Goal: Task Accomplishment & Management: Manage account settings

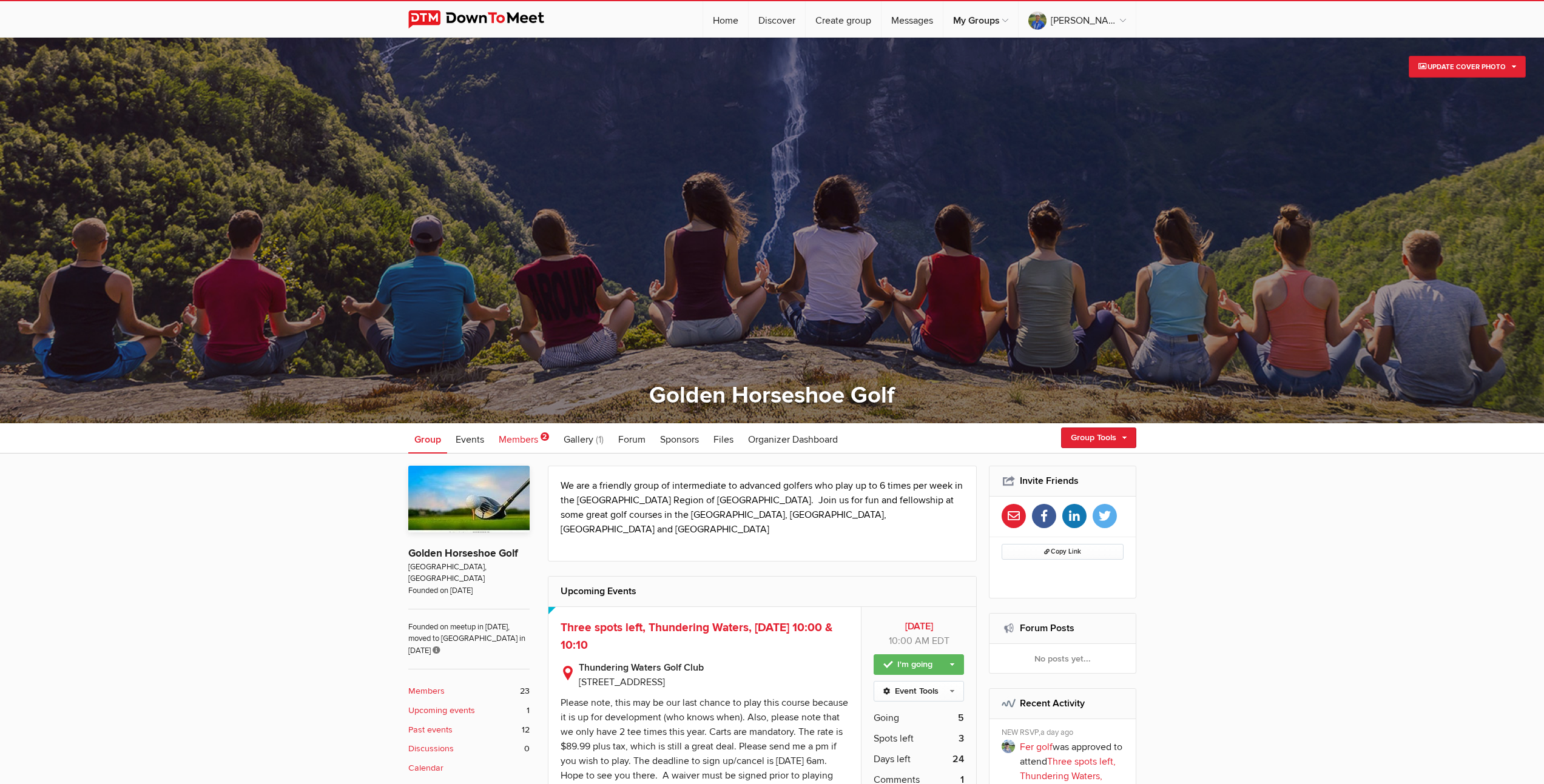
click at [528, 440] on span "Members" at bounding box center [519, 439] width 39 height 12
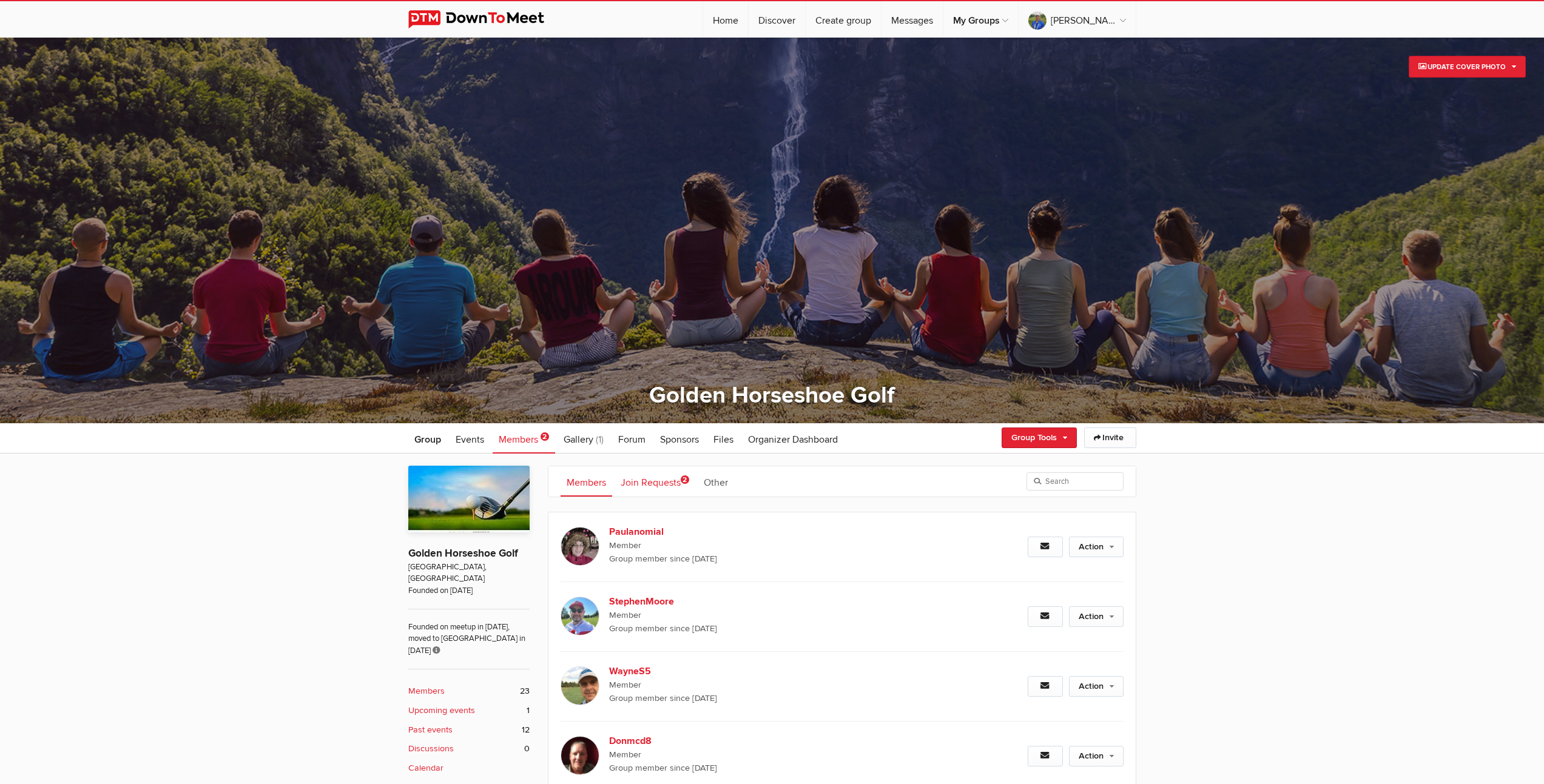
click at [648, 484] on link "Join Requests 2" at bounding box center [655, 481] width 81 height 30
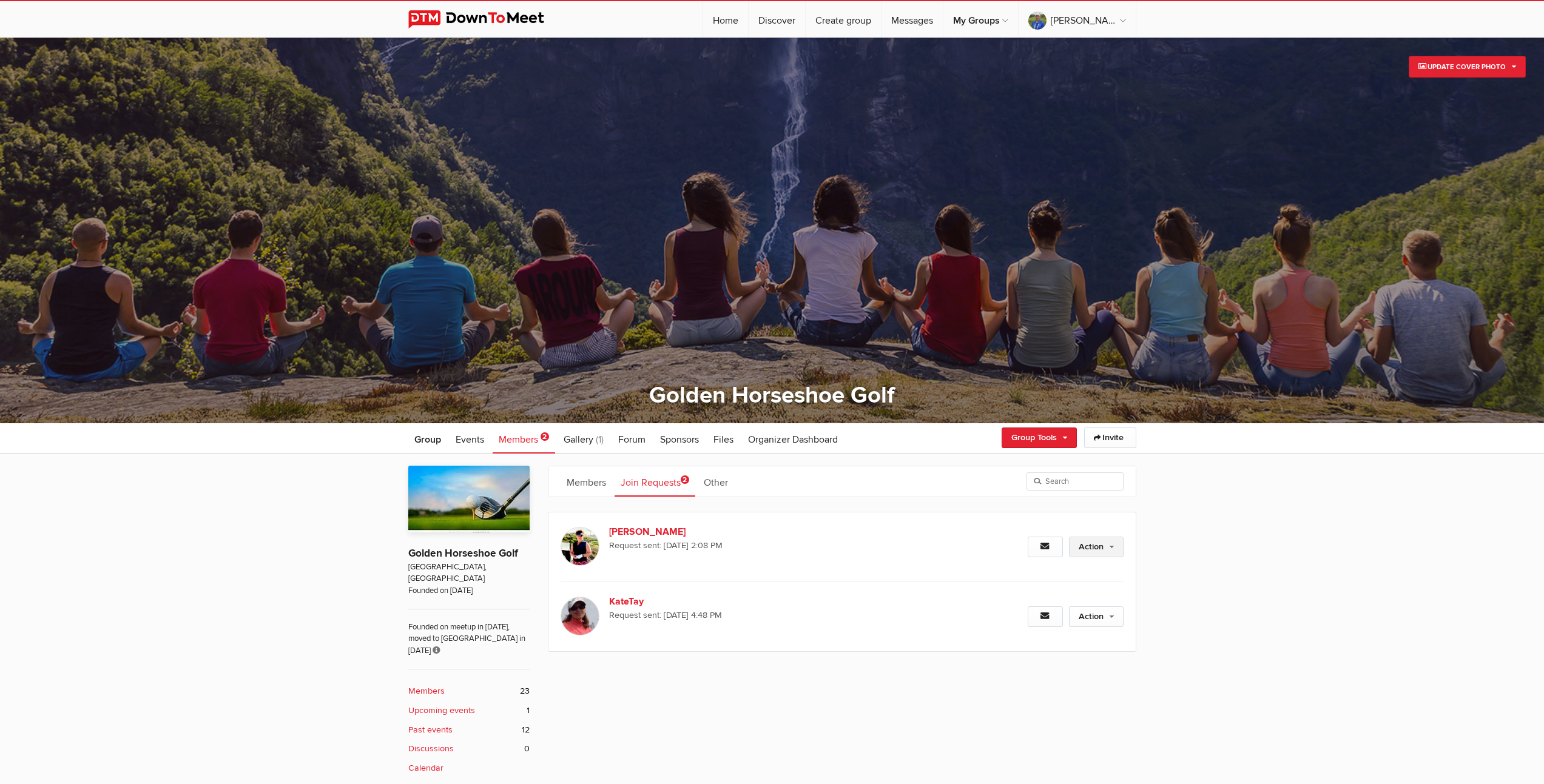
click at [1113, 546] on link "Action" at bounding box center [1096, 547] width 54 height 21
click at [1035, 573] on link "Approve Request" at bounding box center [1057, 573] width 132 height 18
click at [422, 440] on span "Group" at bounding box center [428, 439] width 27 height 12
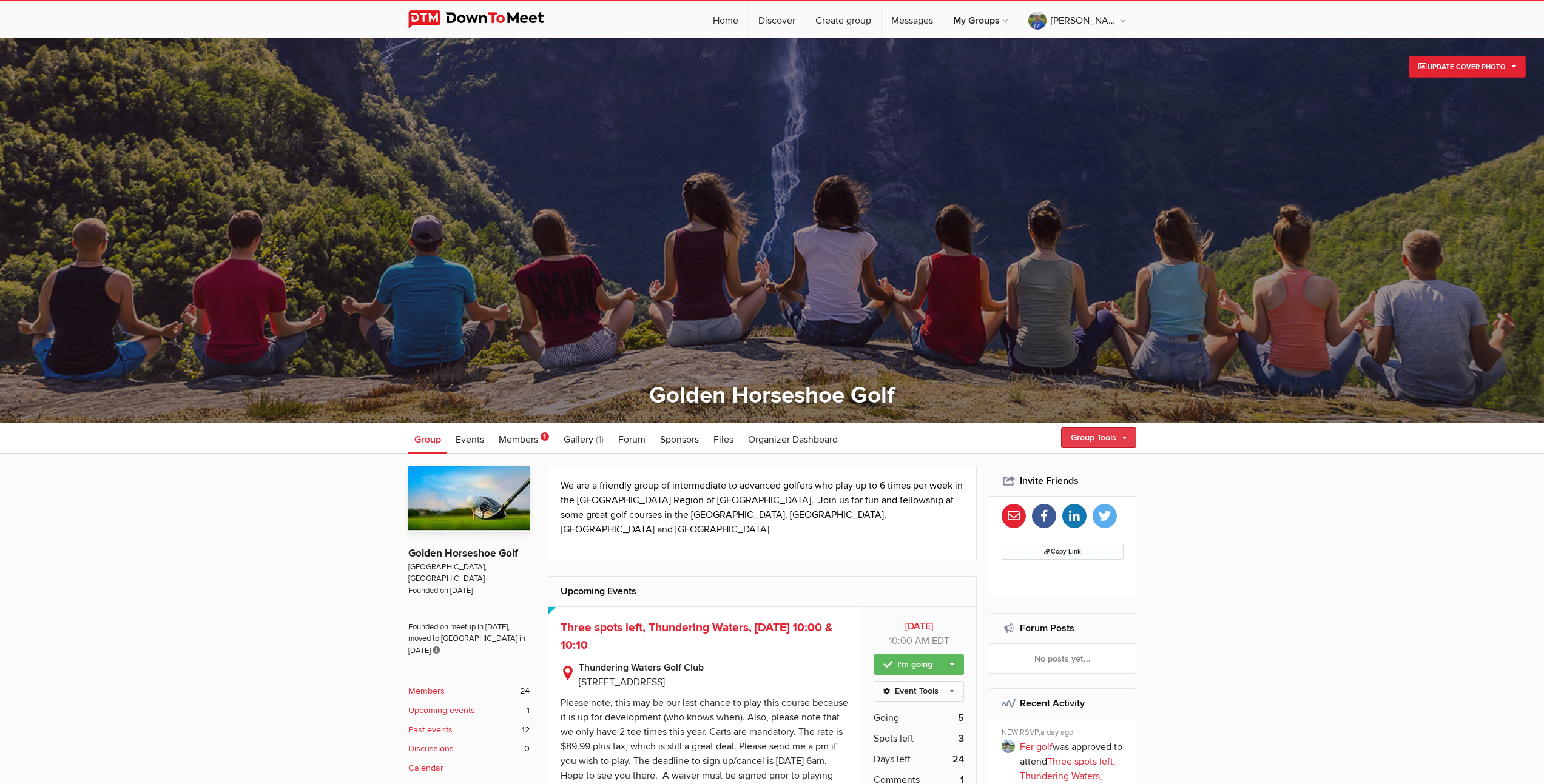
click at [1107, 438] on link "Group Tools" at bounding box center [1098, 438] width 75 height 21
click at [1067, 463] on link "Create Event" at bounding box center [1081, 464] width 109 height 18
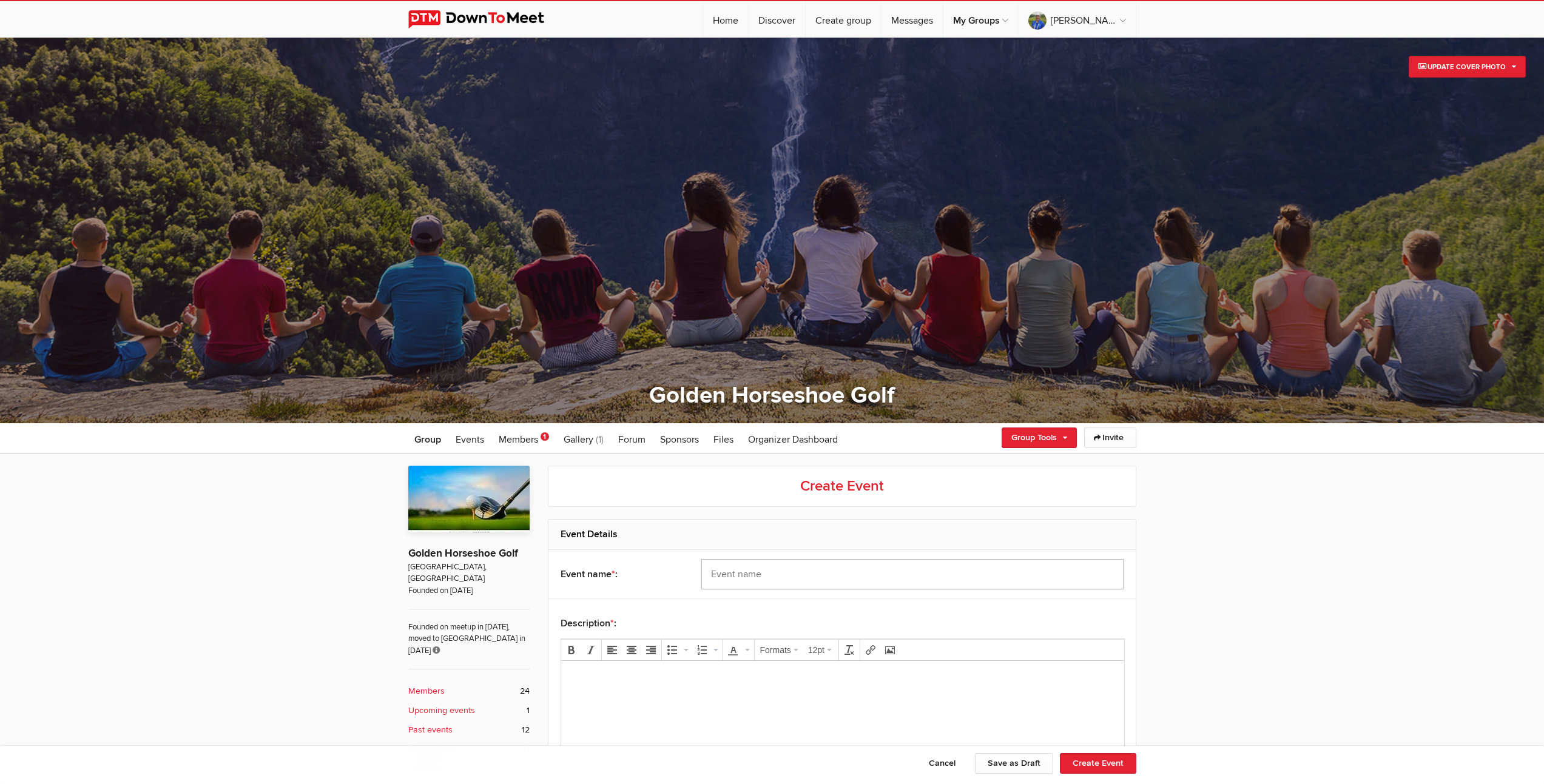
click at [890, 573] on input "text" at bounding box center [912, 574] width 422 height 30
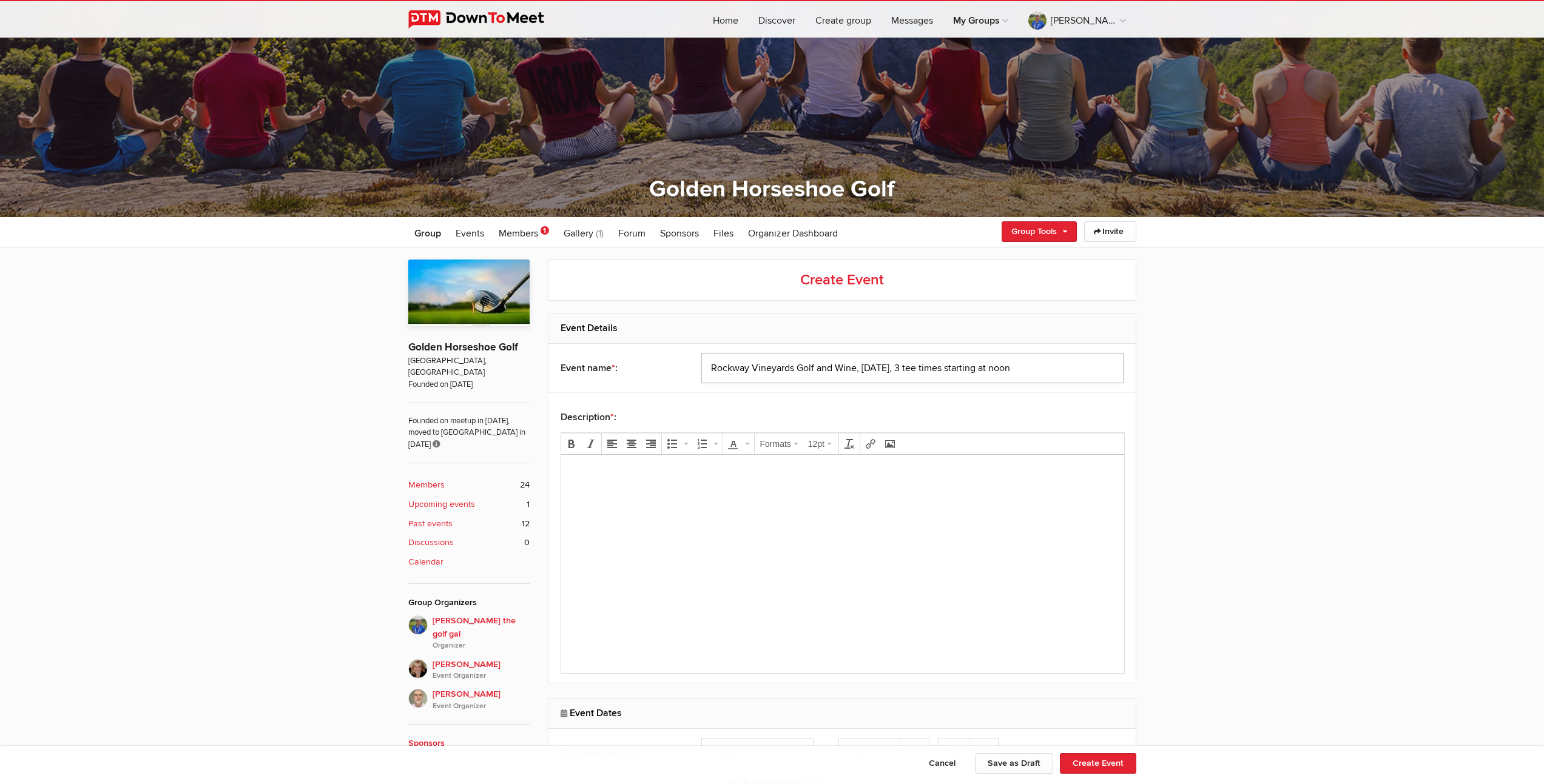
scroll to position [474, 0]
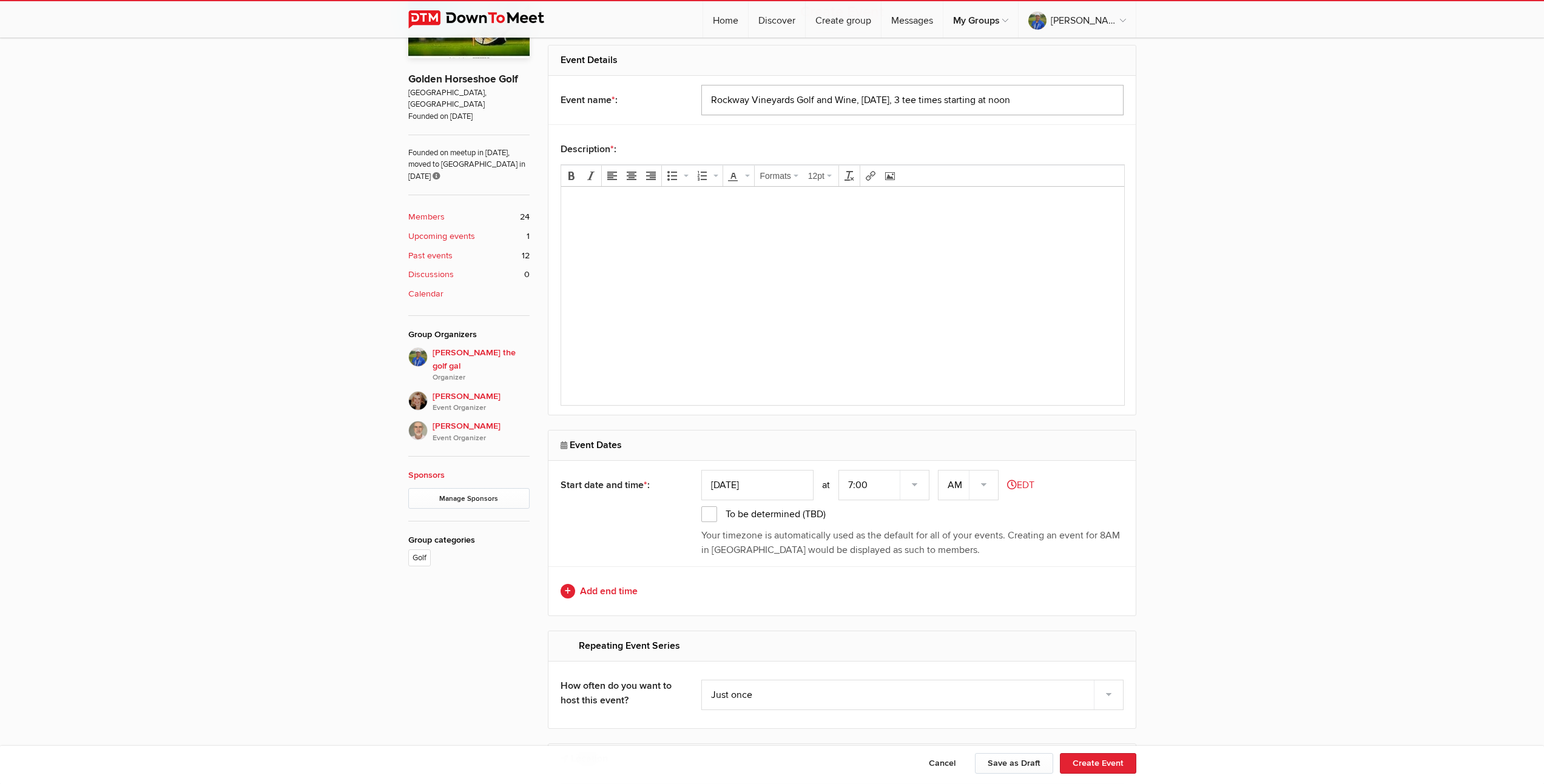
type input "Rockway Vineyards Golf and Wine, [DATE], 3 tee times starting at noon"
click at [758, 490] on input "Sep 03, 2025" at bounding box center [757, 485] width 112 height 30
type input "[DATE]"
click at [852, 491] on select "7:00 7:15 7:30 7:45 8:00 8:15 8:30 8:45 9:00 9:15 9:30 9:45 10:00 10:15 10:30 1…" at bounding box center [883, 485] width 91 height 30
select select "0:00:00"
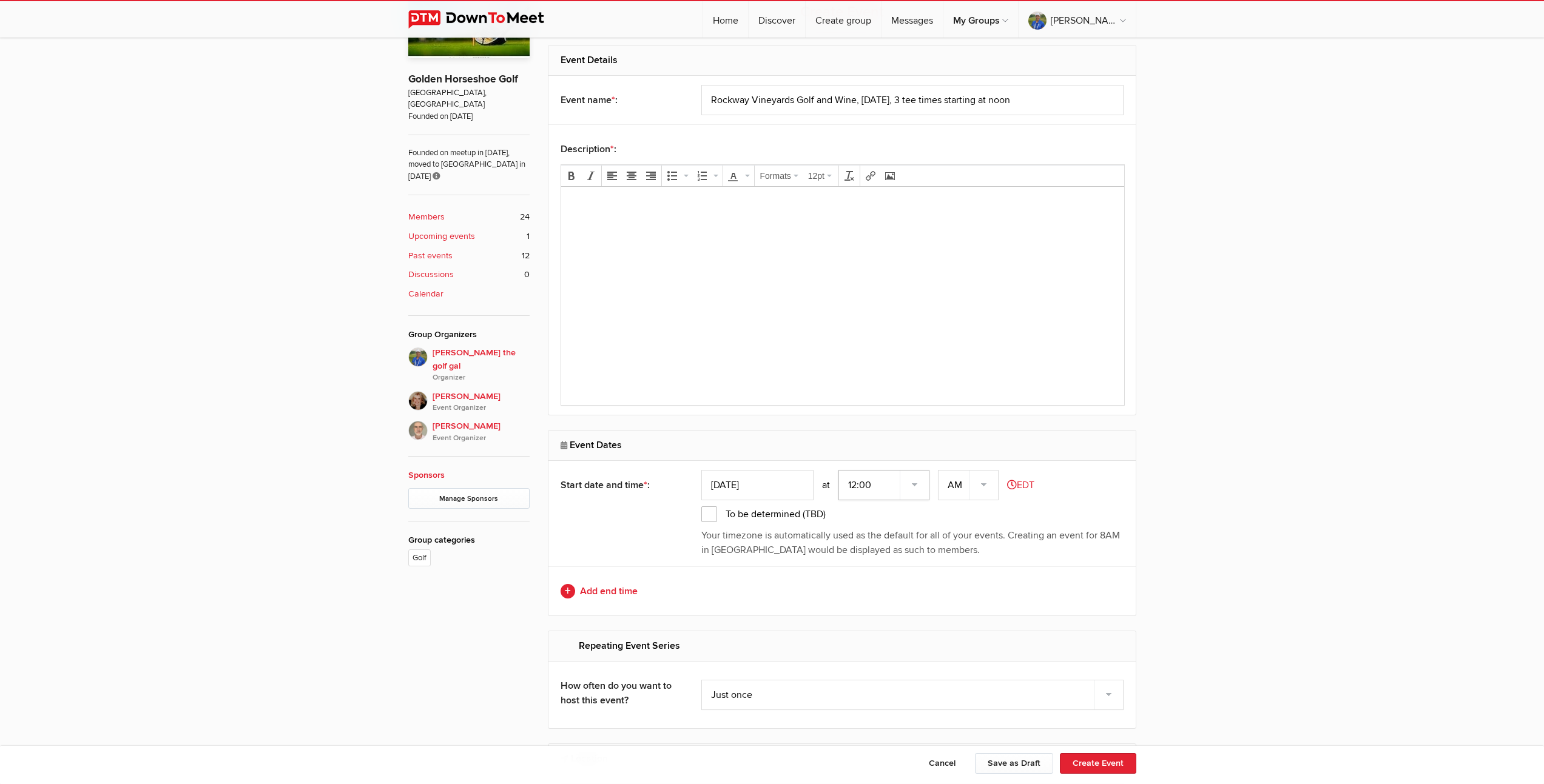
click at [839, 470] on select "7:00 7:15 7:30 7:45 8:00 8:15 8:30 8:45 9:00 9:15 9:30 9:45 10:00 10:15 10:30 1…" at bounding box center [883, 485] width 91 height 30
click at [989, 483] on select "AM PM" at bounding box center [968, 485] width 61 height 30
select select "PM"
click at [939, 470] on select "AM PM" at bounding box center [968, 485] width 61 height 30
click at [615, 589] on link "Add end time" at bounding box center [842, 591] width 563 height 14
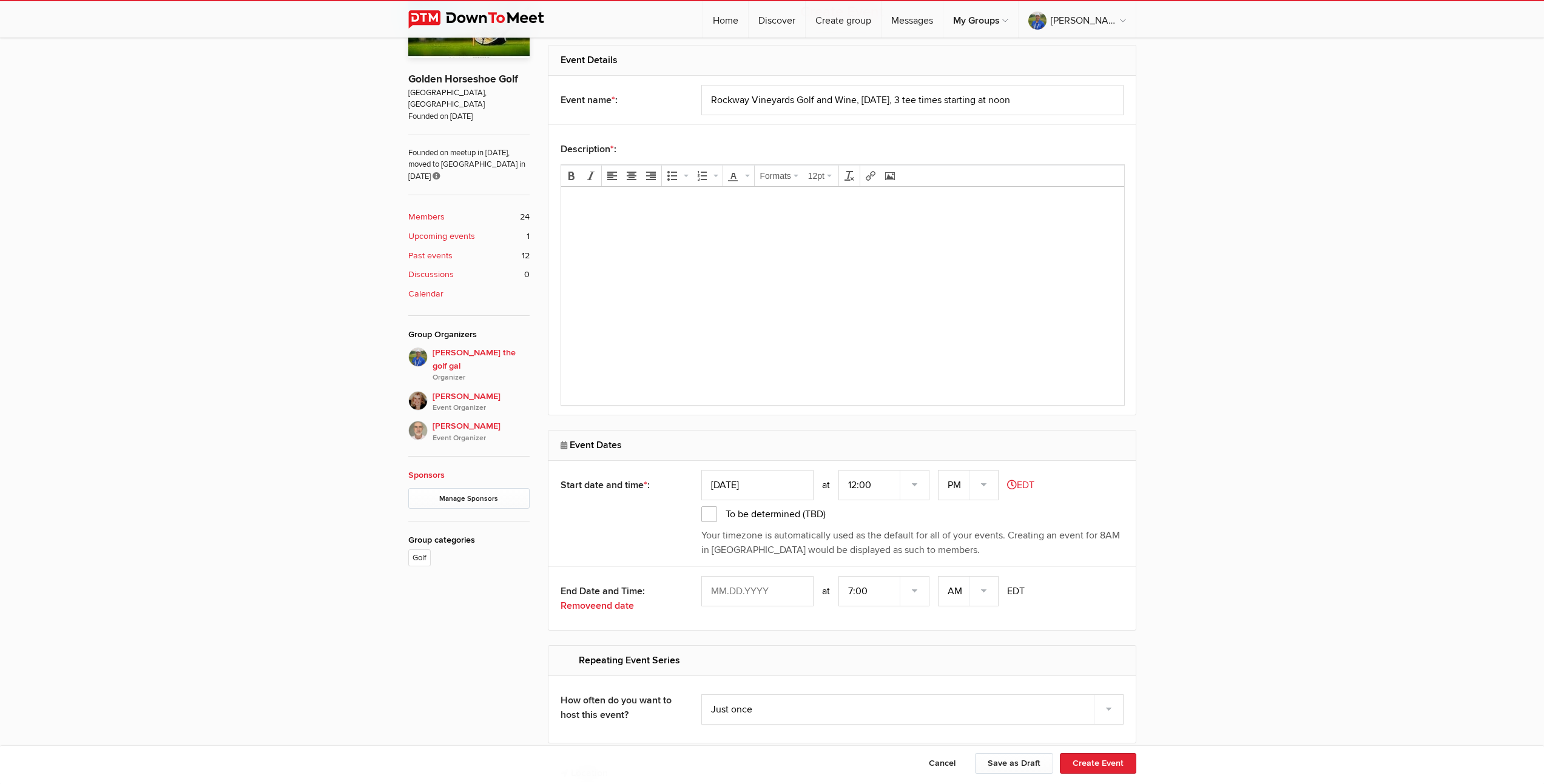
click at [746, 591] on input "text" at bounding box center [757, 591] width 112 height 30
type input "[DATE]"
click at [855, 592] on select "7:00 7:15 7:30 7:45 8:00 8:15 8:30 8:45 9:00 9:15 9:30 9:45 10:00 10:15 10:30 1…" at bounding box center [883, 591] width 91 height 30
select select "5:00:00"
click at [839, 576] on select "7:00 7:15 7:30 7:45 8:00 8:15 8:30 8:45 9:00 9:15 9:30 9:45 10:00 10:15 10:30 1…" at bounding box center [883, 591] width 91 height 30
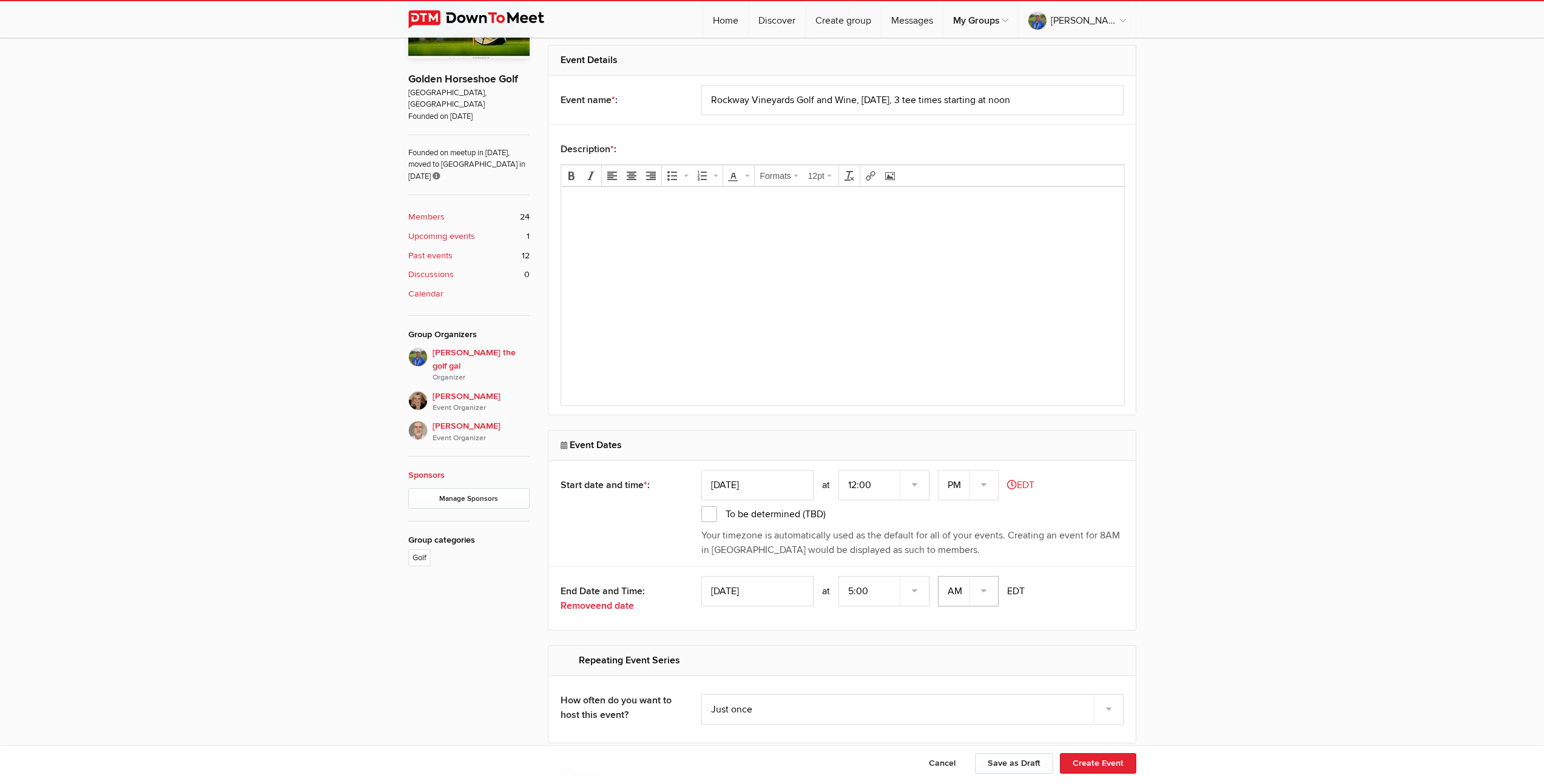
click at [988, 587] on select "AM PM" at bounding box center [968, 591] width 61 height 30
select select "PM"
click at [939, 576] on select "AM PM" at bounding box center [968, 591] width 61 height 30
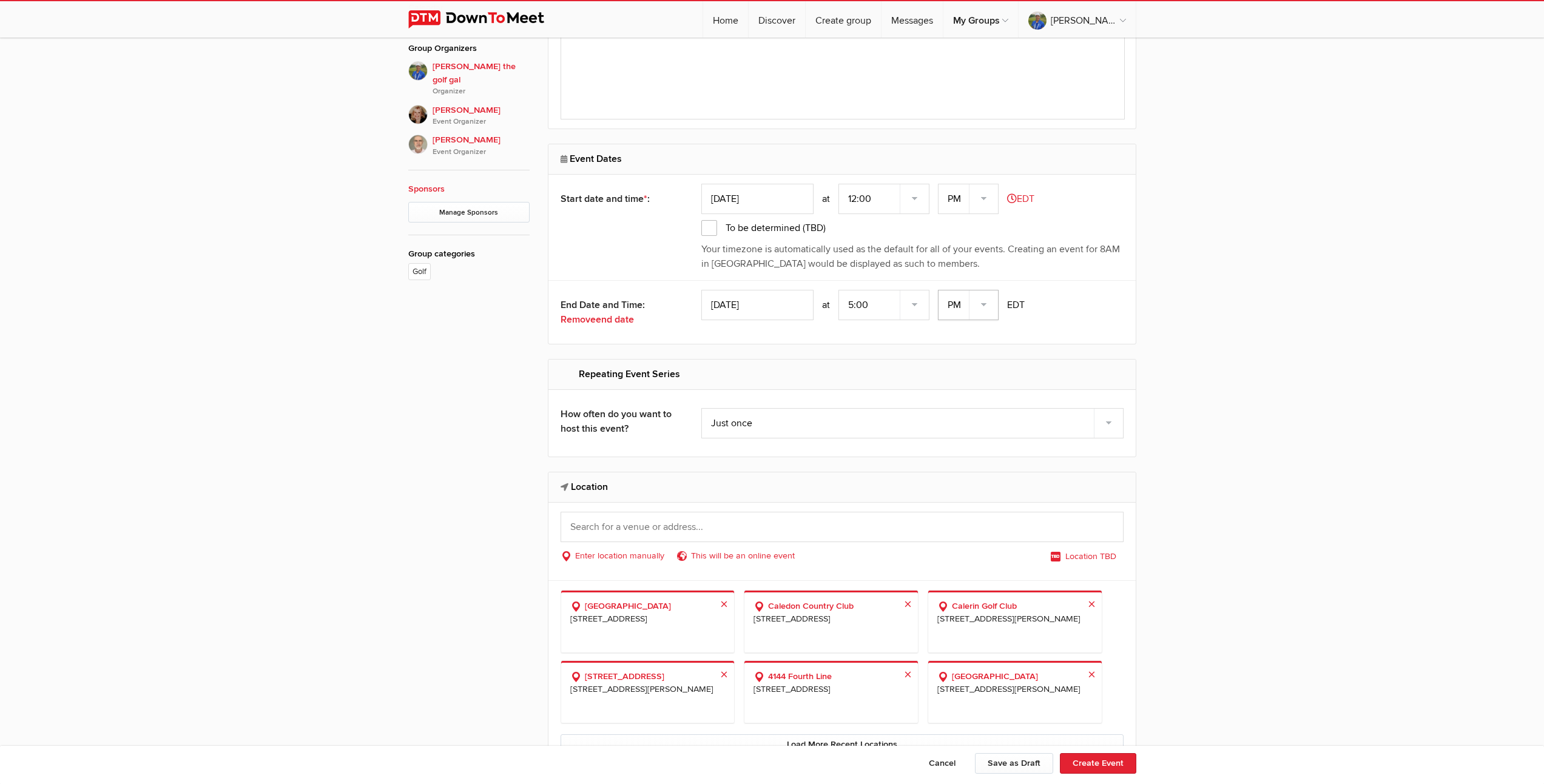
scroll to position [693, 0]
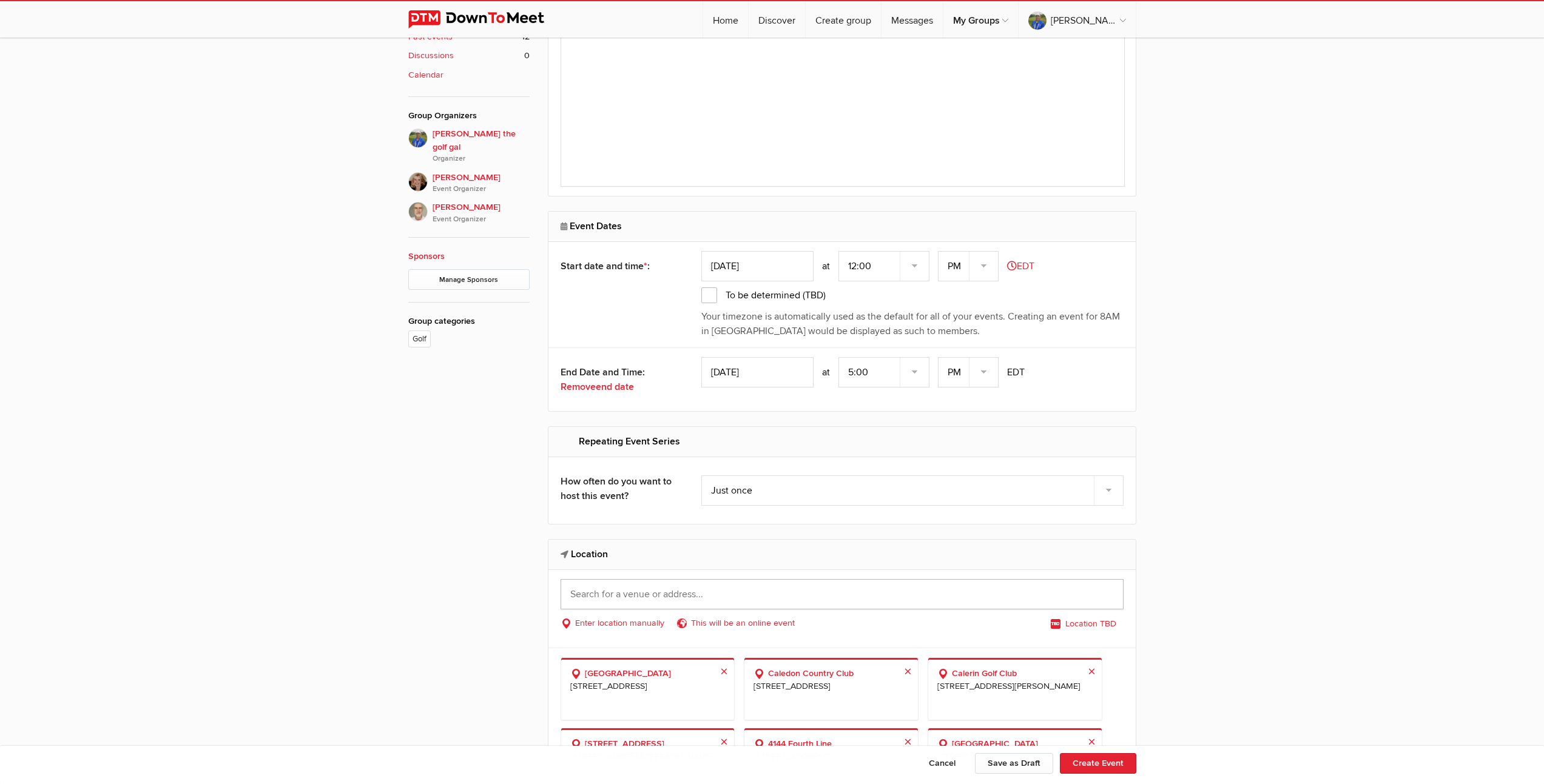
click at [679, 599] on input "text" at bounding box center [842, 594] width 563 height 30
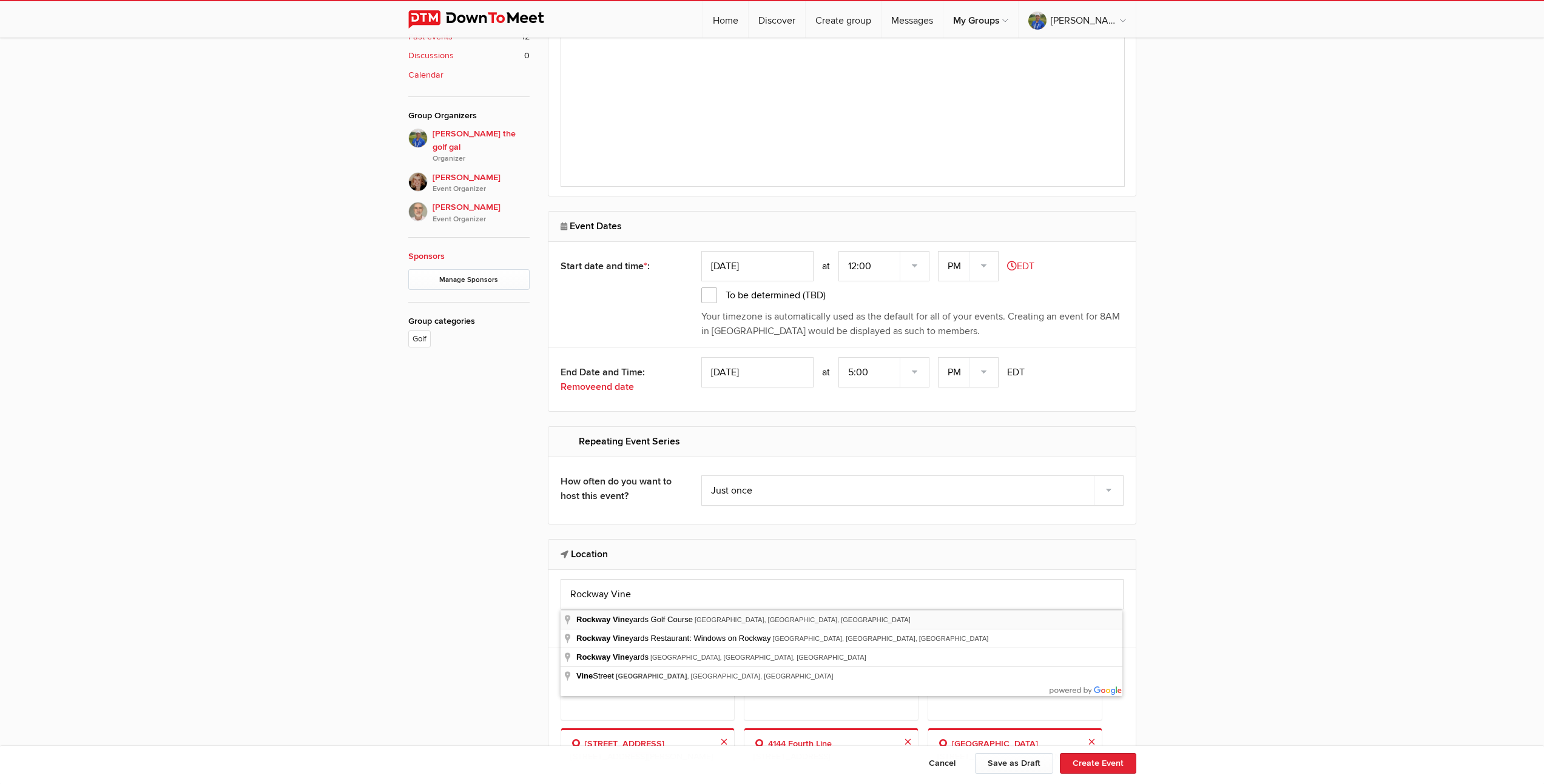
type input "Rockway Vineyards Golf Course, Ninth Street, St. Catharines, ON, Canada"
select select "[GEOGRAPHIC_DATA]"
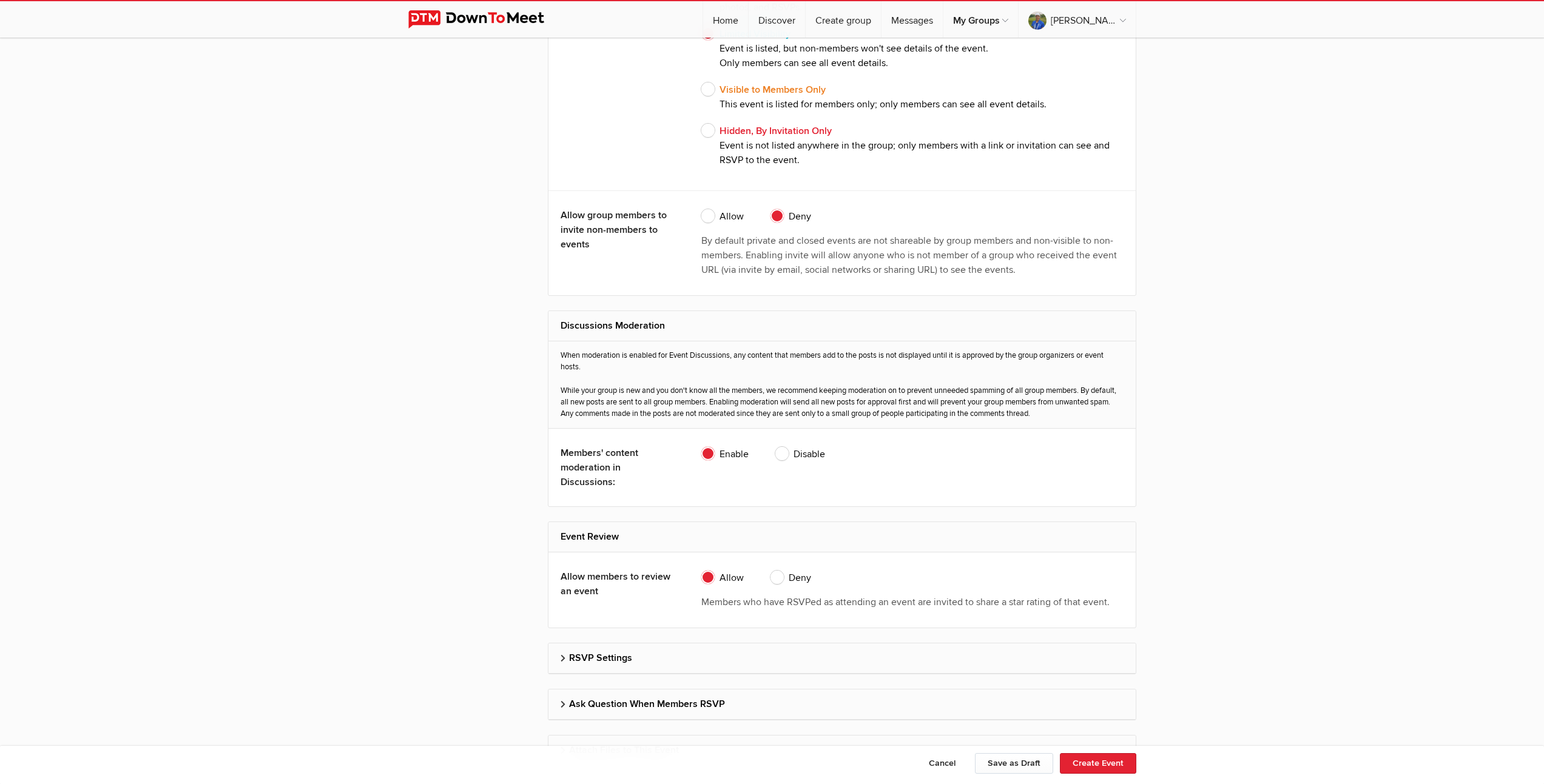
scroll to position [2239, 0]
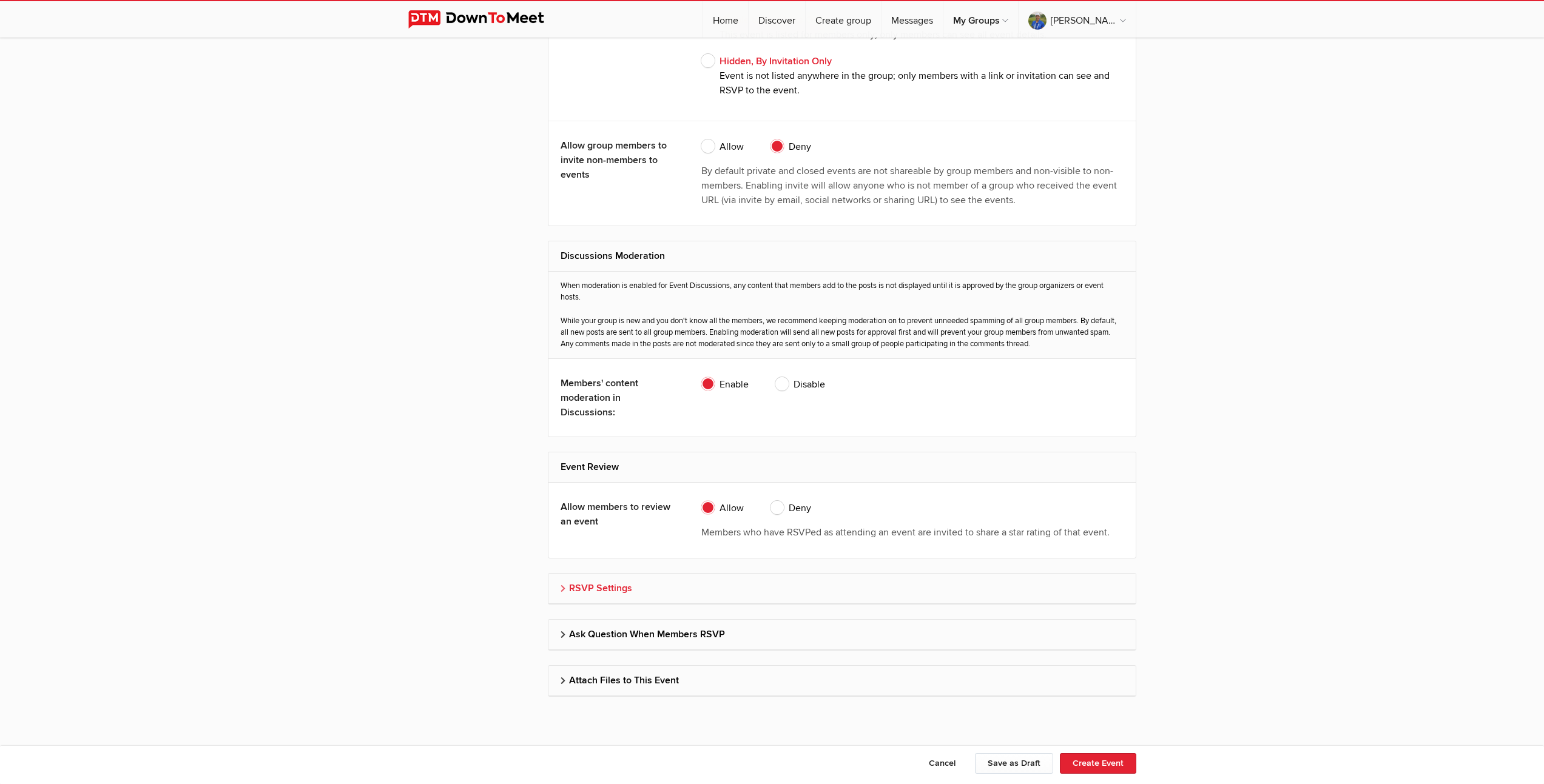
click at [617, 584] on h2 "RSVP Settings" at bounding box center [842, 588] width 563 height 29
click at [709, 660] on span "Don’t allow guests" at bounding box center [749, 658] width 96 height 14
click at [701, 650] on input "Don’t allow guests" at bounding box center [701, 650] width 1 height 1
radio input "true"
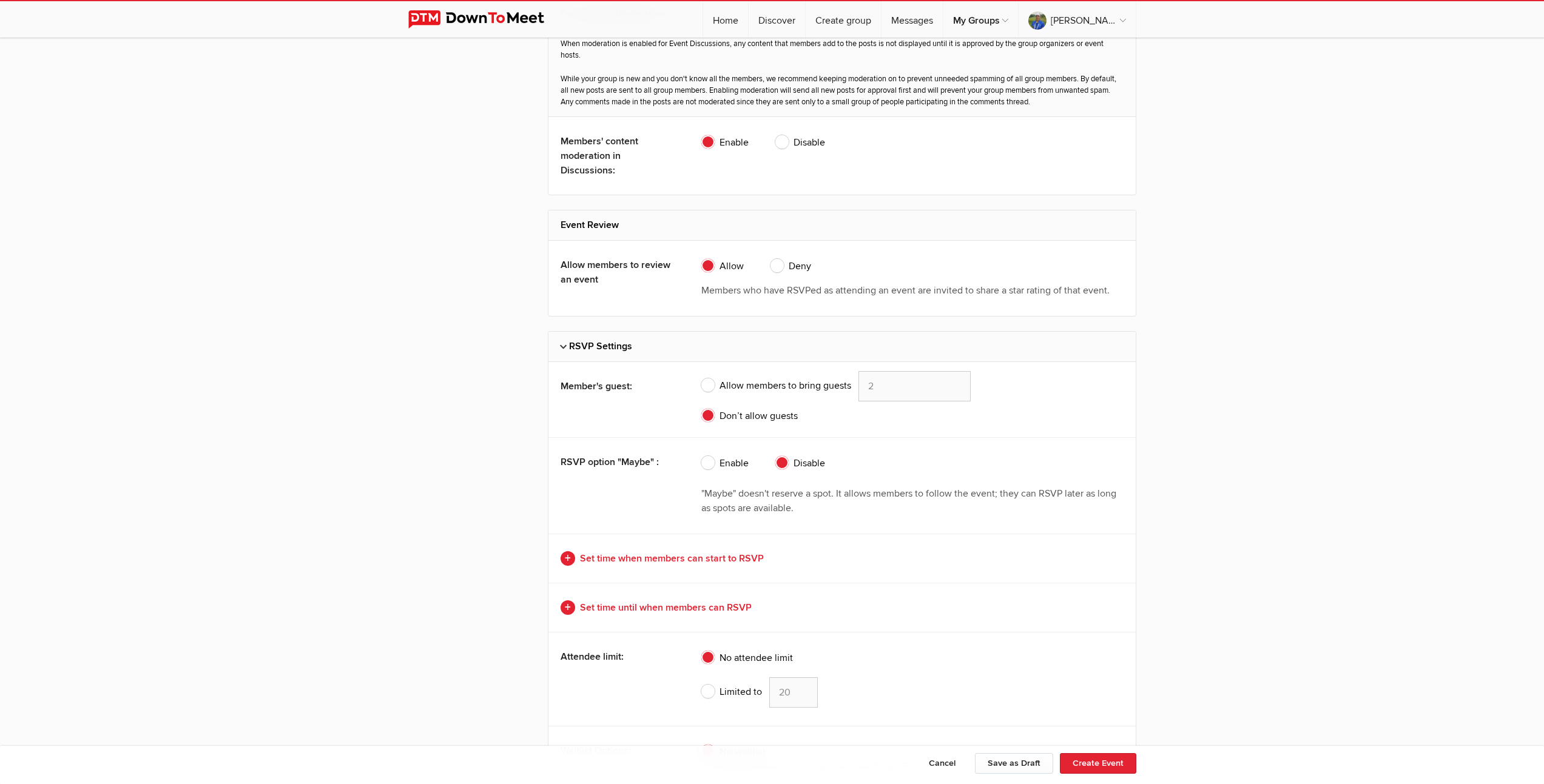
click at [706, 692] on span "Limited to" at bounding box center [731, 692] width 61 height 14
click at [701, 677] on input "Limited to 20" at bounding box center [701, 677] width 1 height 1
radio input "true"
click at [801, 695] on input "19" at bounding box center [794, 692] width 48 height 30
click at [801, 695] on input "18" at bounding box center [794, 692] width 48 height 30
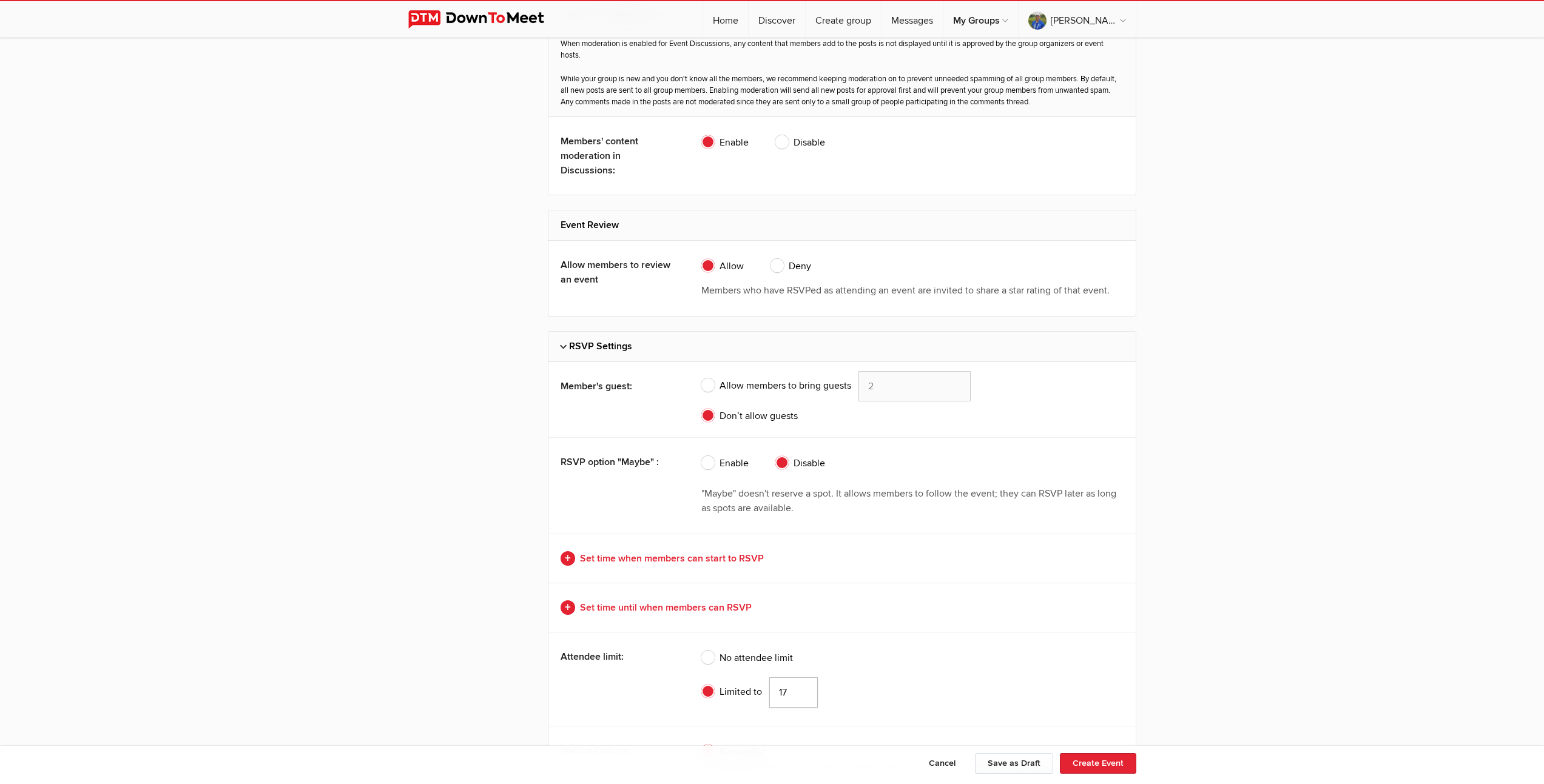
click at [801, 695] on input "17" at bounding box center [794, 692] width 48 height 30
click at [801, 695] on input "16" at bounding box center [794, 692] width 48 height 30
click at [801, 695] on input "15" at bounding box center [794, 692] width 48 height 30
click at [801, 695] on input "14" at bounding box center [794, 692] width 48 height 30
click at [801, 695] on input "13" at bounding box center [794, 692] width 48 height 30
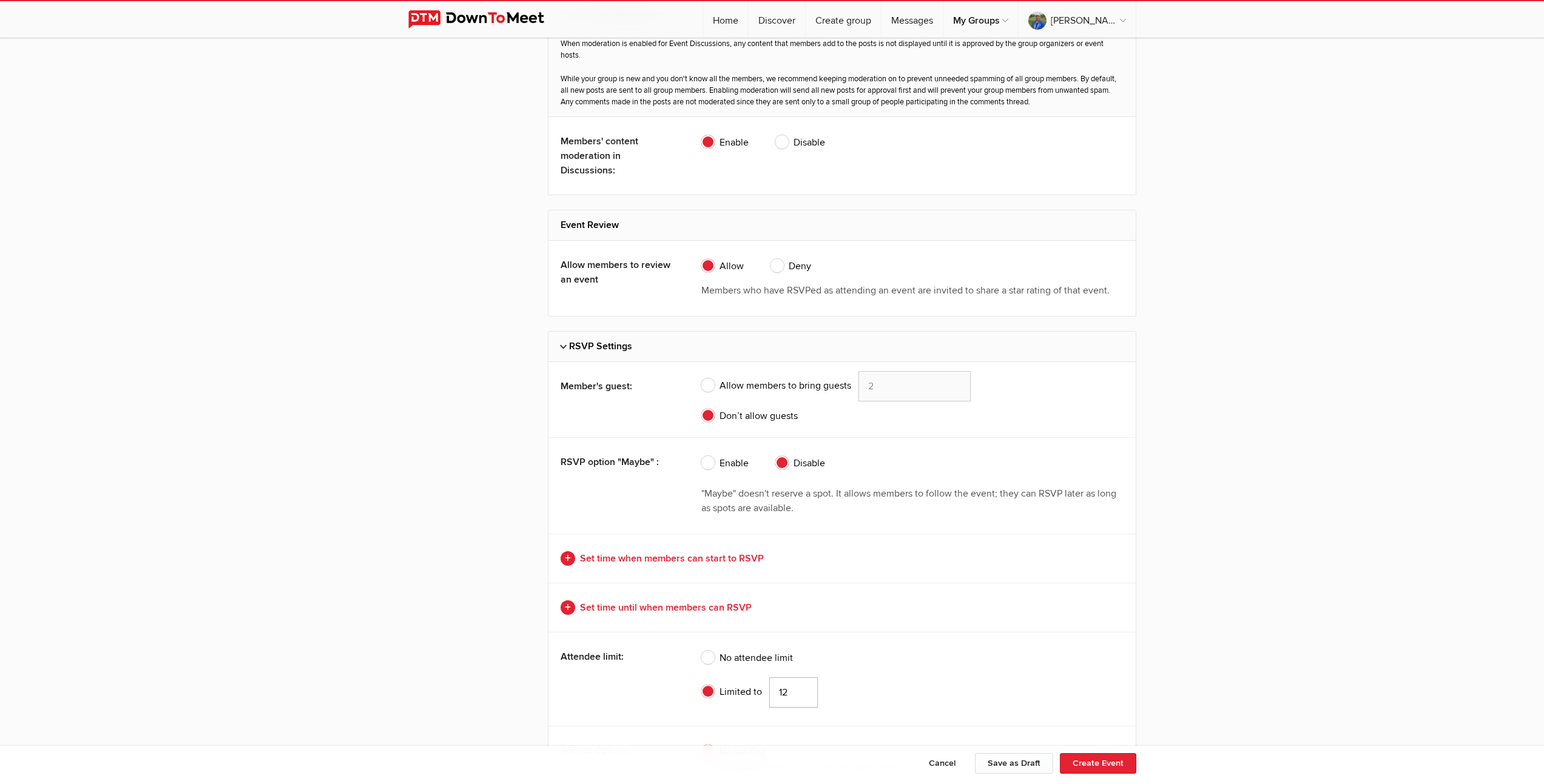
type input "12"
click at [801, 695] on input "12" at bounding box center [794, 692] width 48 height 30
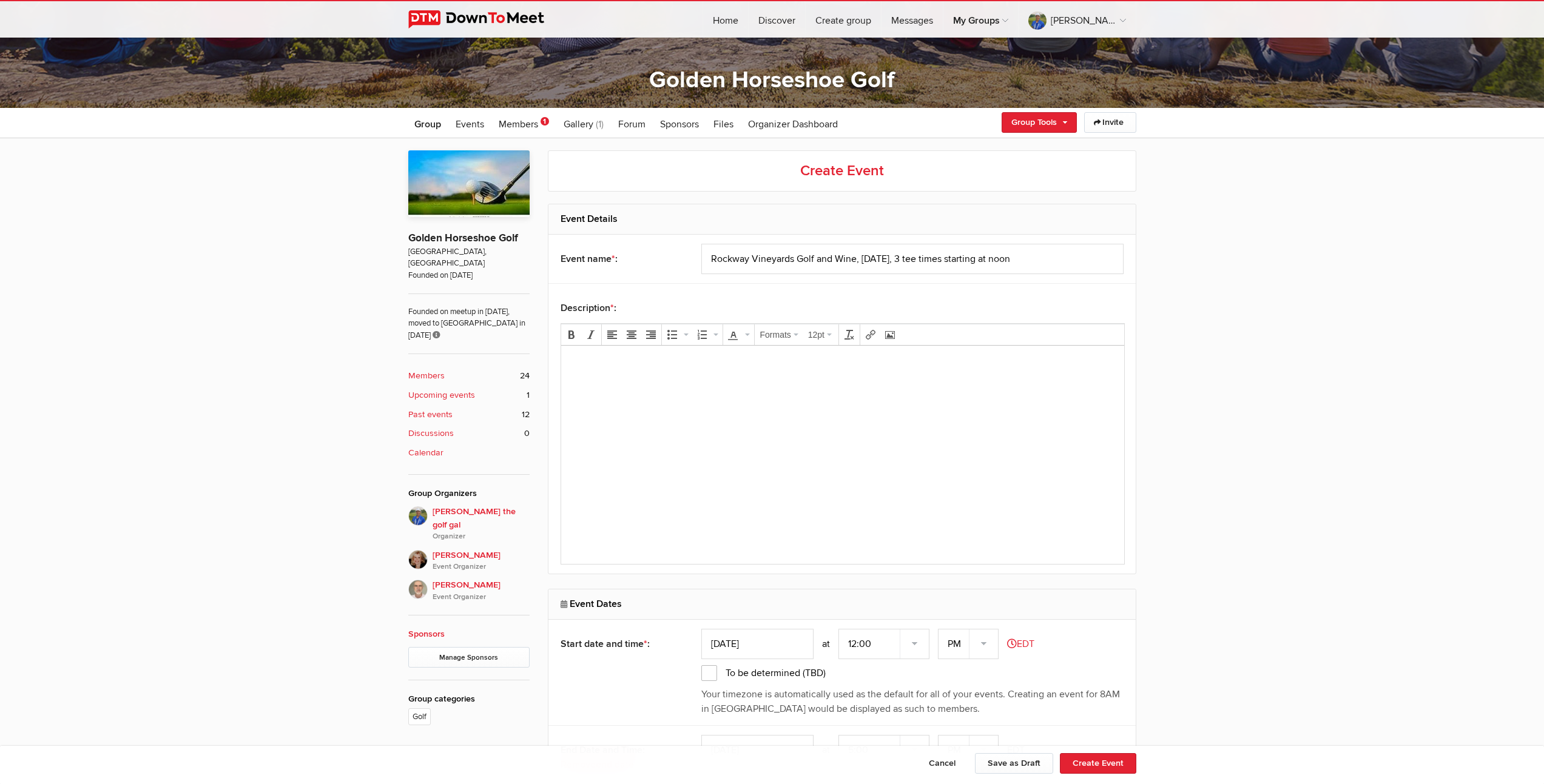
scroll to position [169, 0]
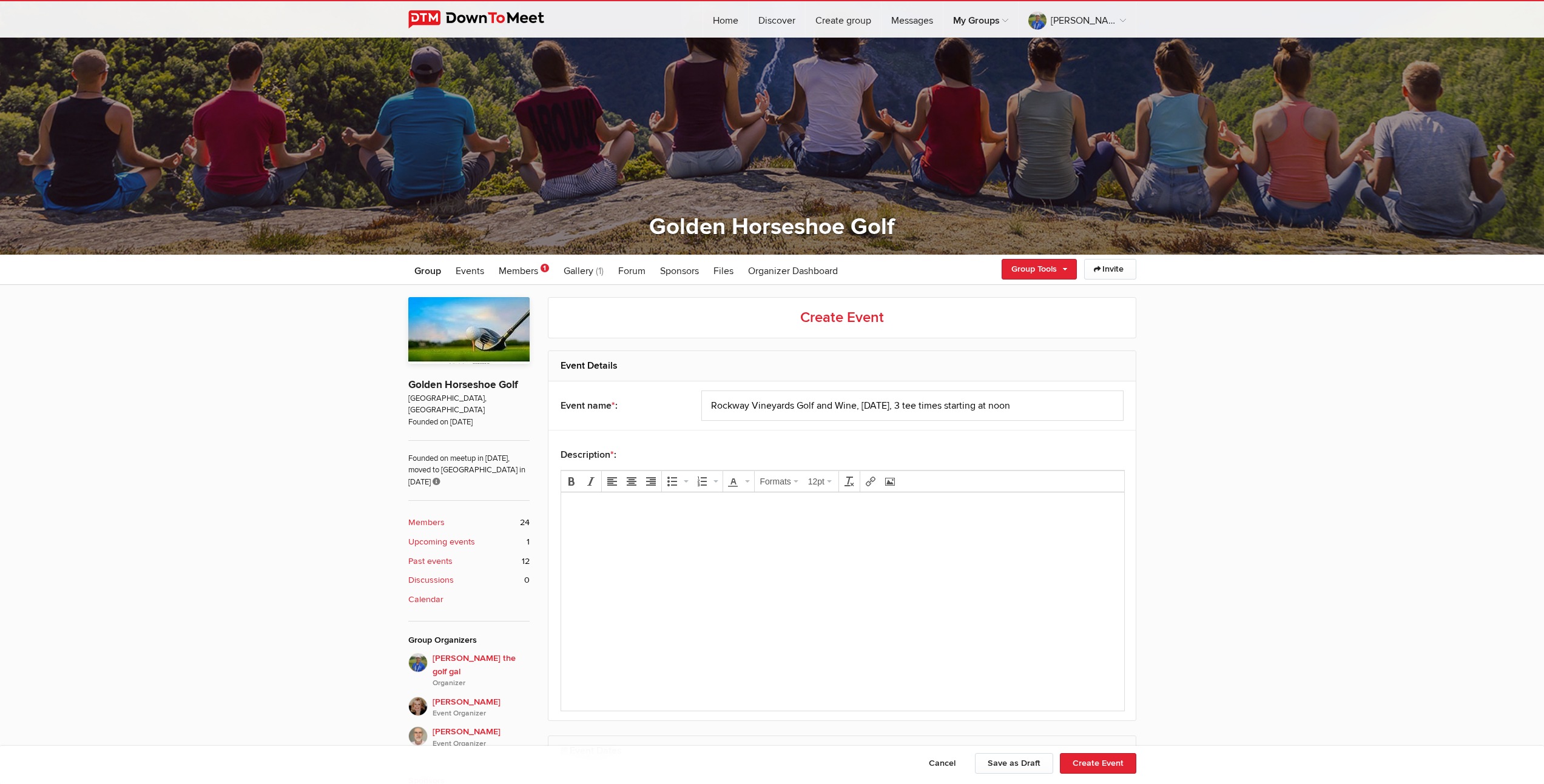
click at [720, 561] on html at bounding box center [842, 527] width 563 height 69
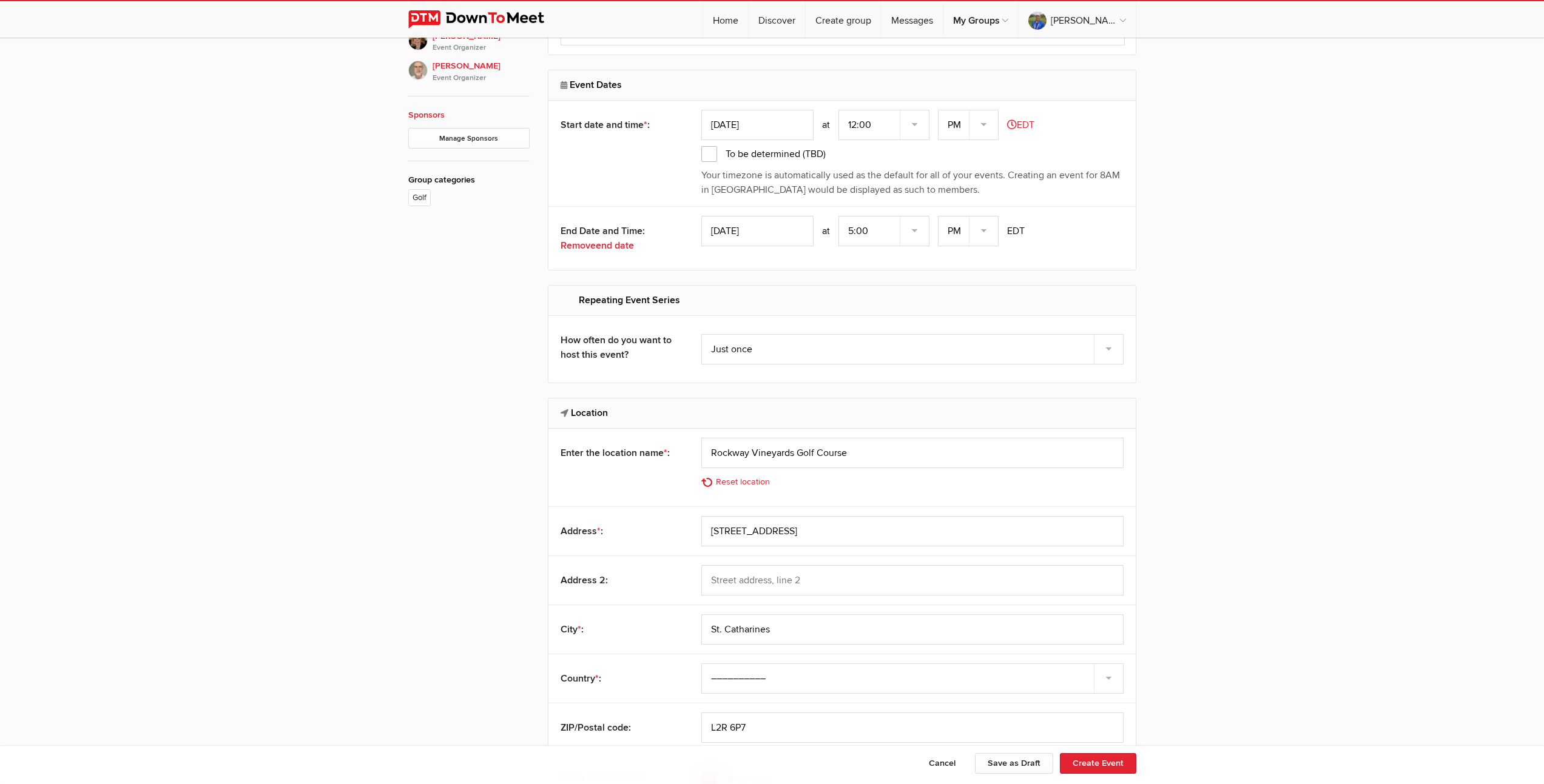
scroll to position [404, 0]
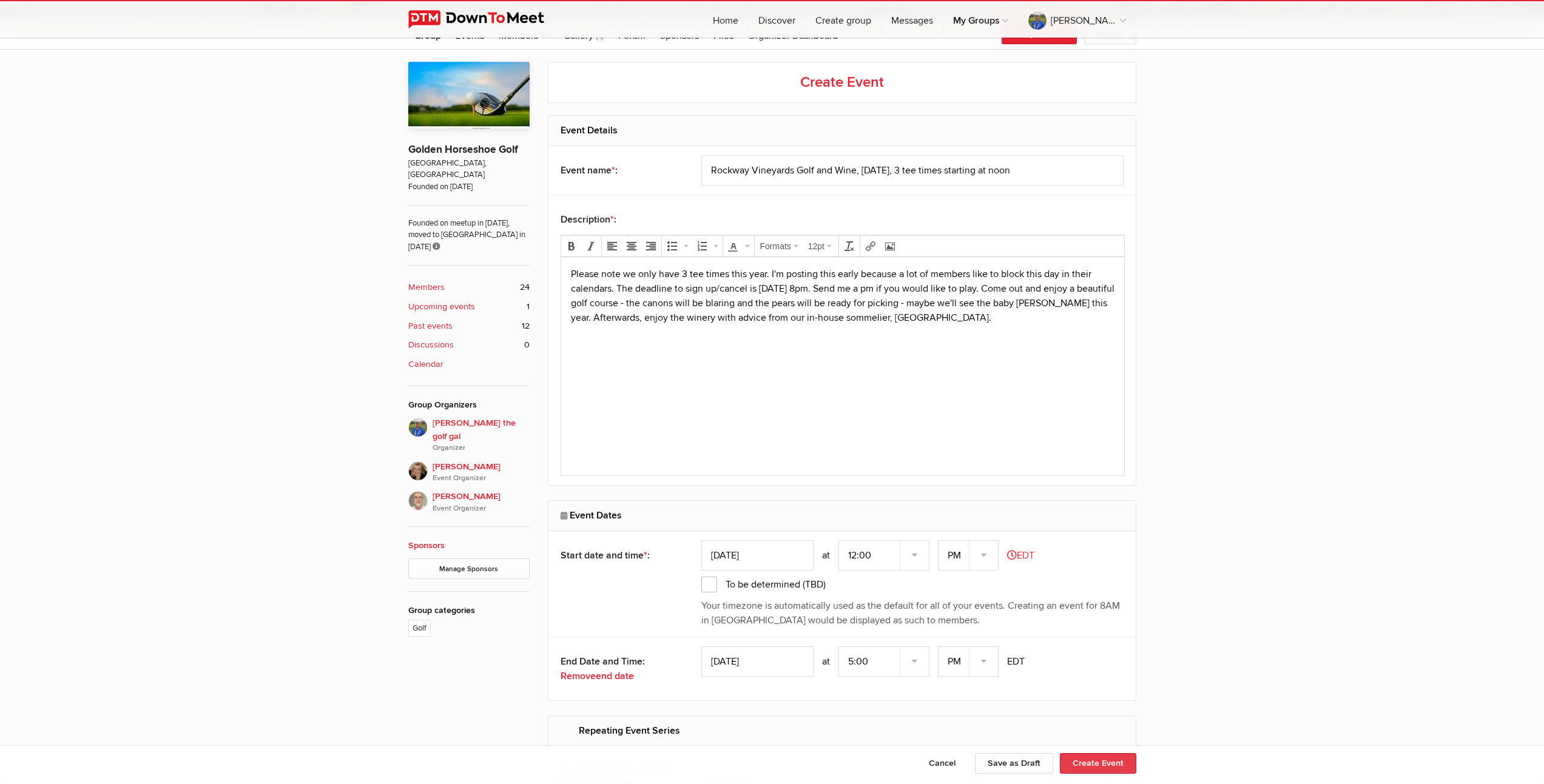
click at [1102, 765] on button "Create Event" at bounding box center [1098, 764] width 77 height 21
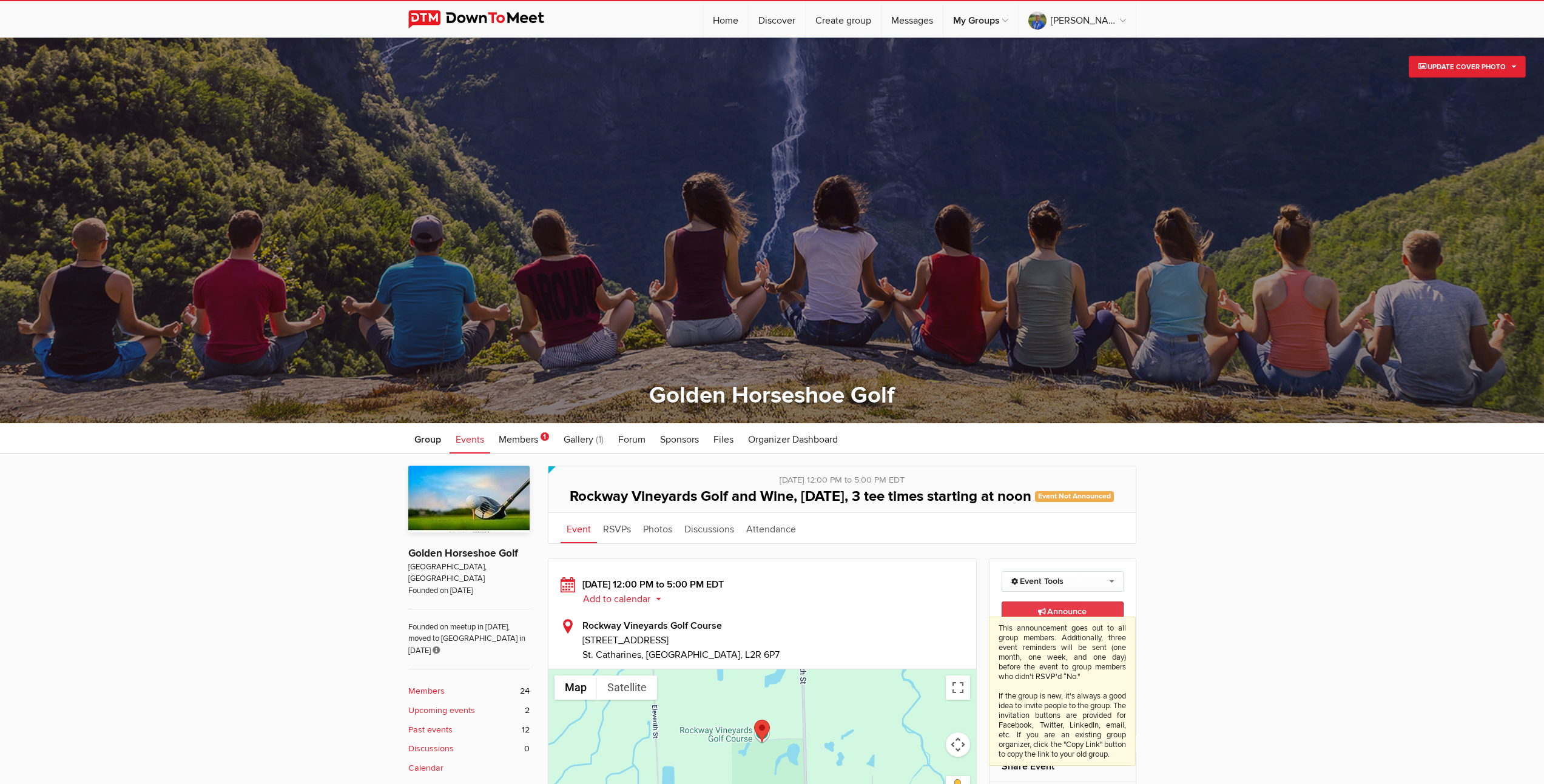
click at [1069, 616] on span "Announce This announcement goes out to all group members. Additionally, three e…" at bounding box center [1062, 612] width 48 height 10
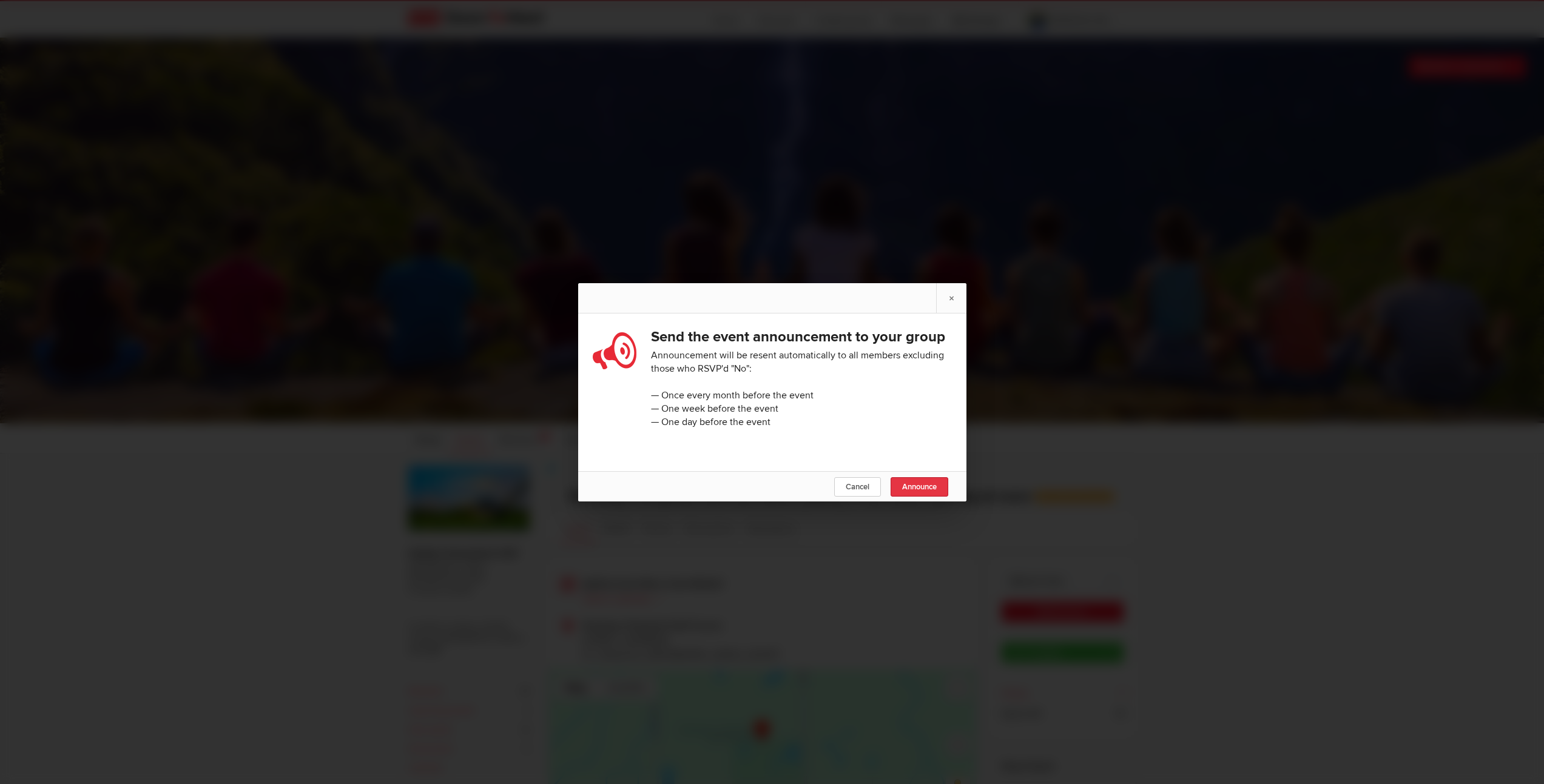
click at [912, 491] on span "Announce" at bounding box center [919, 487] width 35 height 10
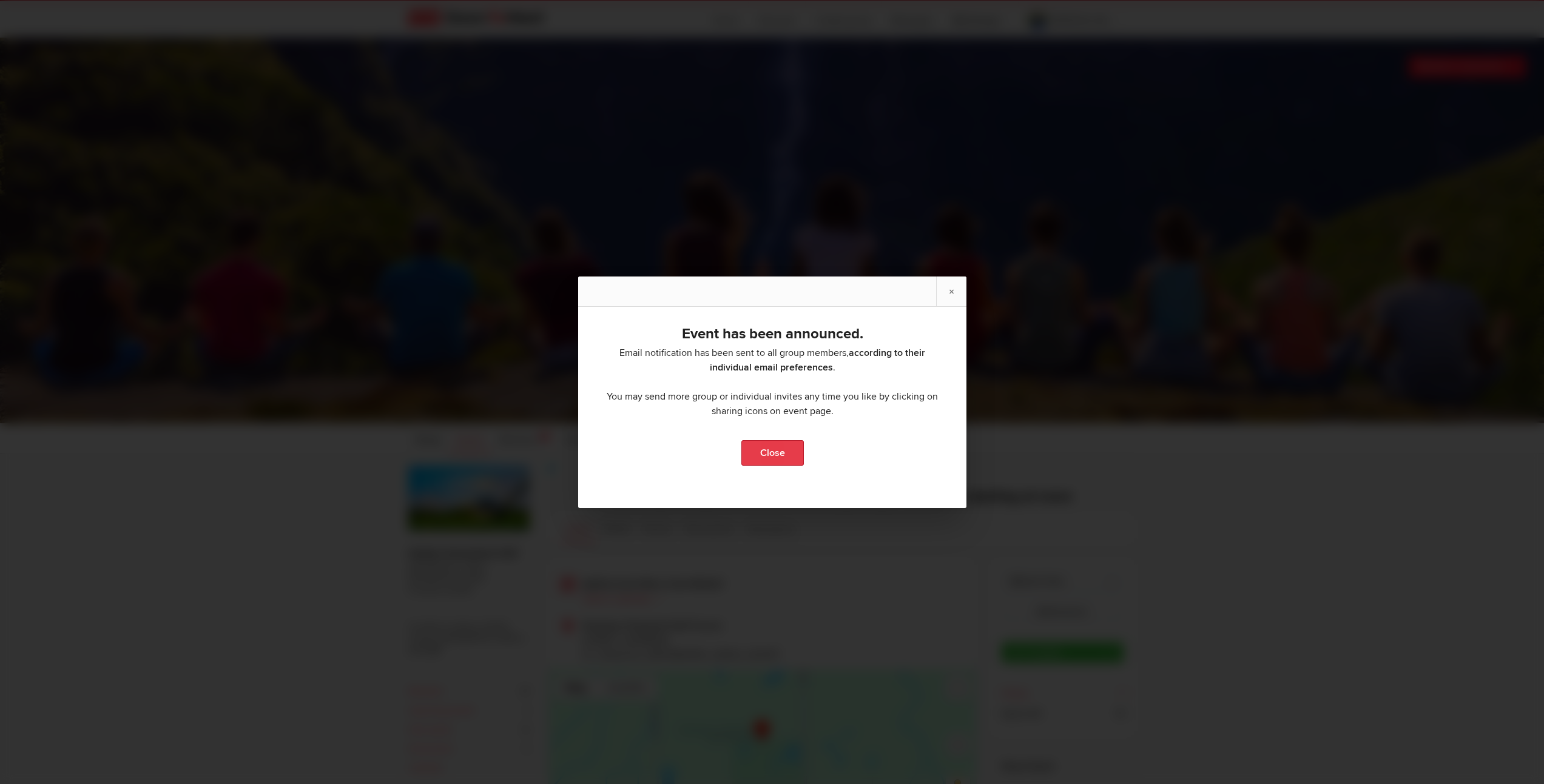
click at [769, 457] on link "Close" at bounding box center [771, 453] width 62 height 26
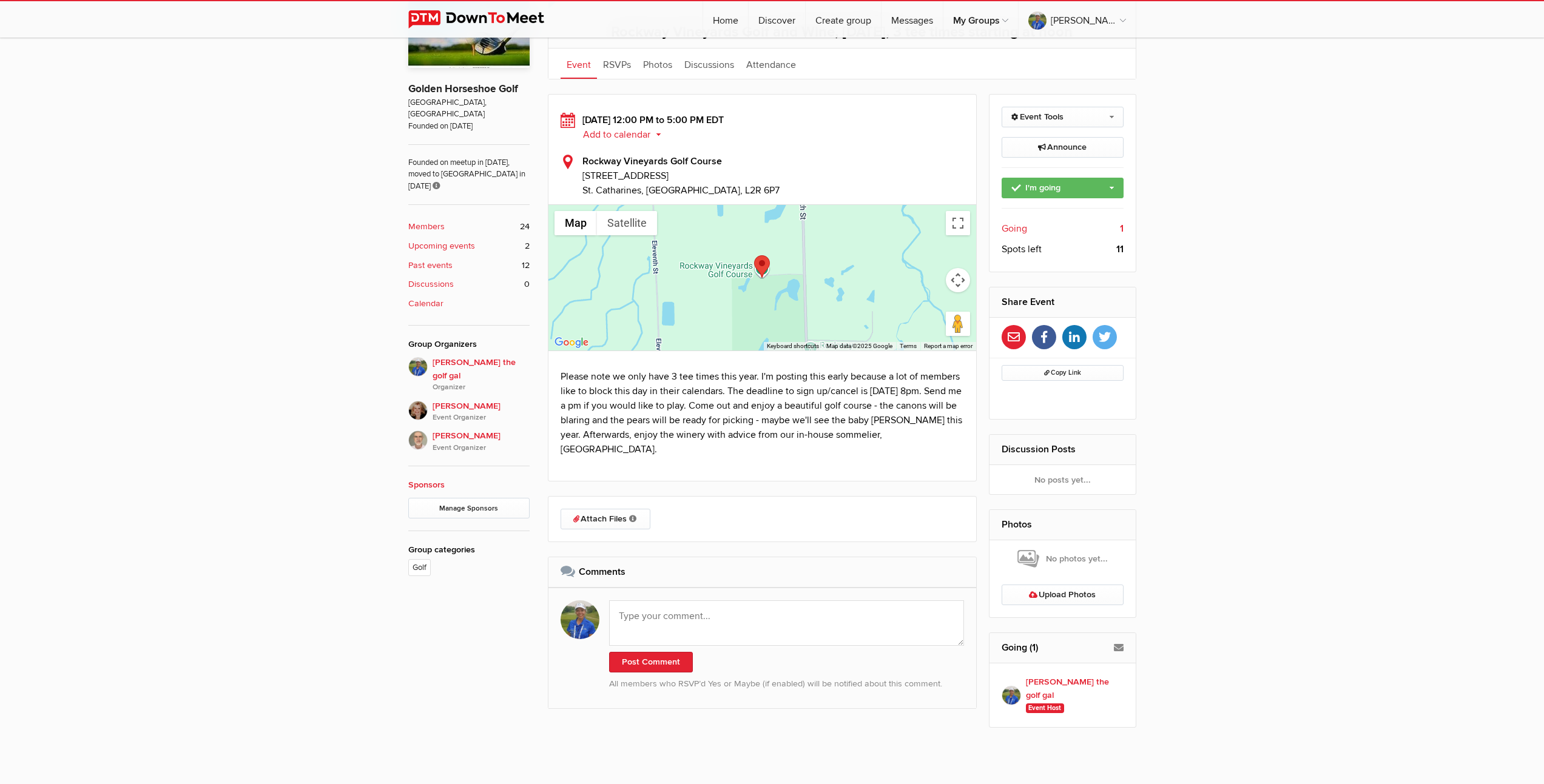
scroll to position [579, 0]
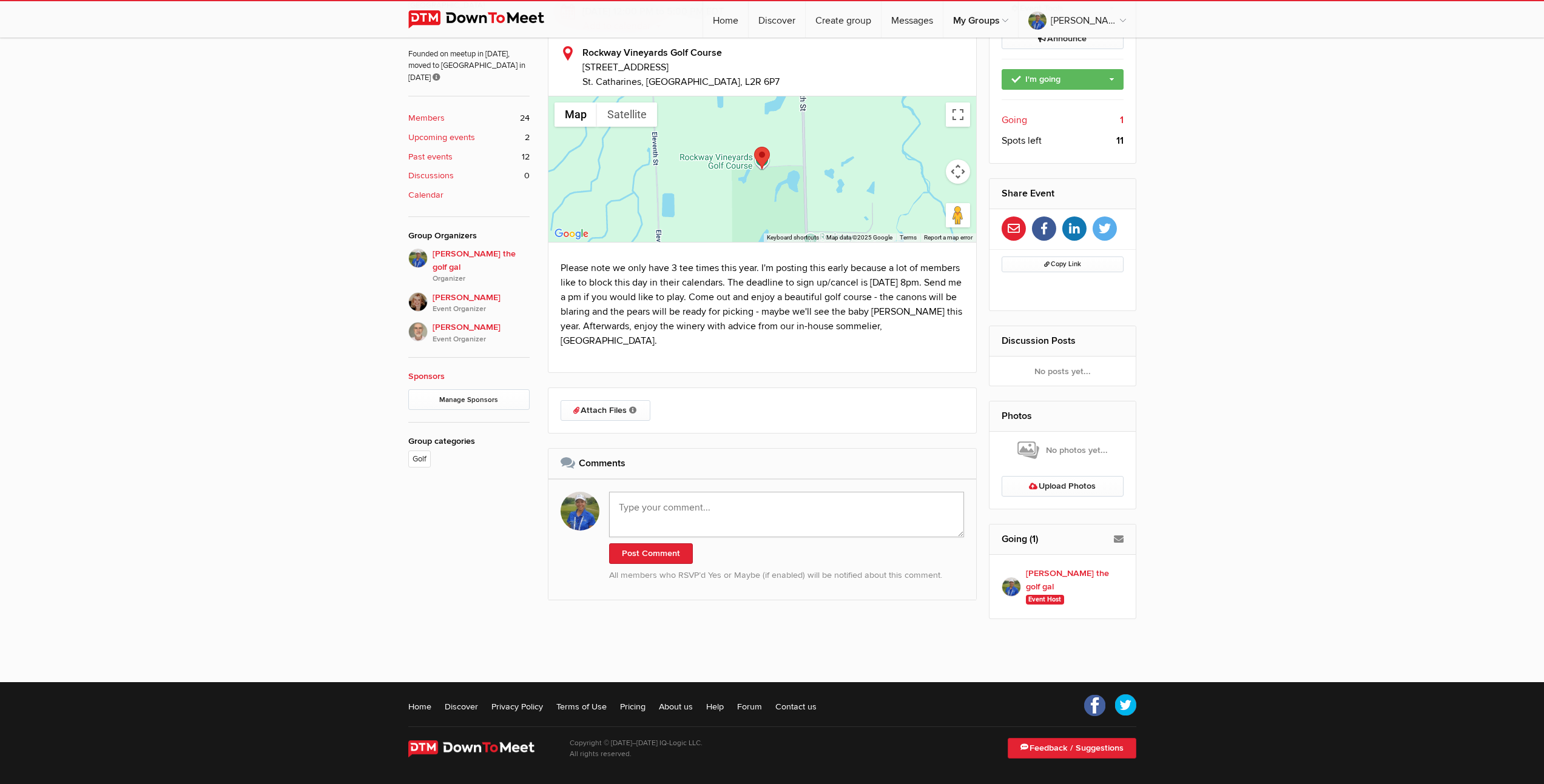
click at [764, 514] on textarea at bounding box center [786, 514] width 356 height 45
paste textarea "Updated groups for [DATE]. No change to the order, just missing people. 12:00 -…"
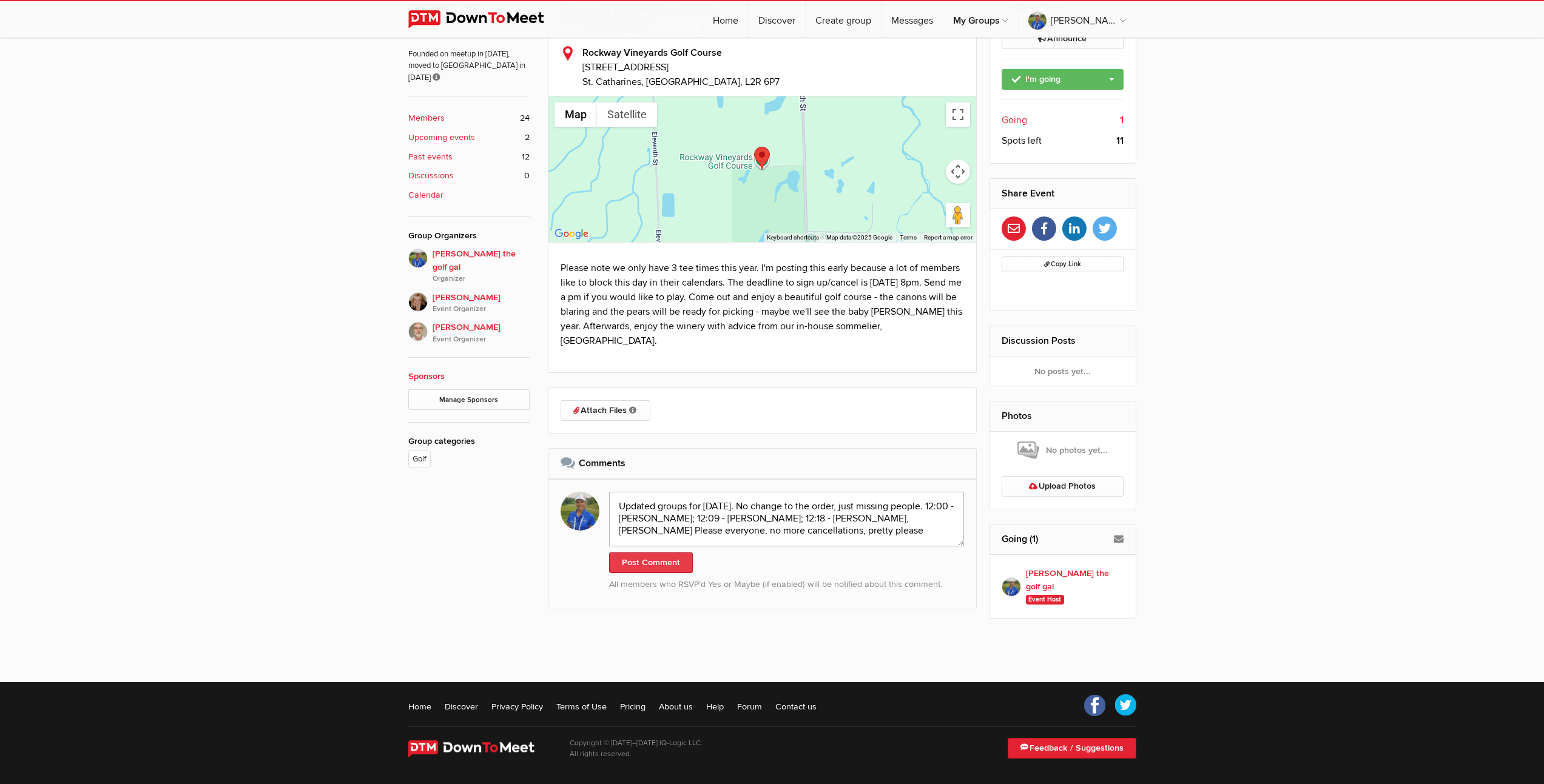
type textarea "Updated groups for [DATE]. No change to the order, just missing people. 12:00 -…"
click at [650, 561] on button "Post Comment" at bounding box center [651, 563] width 84 height 21
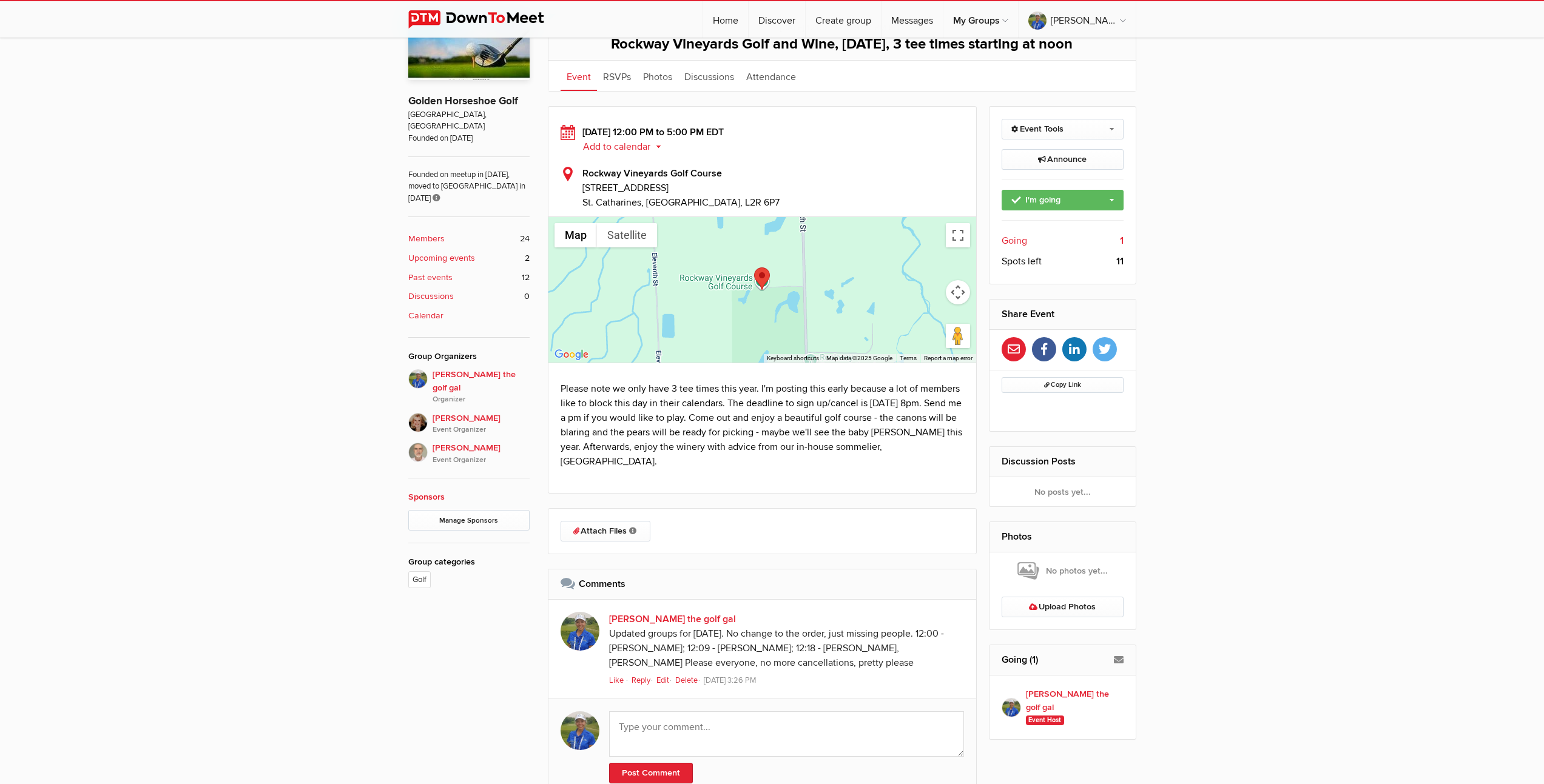
scroll to position [183, 0]
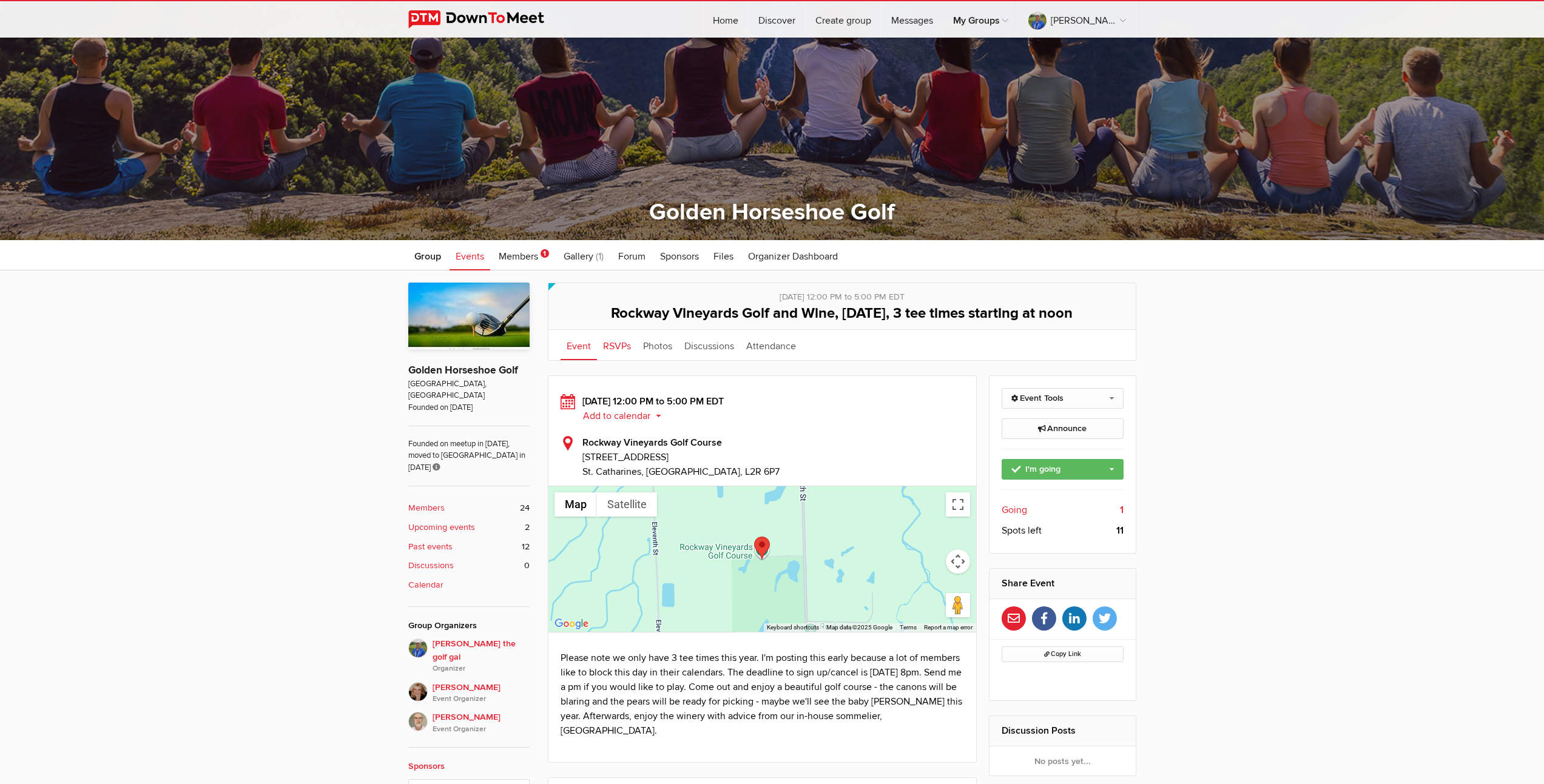
click at [608, 360] on link "RSVPs" at bounding box center [617, 345] width 40 height 30
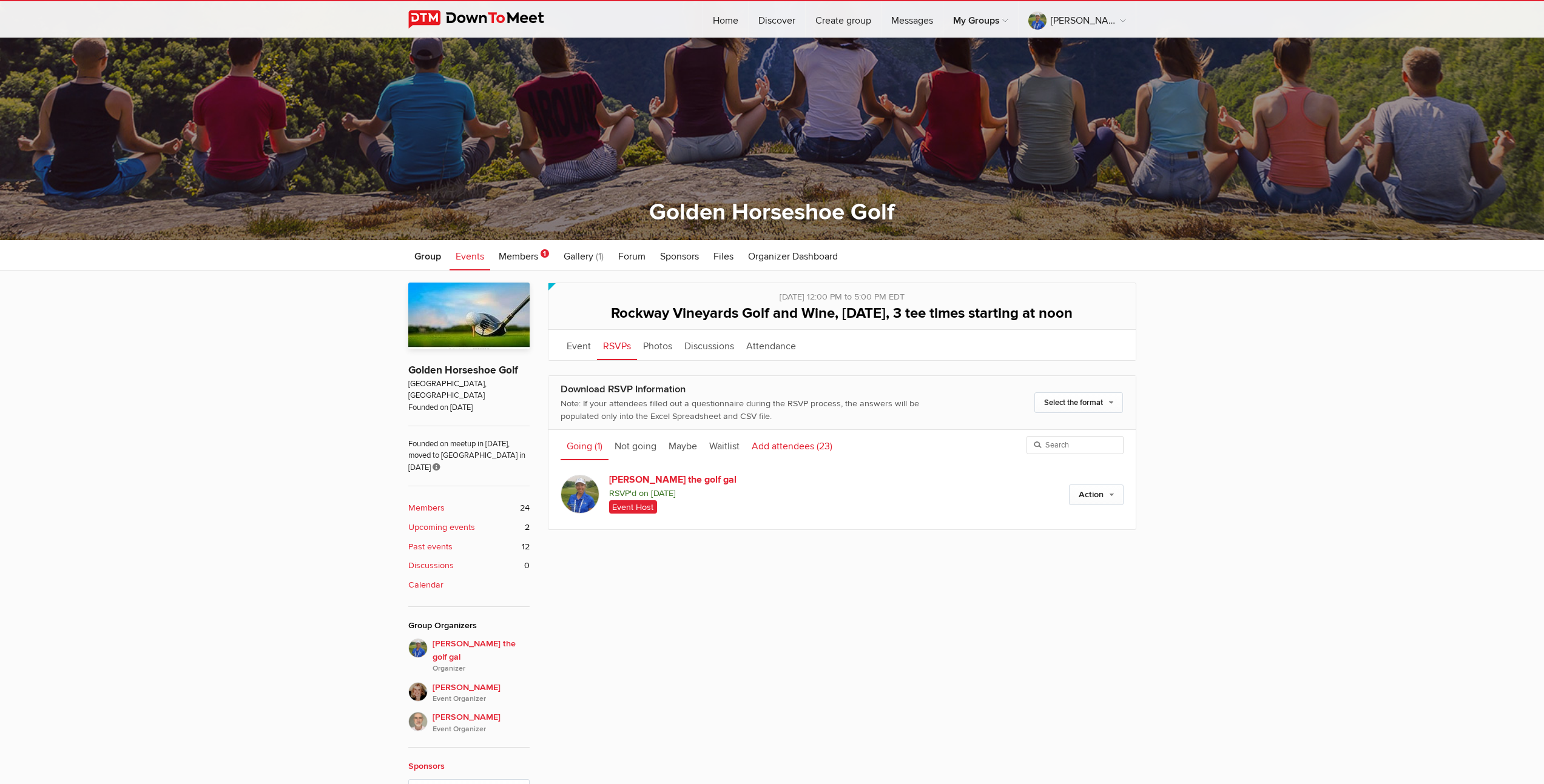
click at [804, 460] on link "Add attendees (23)" at bounding box center [792, 445] width 93 height 30
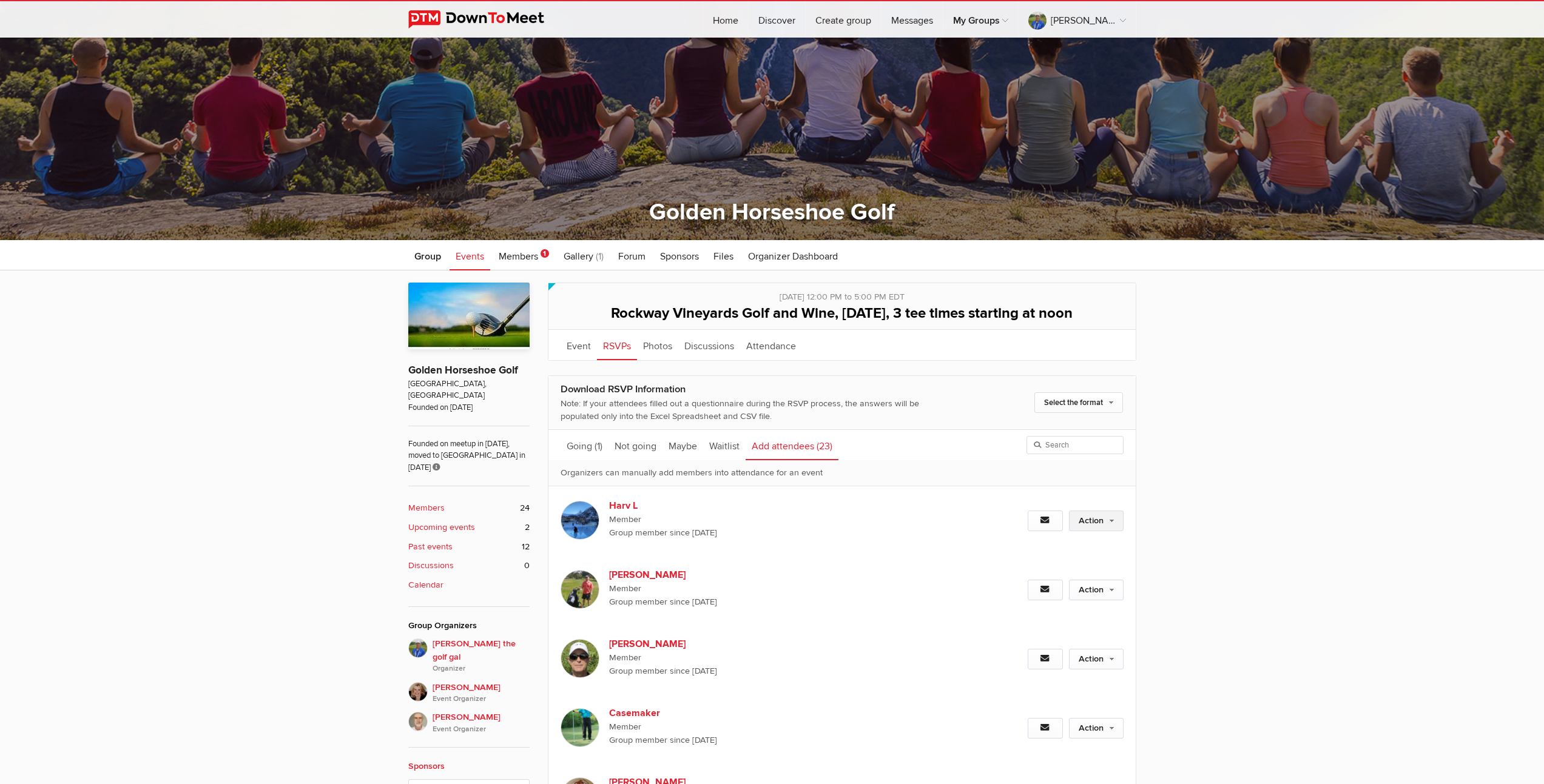
click at [1107, 531] on link "Action" at bounding box center [1096, 521] width 54 height 21
click at [1021, 556] on link "Set as Going" at bounding box center [1057, 547] width 132 height 18
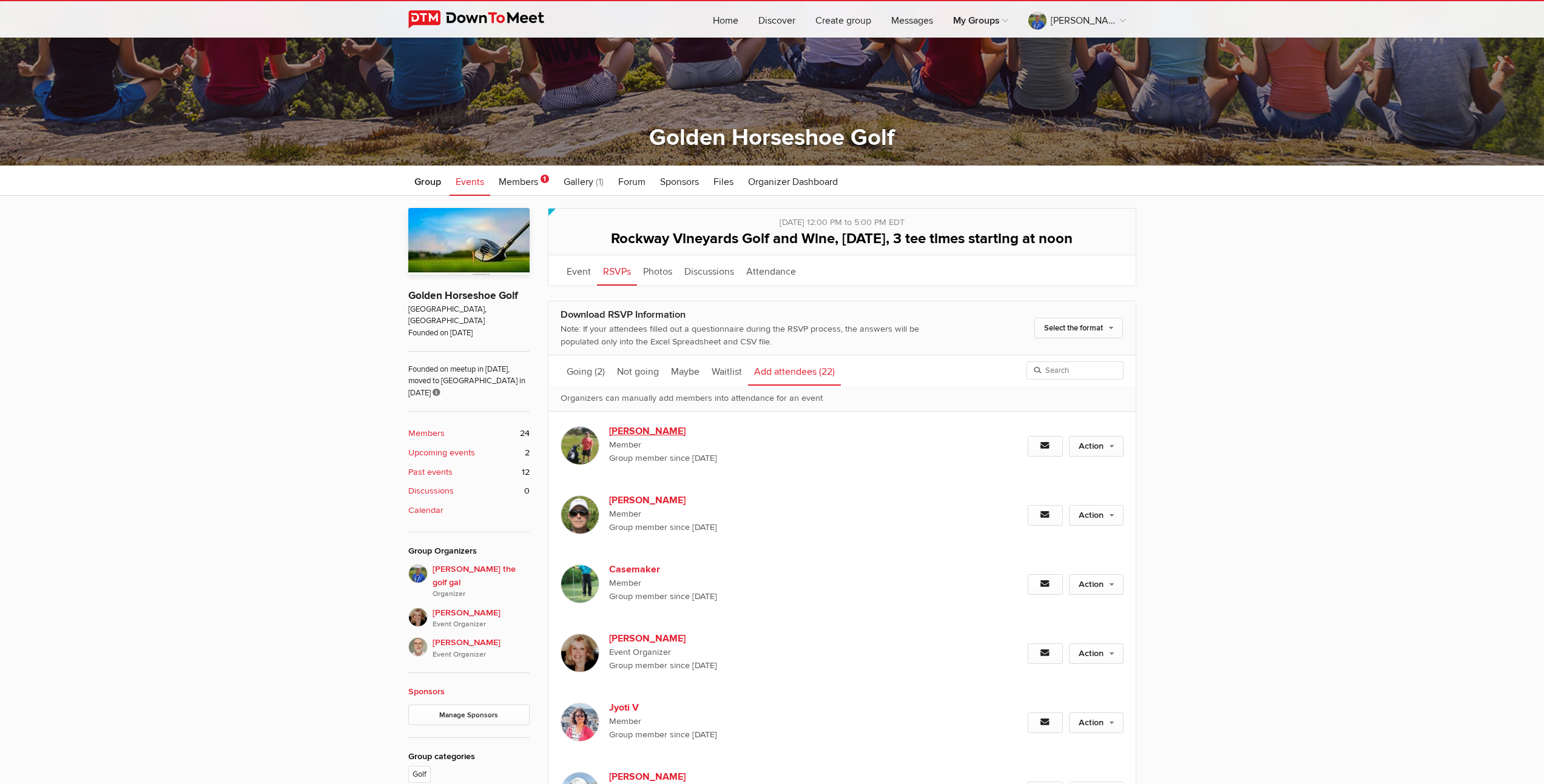
scroll to position [265, 0]
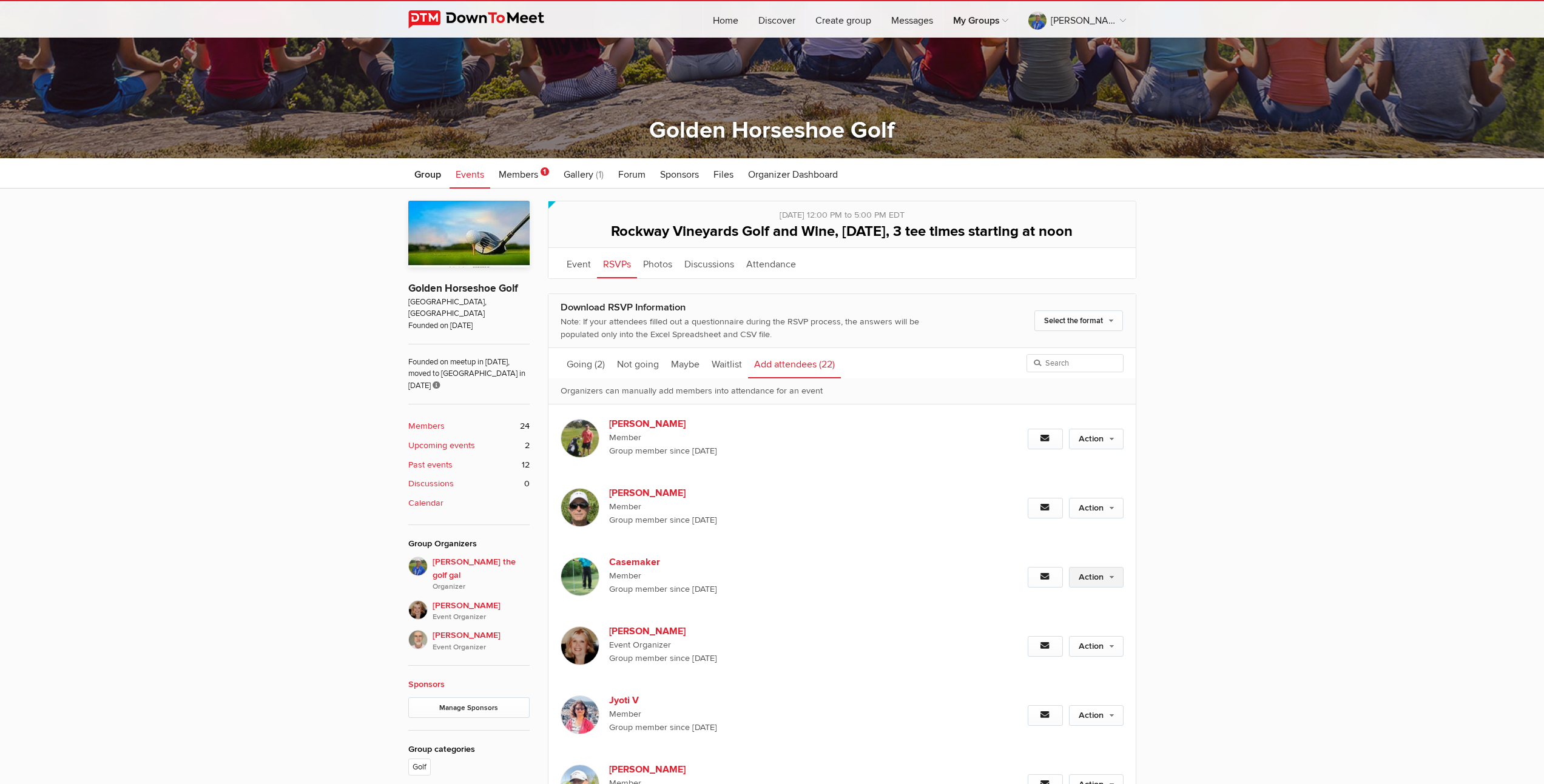
click at [1107, 588] on link "Action" at bounding box center [1096, 577] width 54 height 21
click at [1037, 613] on link "Set as Going" at bounding box center [1057, 603] width 132 height 18
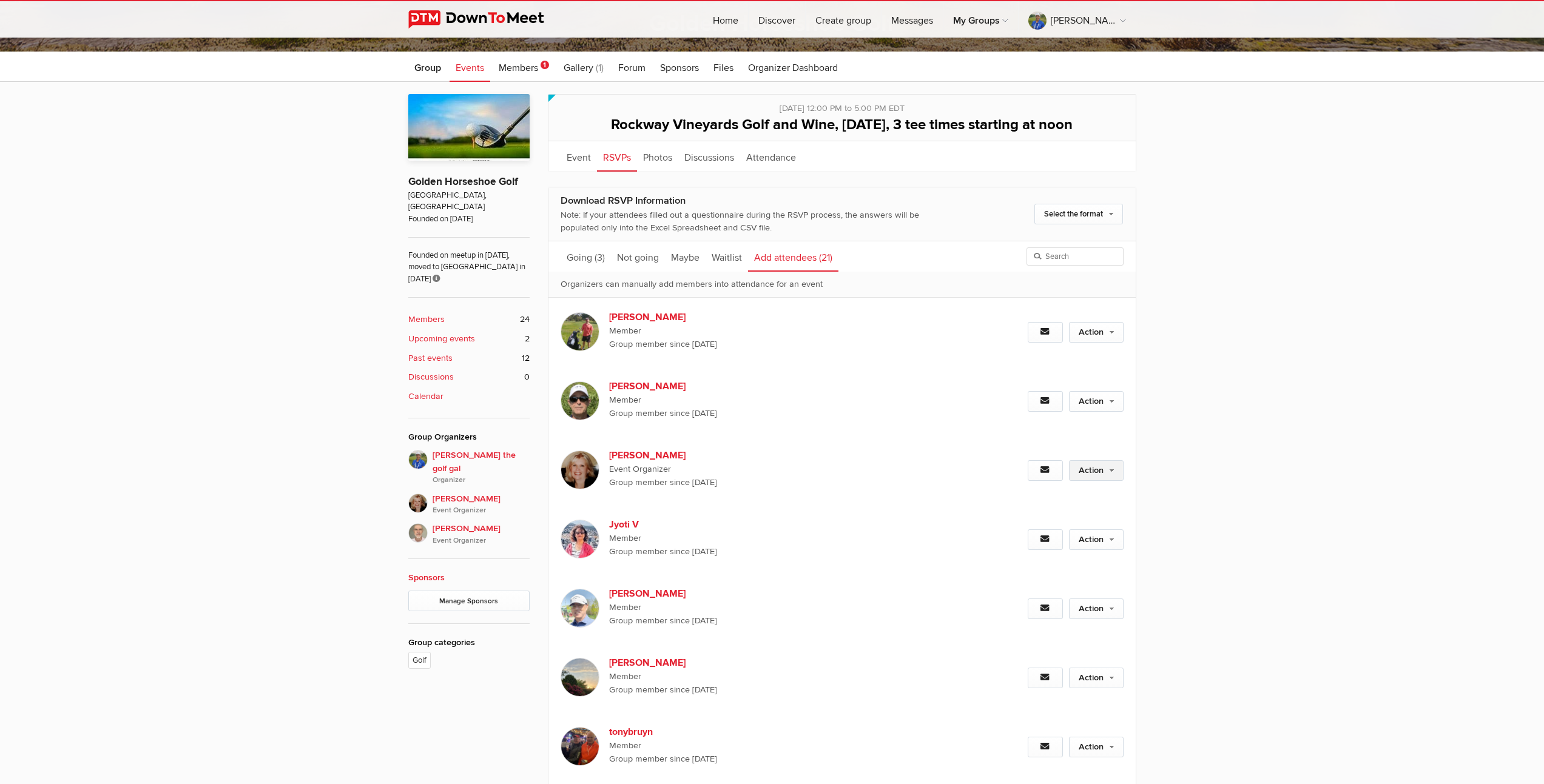
click at [1095, 481] on link "Action" at bounding box center [1096, 471] width 54 height 21
click at [1085, 481] on link "Action" at bounding box center [1096, 471] width 54 height 21
click at [1044, 506] on link "Set as Going" at bounding box center [1057, 497] width 132 height 18
click at [1092, 481] on link "Action" at bounding box center [1096, 471] width 54 height 21
click at [1044, 505] on div "Action Set as Going Set as Maybe Set as Not going" at bounding box center [1039, 471] width 169 height 69
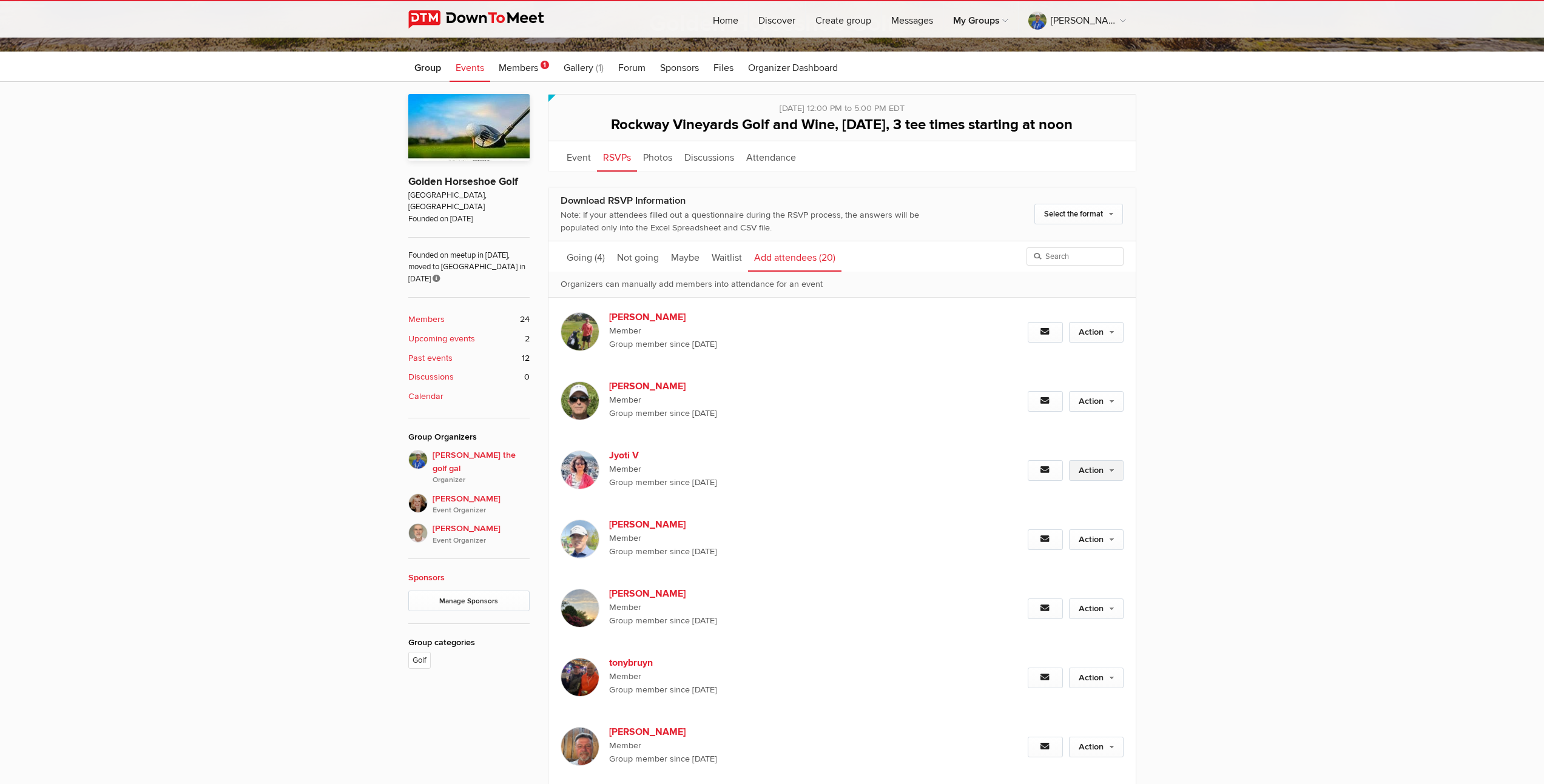
click at [1089, 481] on link "Action" at bounding box center [1096, 471] width 54 height 21
click at [1036, 506] on link "Set as Going" at bounding box center [1057, 497] width 132 height 18
click at [1088, 481] on link "Action" at bounding box center [1096, 471] width 54 height 21
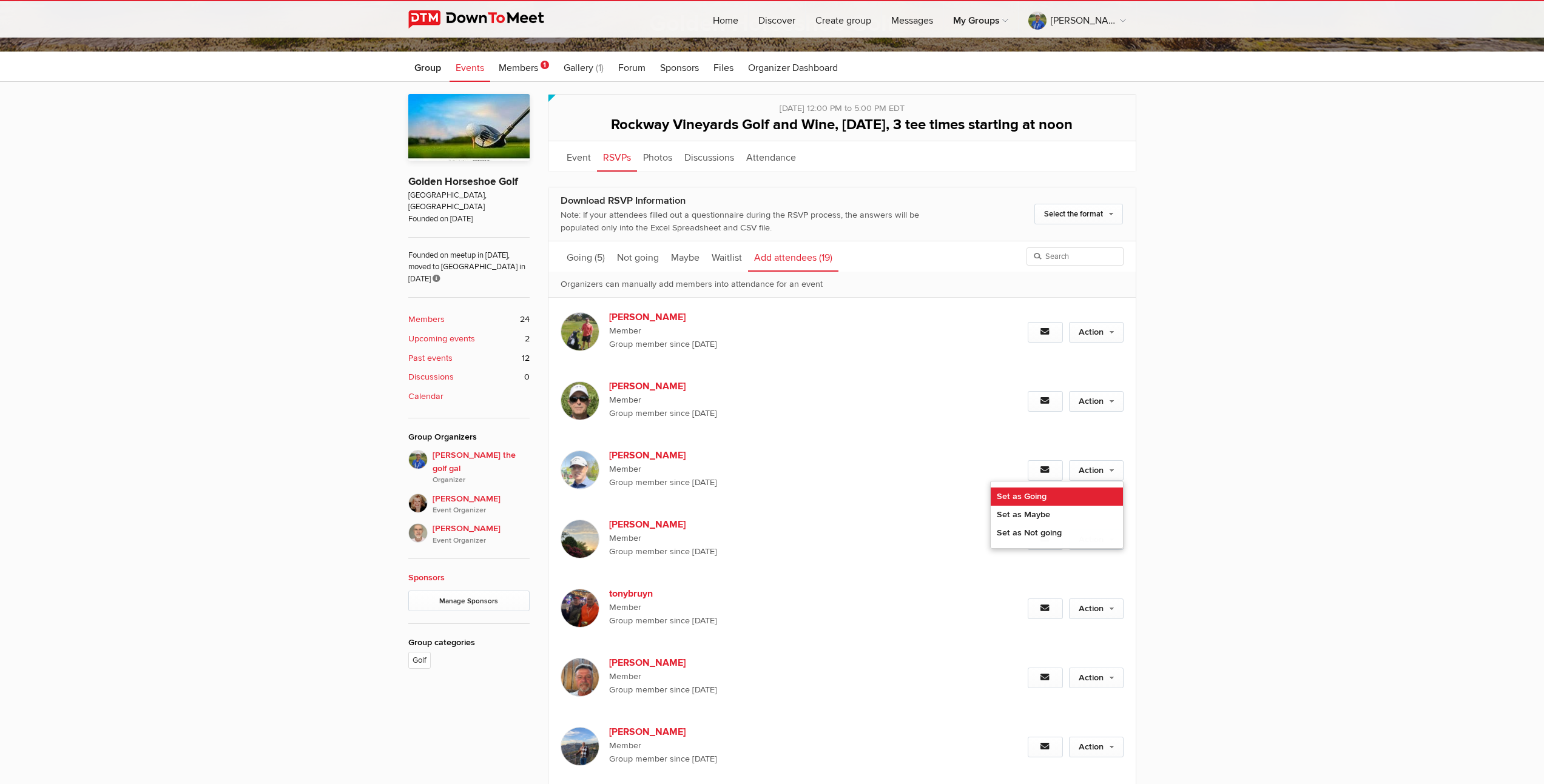
click at [1046, 506] on link "Set as Going" at bounding box center [1057, 497] width 132 height 18
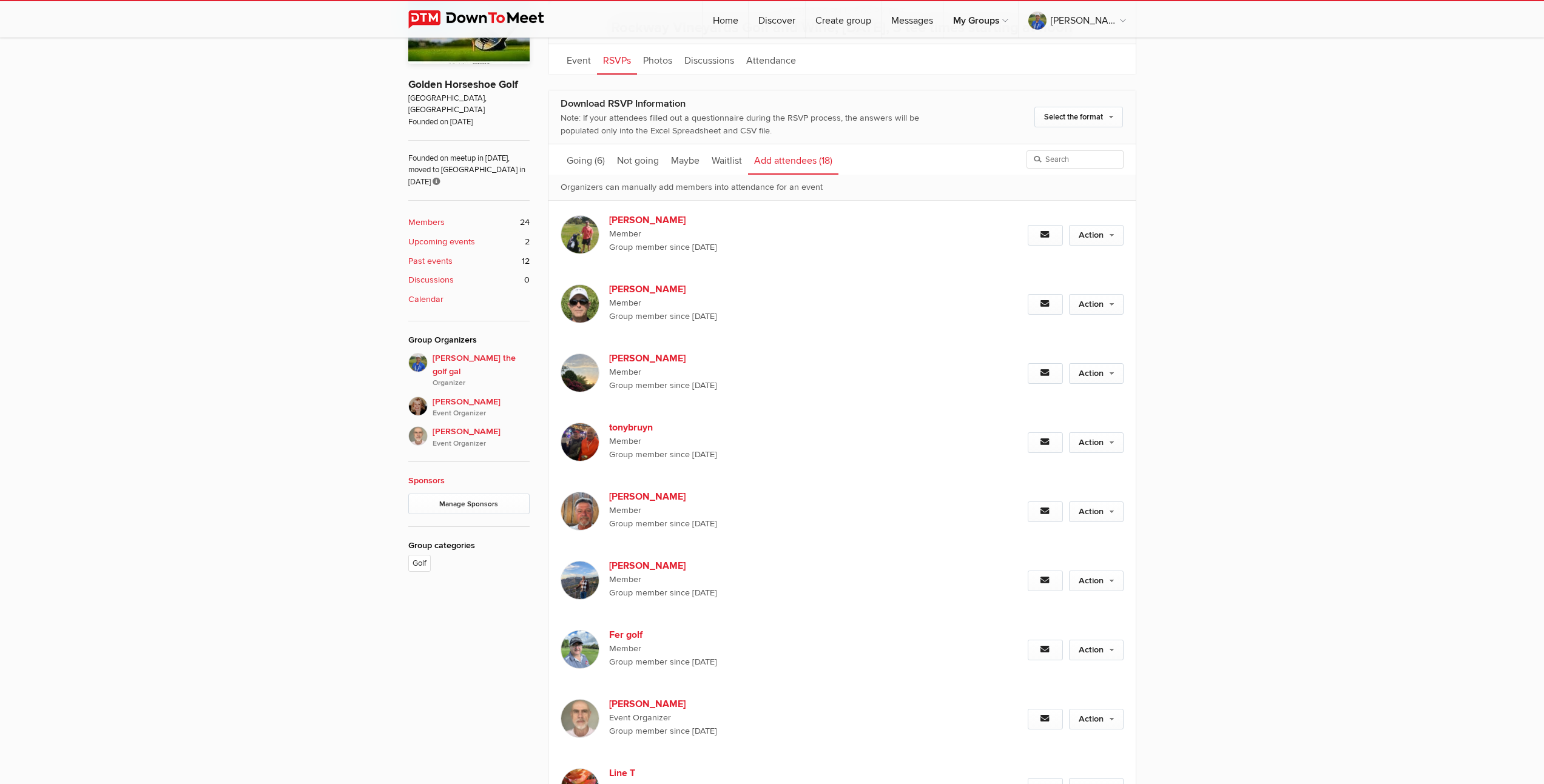
scroll to position [470, 0]
click at [1092, 452] on link "Action" at bounding box center [1096, 442] width 54 height 21
click at [1028, 476] on link "Set as Going" at bounding box center [1057, 467] width 132 height 18
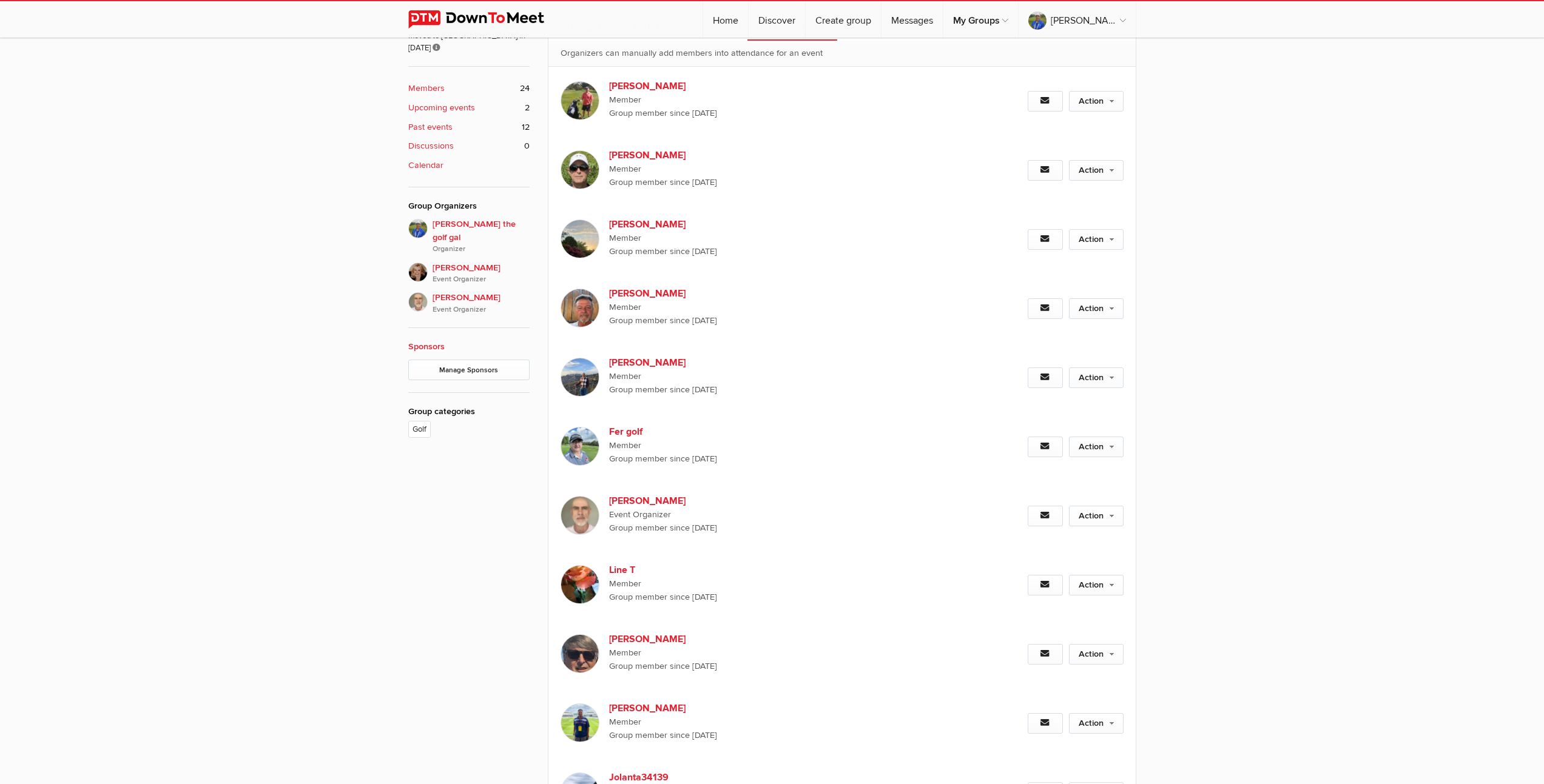
scroll to position [681, 0]
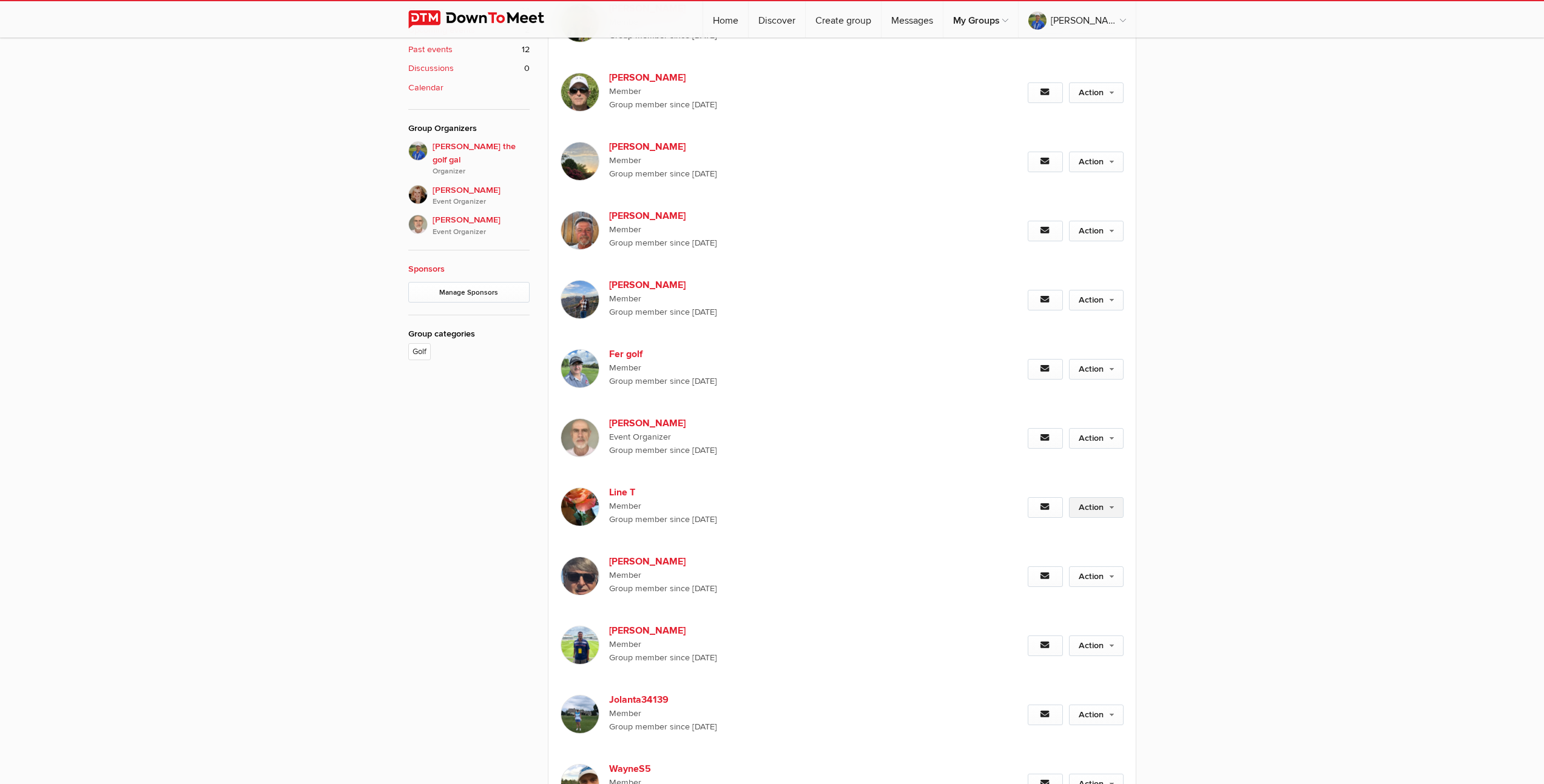
click at [1090, 518] on link "Action" at bounding box center [1096, 508] width 54 height 21
click at [1036, 543] on link "Set as Going" at bounding box center [1057, 533] width 132 height 18
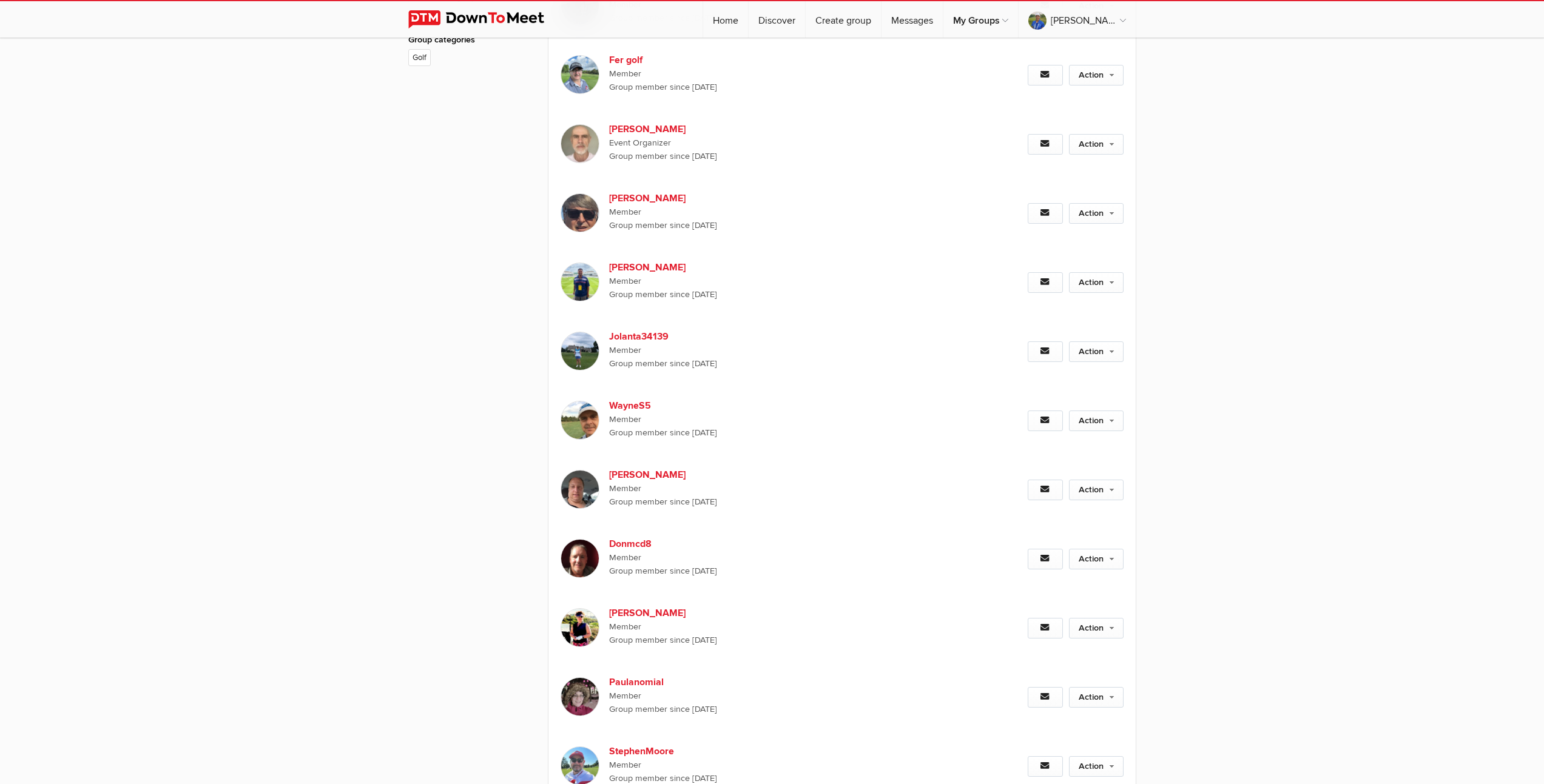
scroll to position [1093, 0]
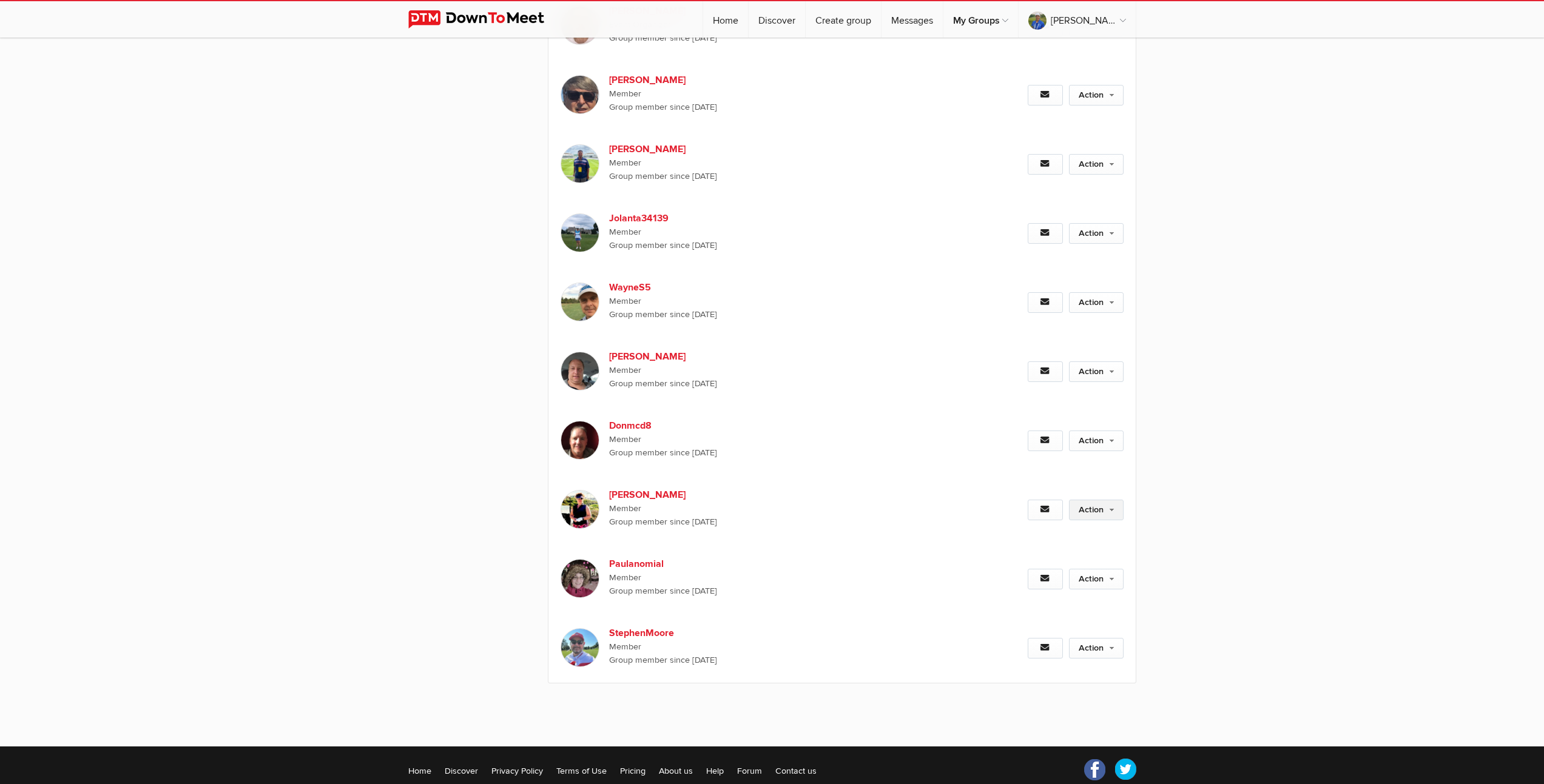
click at [1086, 520] on link "Action" at bounding box center [1096, 510] width 54 height 21
click at [1044, 545] on link "Set as Going" at bounding box center [1057, 536] width 132 height 18
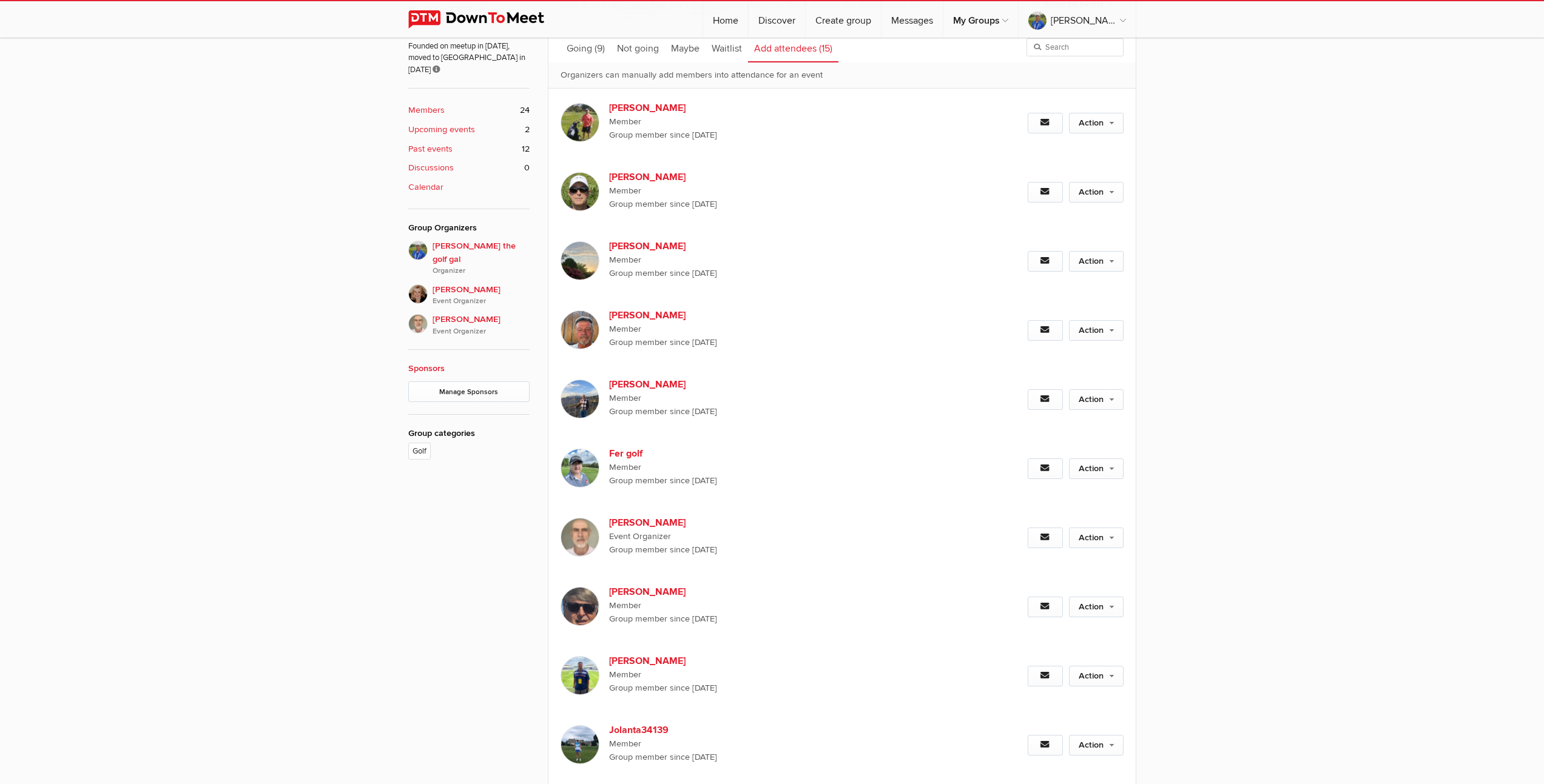
scroll to position [328, 0]
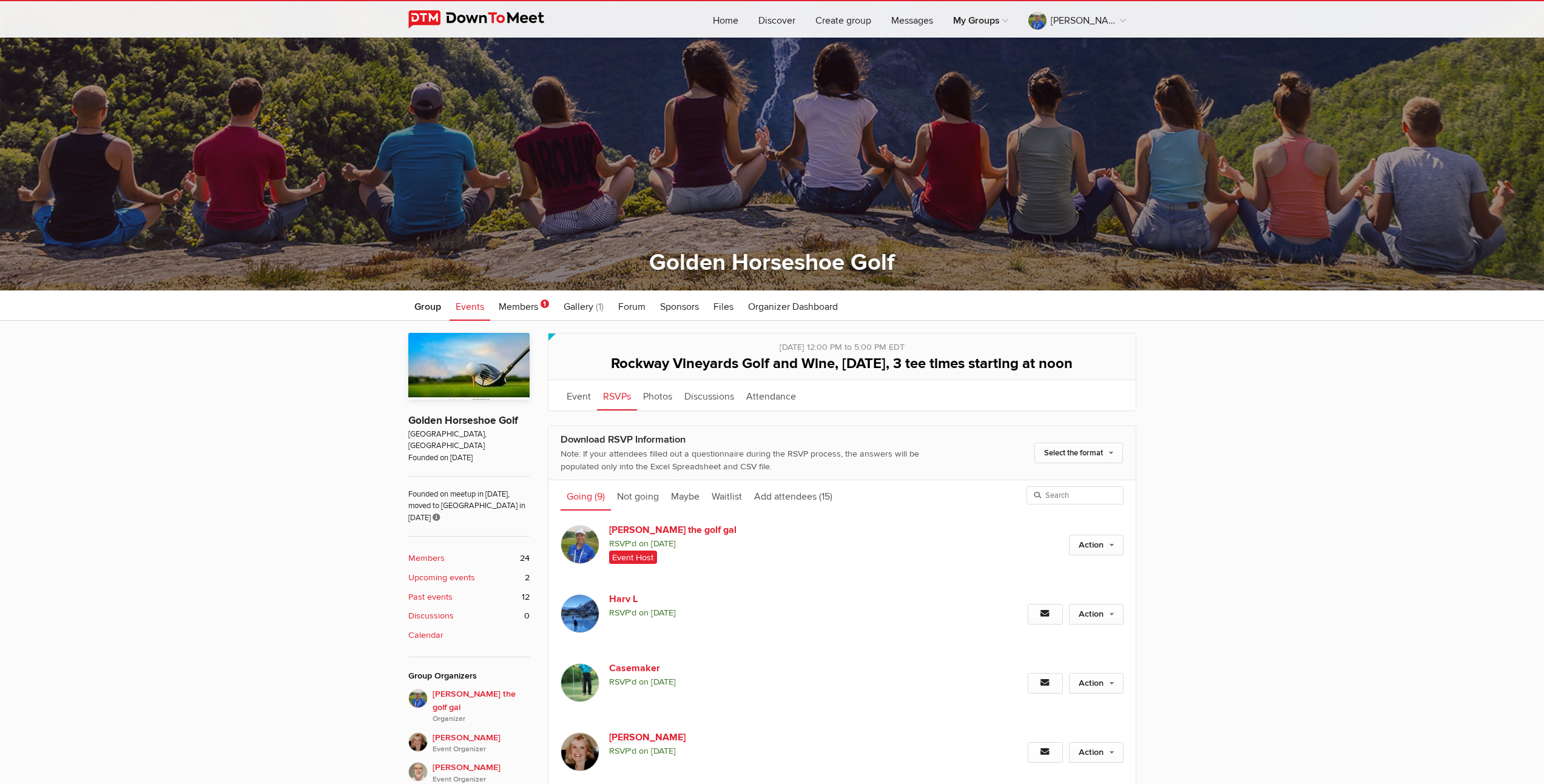
scroll to position [315, 0]
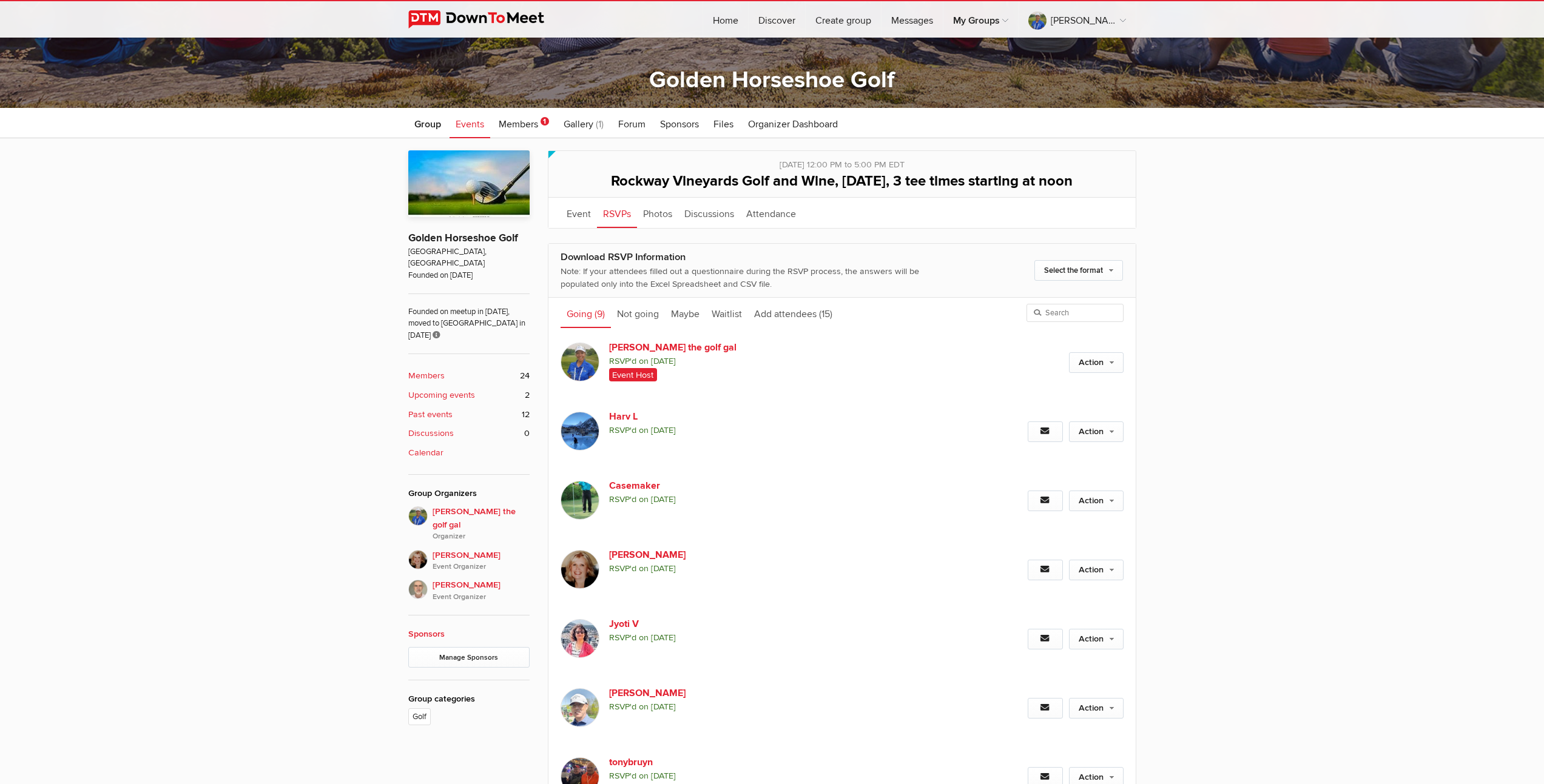
click at [466, 389] on b "Upcoming events" at bounding box center [442, 395] width 67 height 13
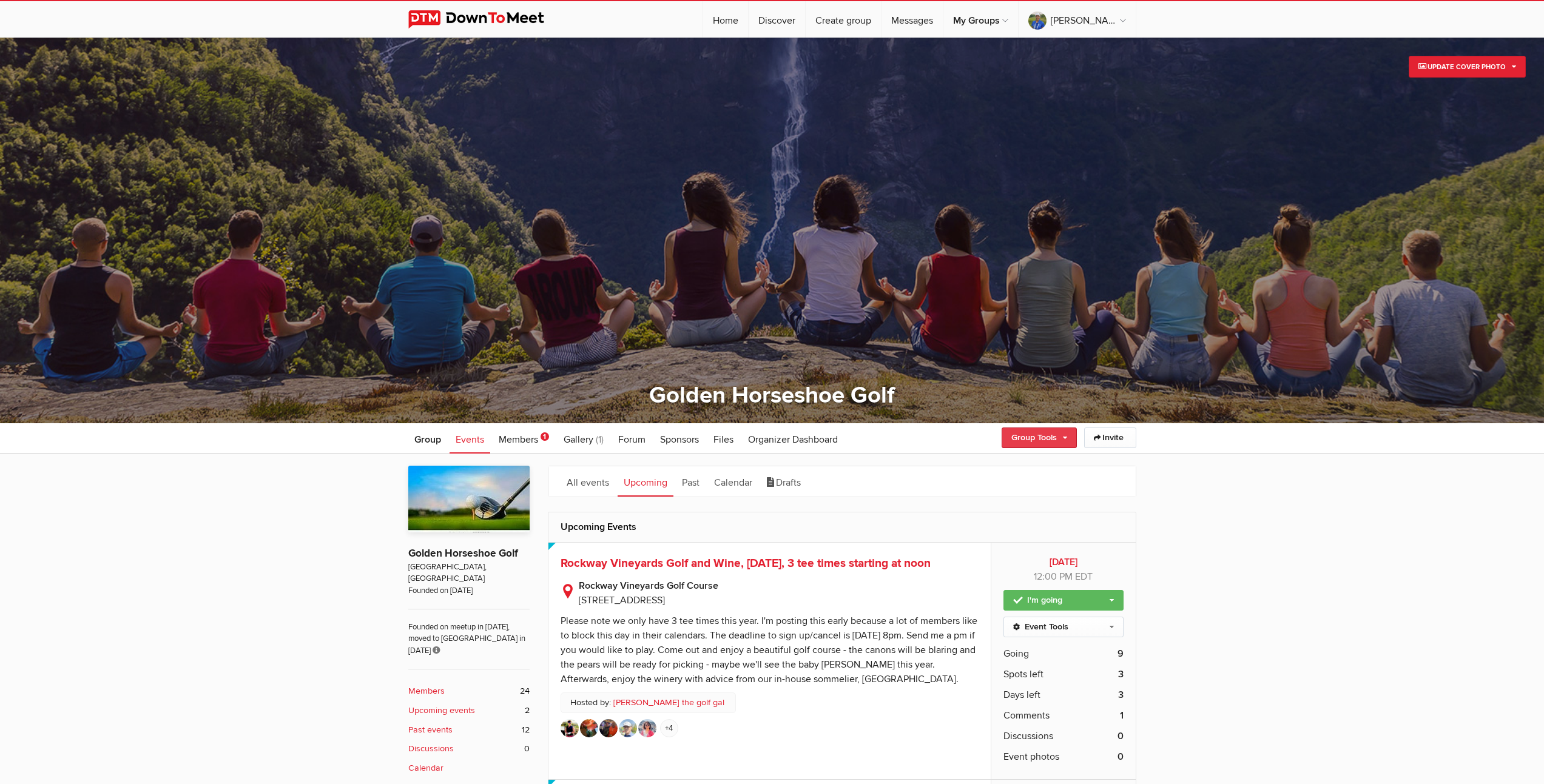
click at [1036, 437] on link "Group Tools" at bounding box center [1039, 438] width 75 height 21
click at [1003, 466] on link "Create Event" at bounding box center [1021, 464] width 109 height 18
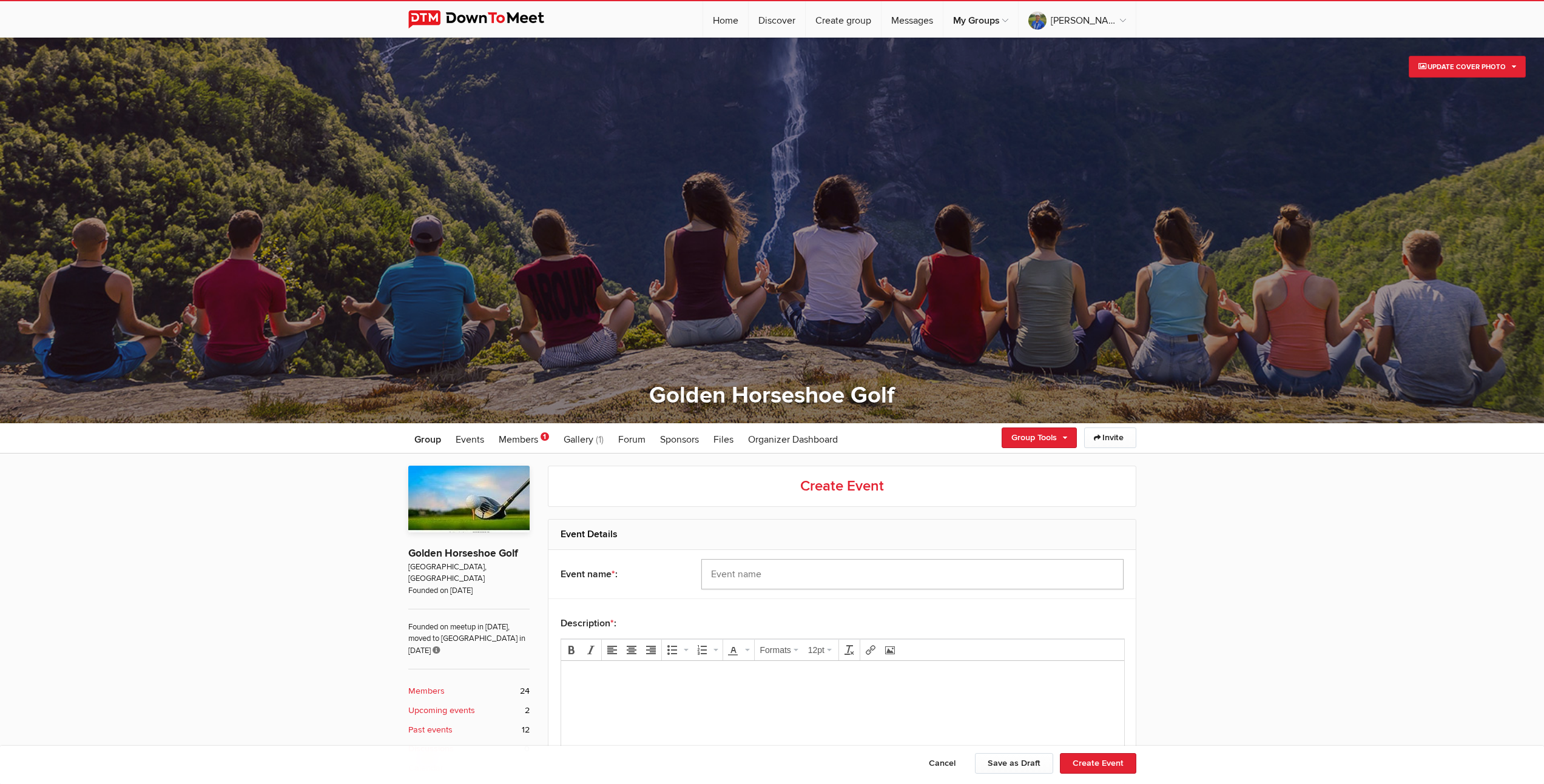
click at [891, 582] on input "text" at bounding box center [912, 574] width 422 height 30
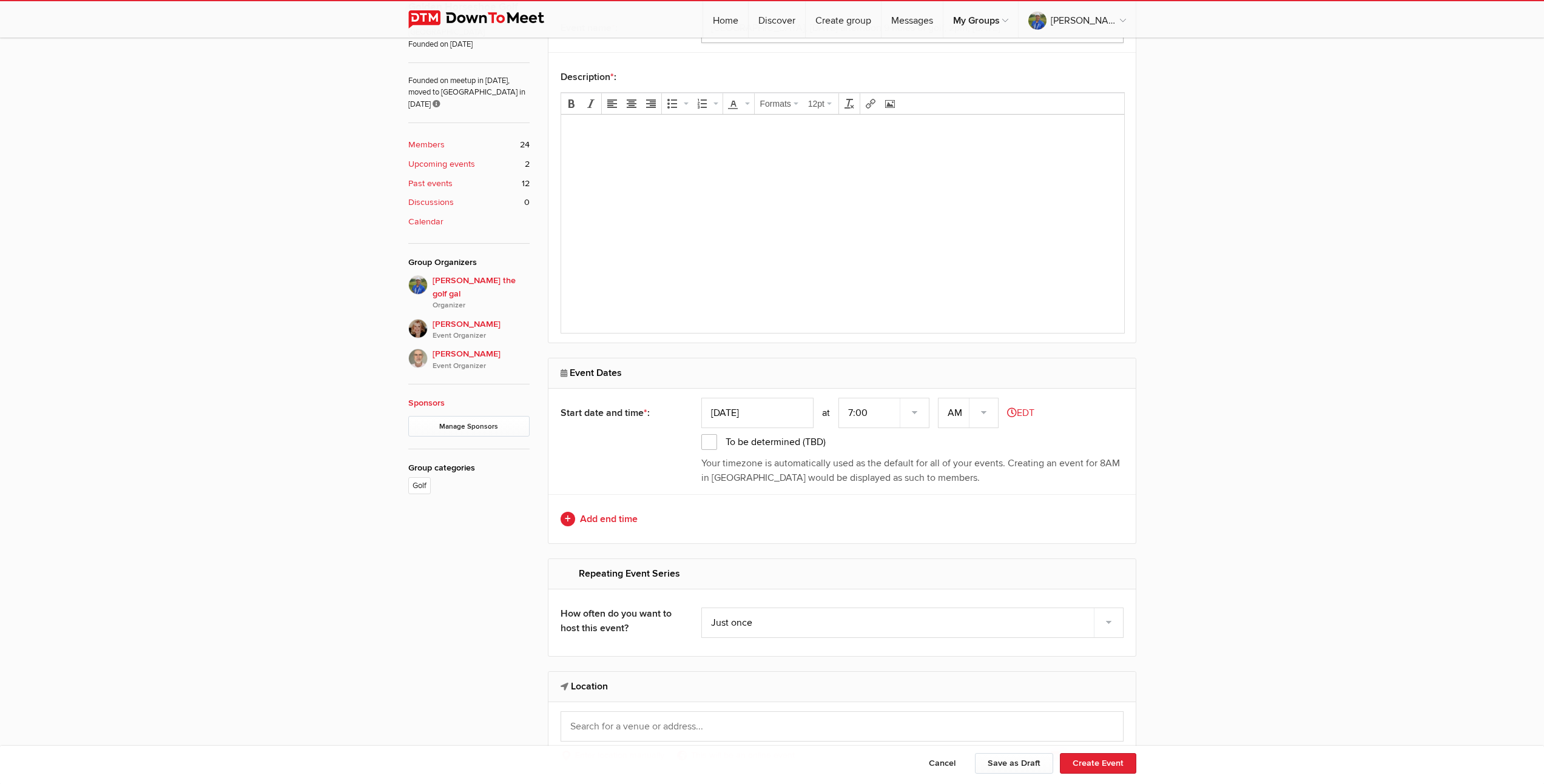
scroll to position [642, 0]
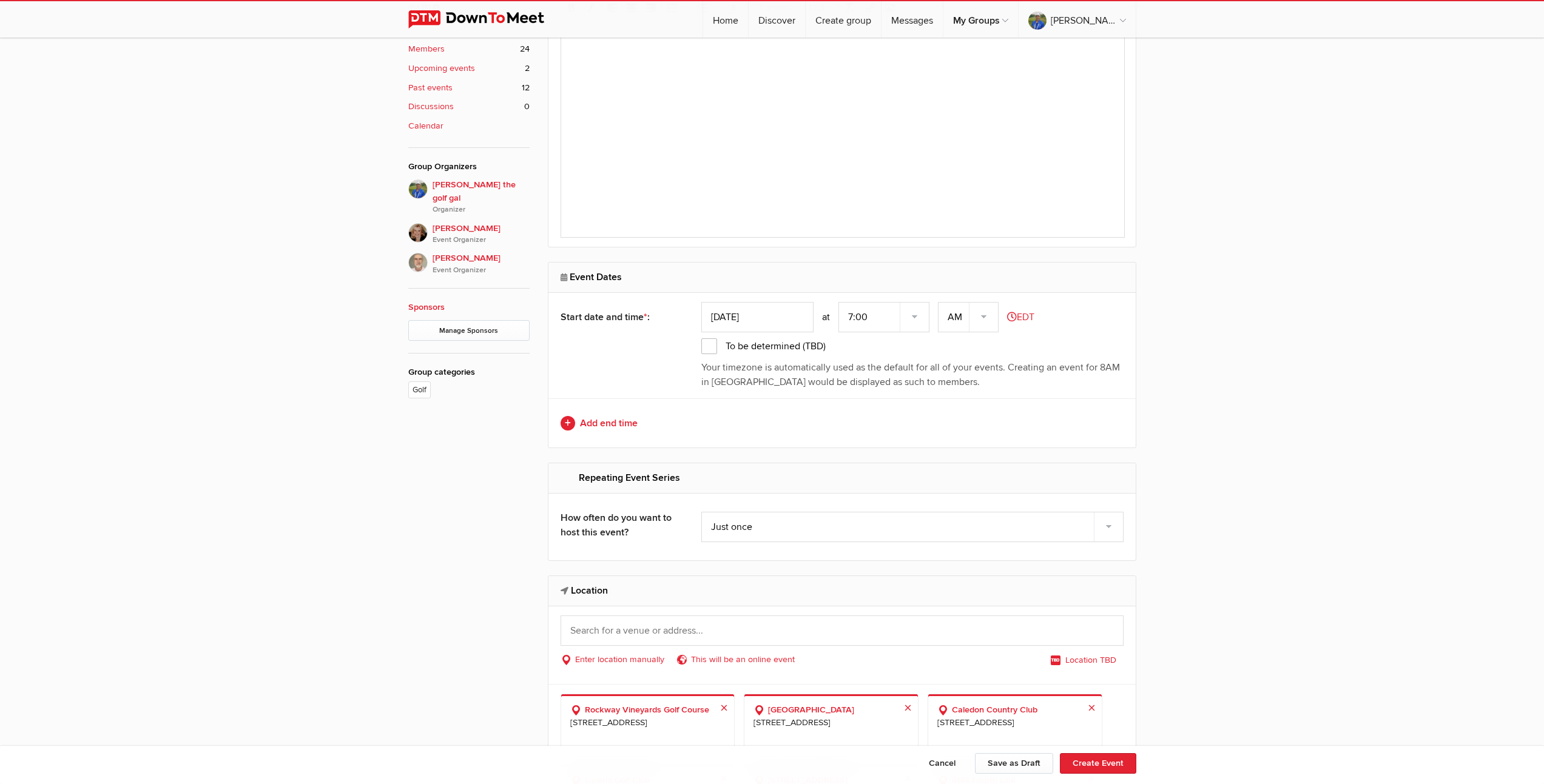
type input "[GEOGRAPHIC_DATA], [DATE] afternoon 9 holes of golf, 2pm, [DATE]"
click at [741, 320] on input "Sep 03, 2025" at bounding box center [757, 317] width 112 height 30
type input "Sep 07, 2025"
click at [915, 316] on select "7:00 7:15 7:30 7:45 8:00 8:15 8:30 8:45 9:00 9:15 9:30 9:45 10:00 10:15 10:30 1…" at bounding box center [883, 317] width 91 height 30
select select "2:00:00"
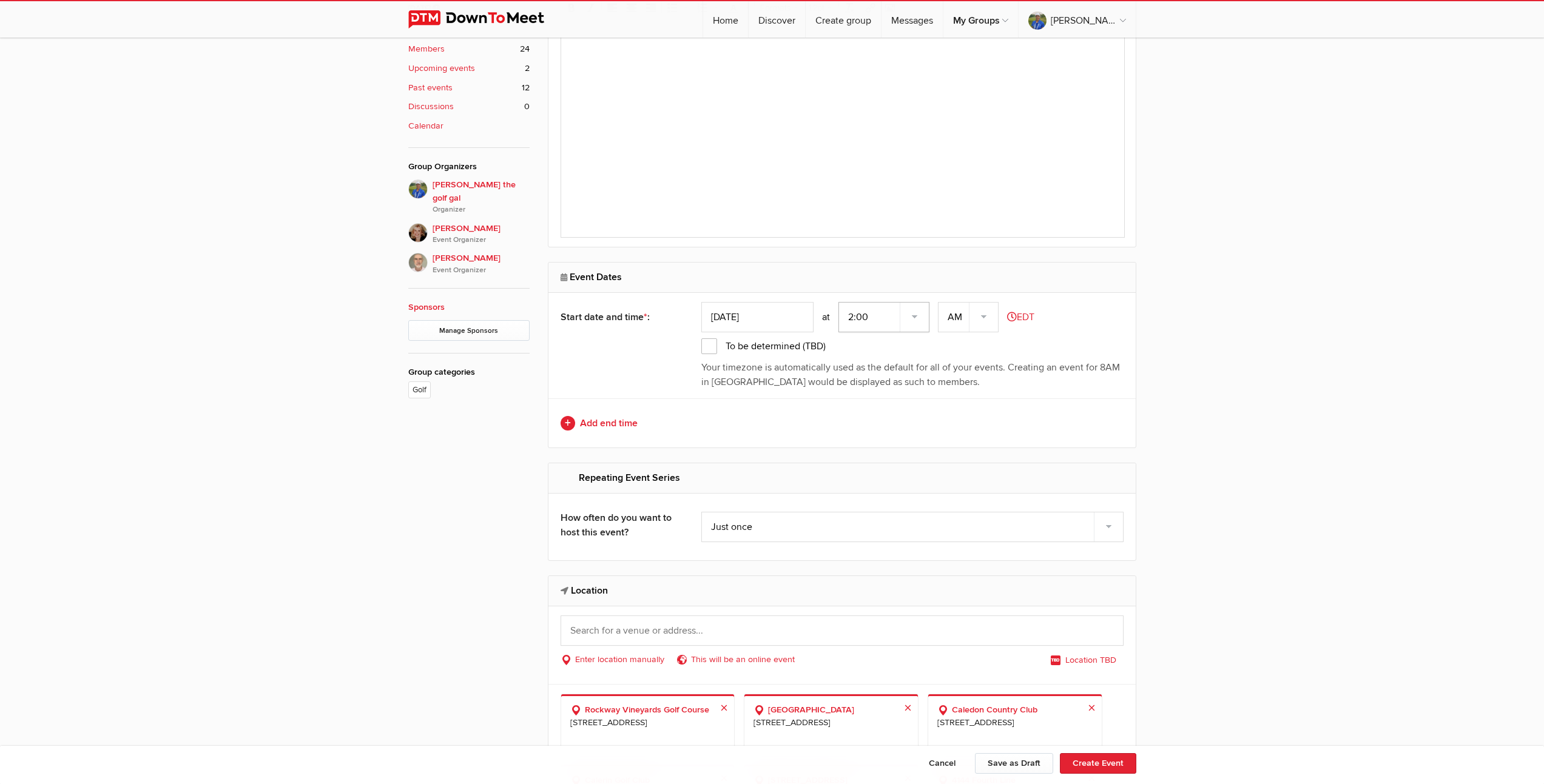
click at [839, 302] on select "7:00 7:15 7:30 7:45 8:00 8:15 8:30 8:45 9:00 9:15 9:30 9:45 10:00 10:15 10:30 1…" at bounding box center [883, 317] width 91 height 30
click at [987, 315] on select "AM PM" at bounding box center [968, 317] width 61 height 30
select select "PM"
click at [939, 302] on select "AM PM" at bounding box center [968, 317] width 61 height 30
click at [613, 421] on link "Add end time" at bounding box center [842, 423] width 563 height 14
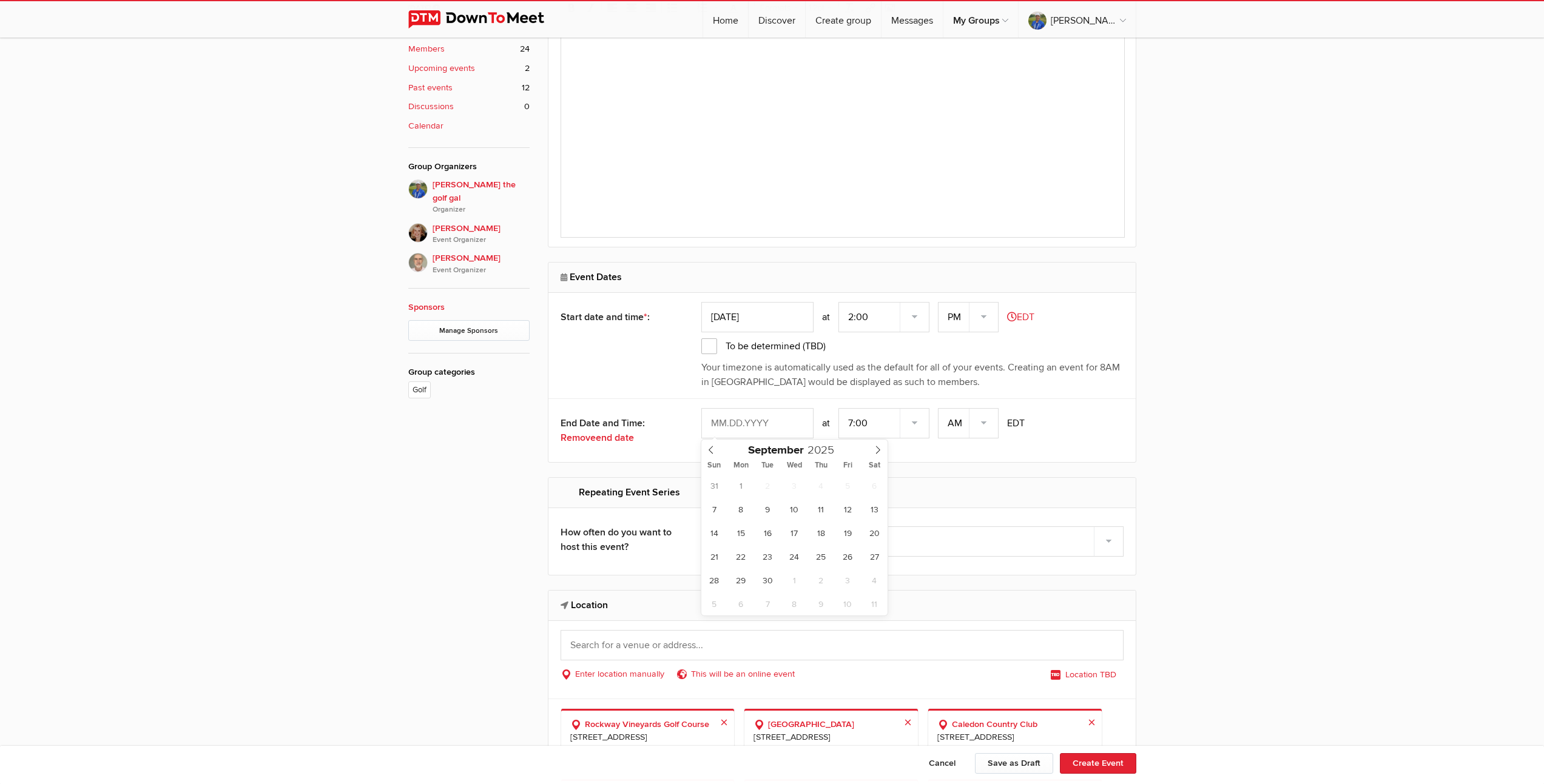
click at [730, 422] on input "text" at bounding box center [757, 423] width 112 height 30
type input "Sep 07, 2025"
click at [858, 422] on select "7:00 7:15 7:30 7:45 8:00 8:15 8:30 8:45 9:00 9:15 9:30 9:45 10:00 10:15 10:30 1…" at bounding box center [883, 423] width 91 height 30
select select "5:00:00"
click at [839, 408] on select "7:00 7:15 7:30 7:45 8:00 8:15 8:30 8:45 9:00 9:15 9:30 9:45 10:00 10:15 10:30 1…" at bounding box center [883, 423] width 91 height 30
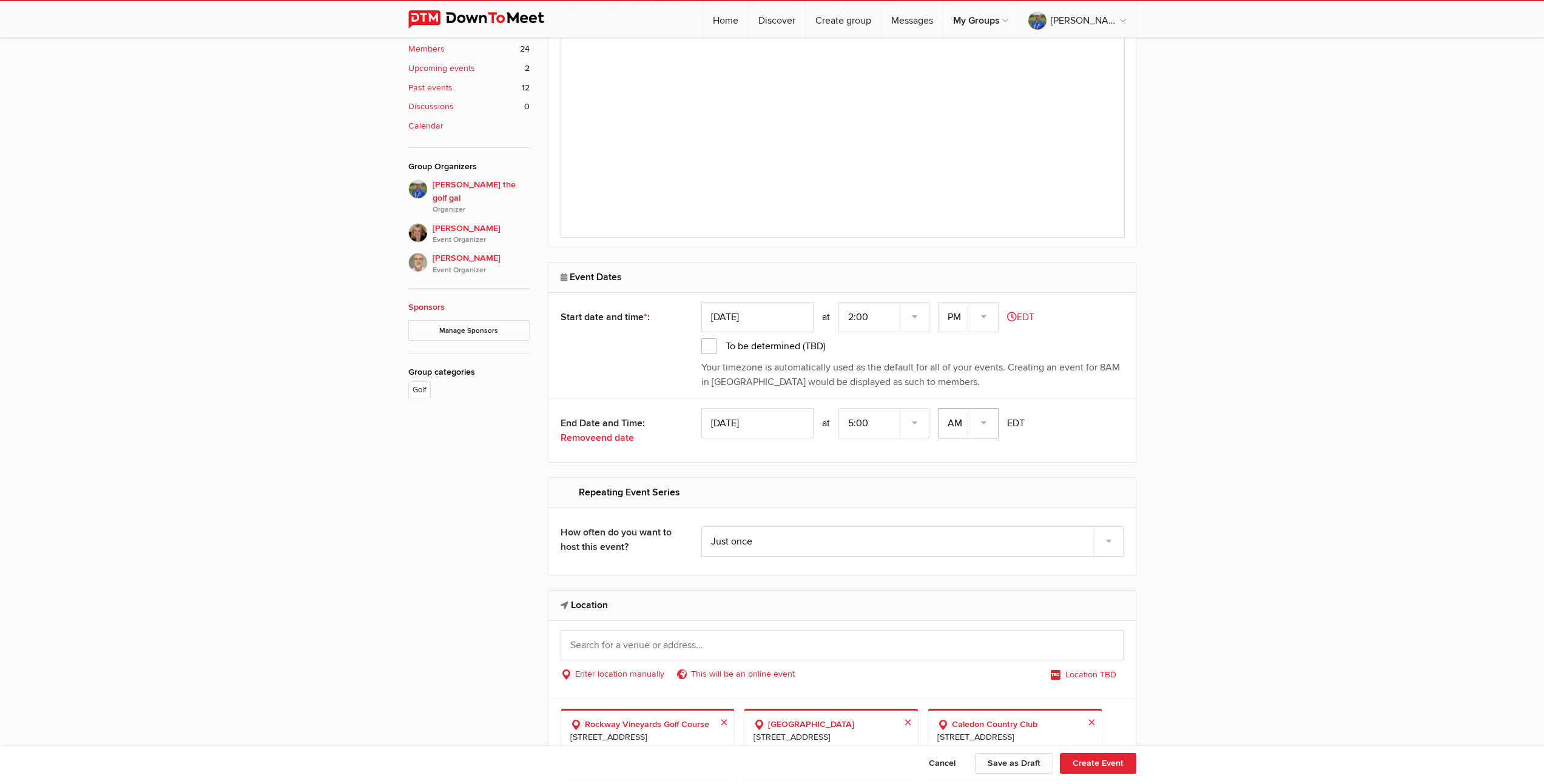
click at [985, 418] on select "AM PM" at bounding box center [968, 423] width 61 height 30
select select "PM"
click at [939, 408] on select "AM PM" at bounding box center [968, 423] width 61 height 30
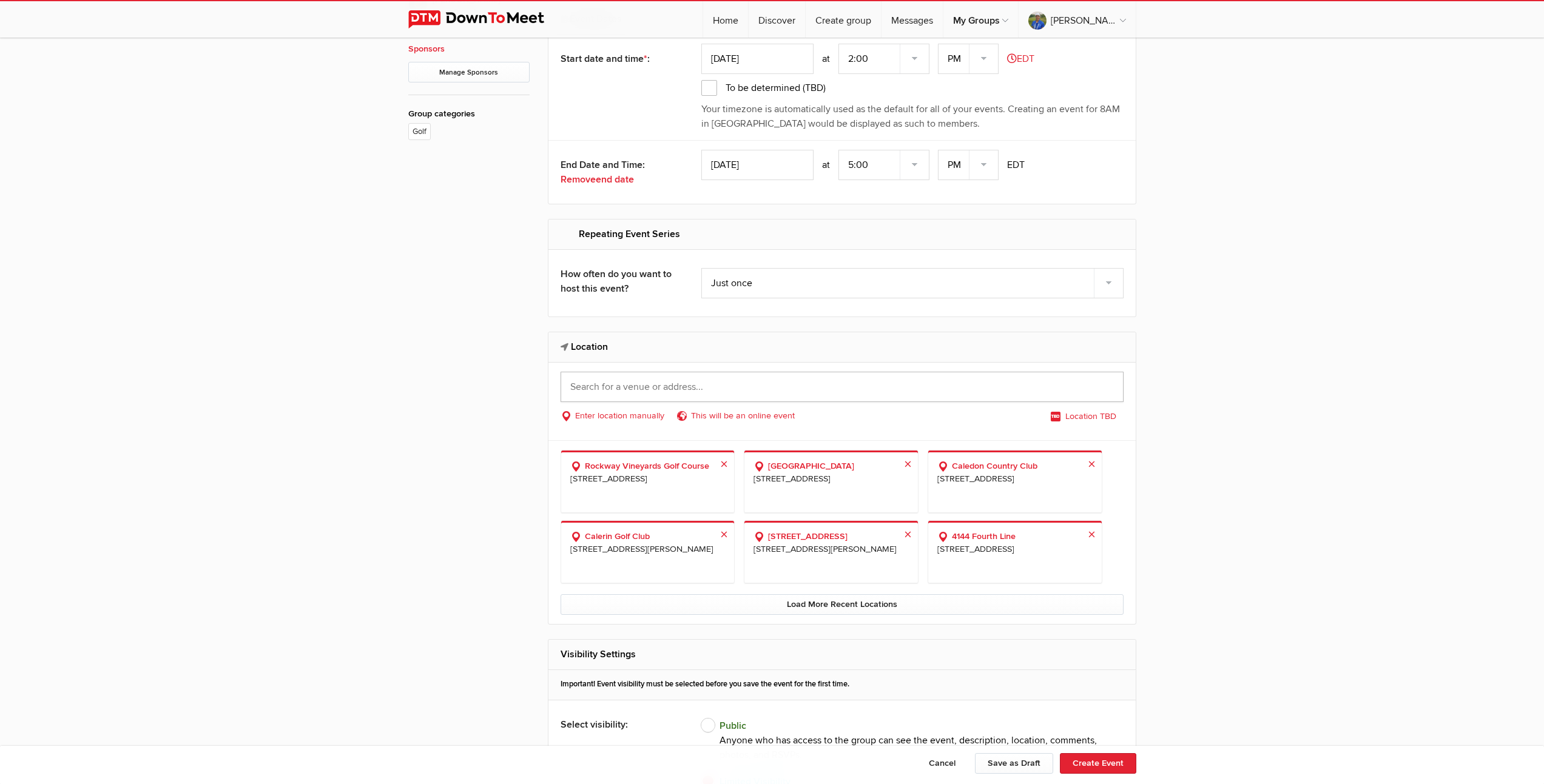
click at [769, 388] on input "text" at bounding box center [842, 387] width 563 height 30
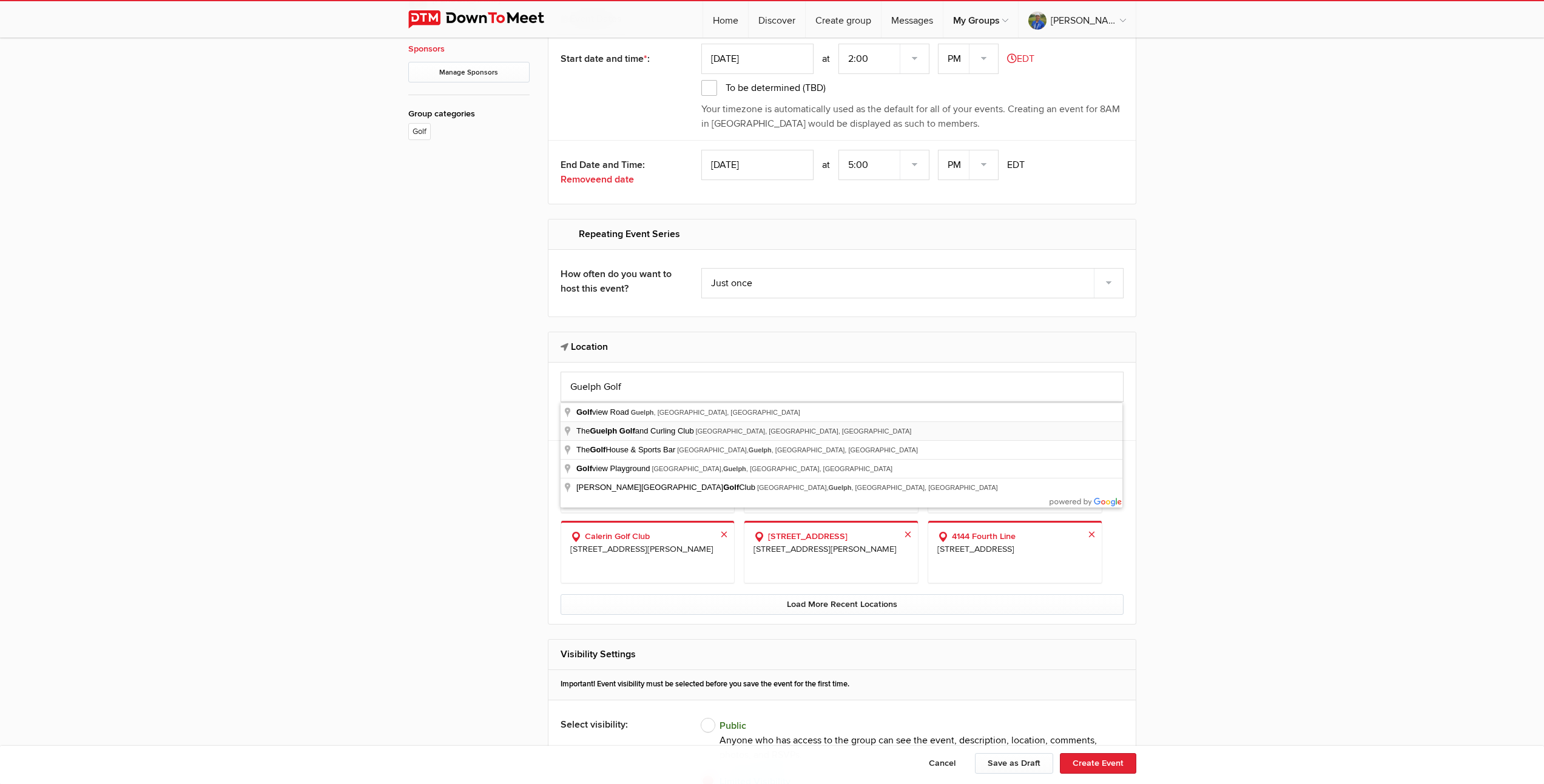
type input "The Guelph Golf and Curling Club, Woodlawn Road East, Guelph, ON, Canada"
select select "[GEOGRAPHIC_DATA]"
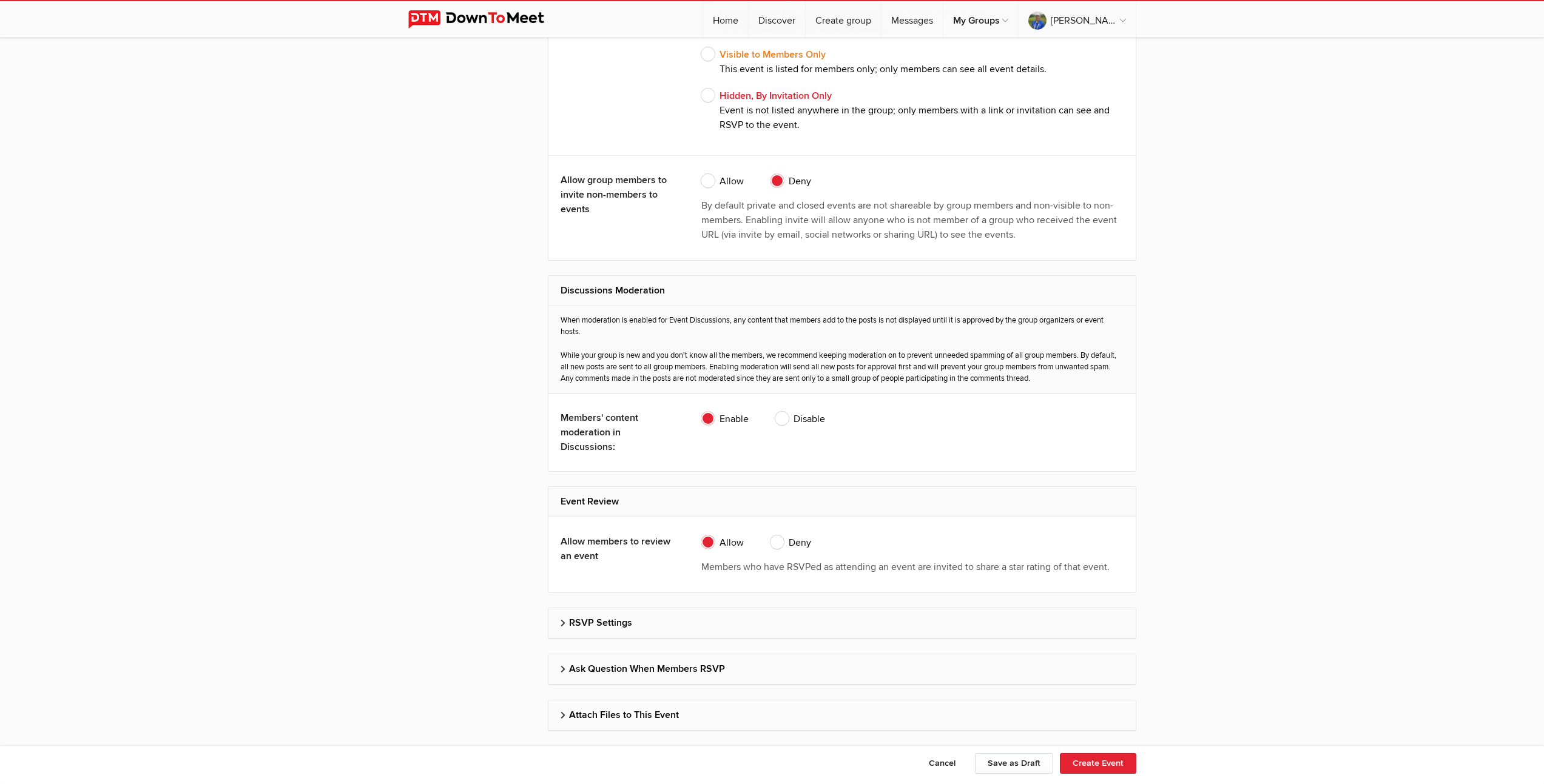
scroll to position [2239, 0]
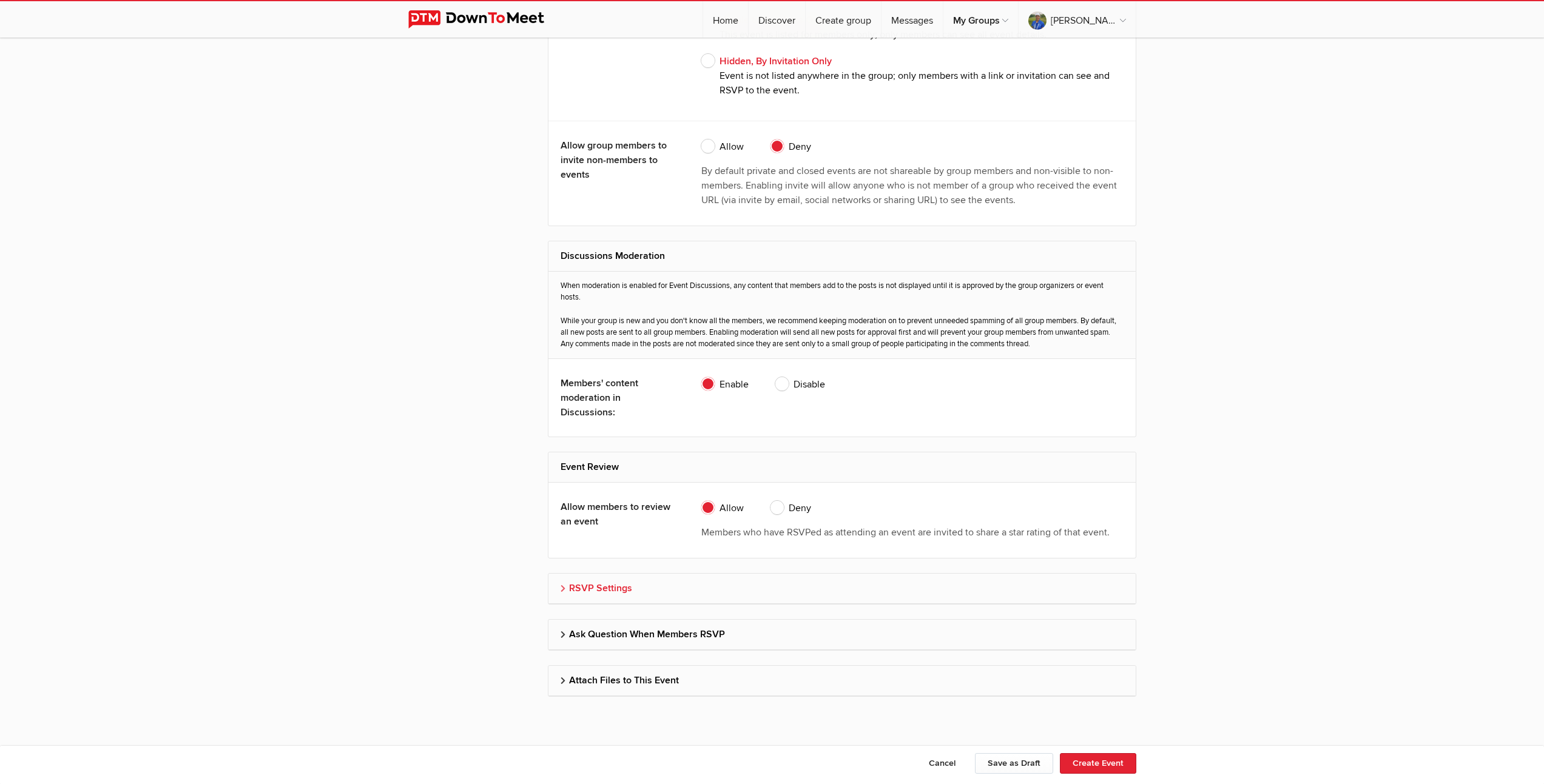
click at [605, 586] on h2 "RSVP Settings" at bounding box center [842, 588] width 563 height 29
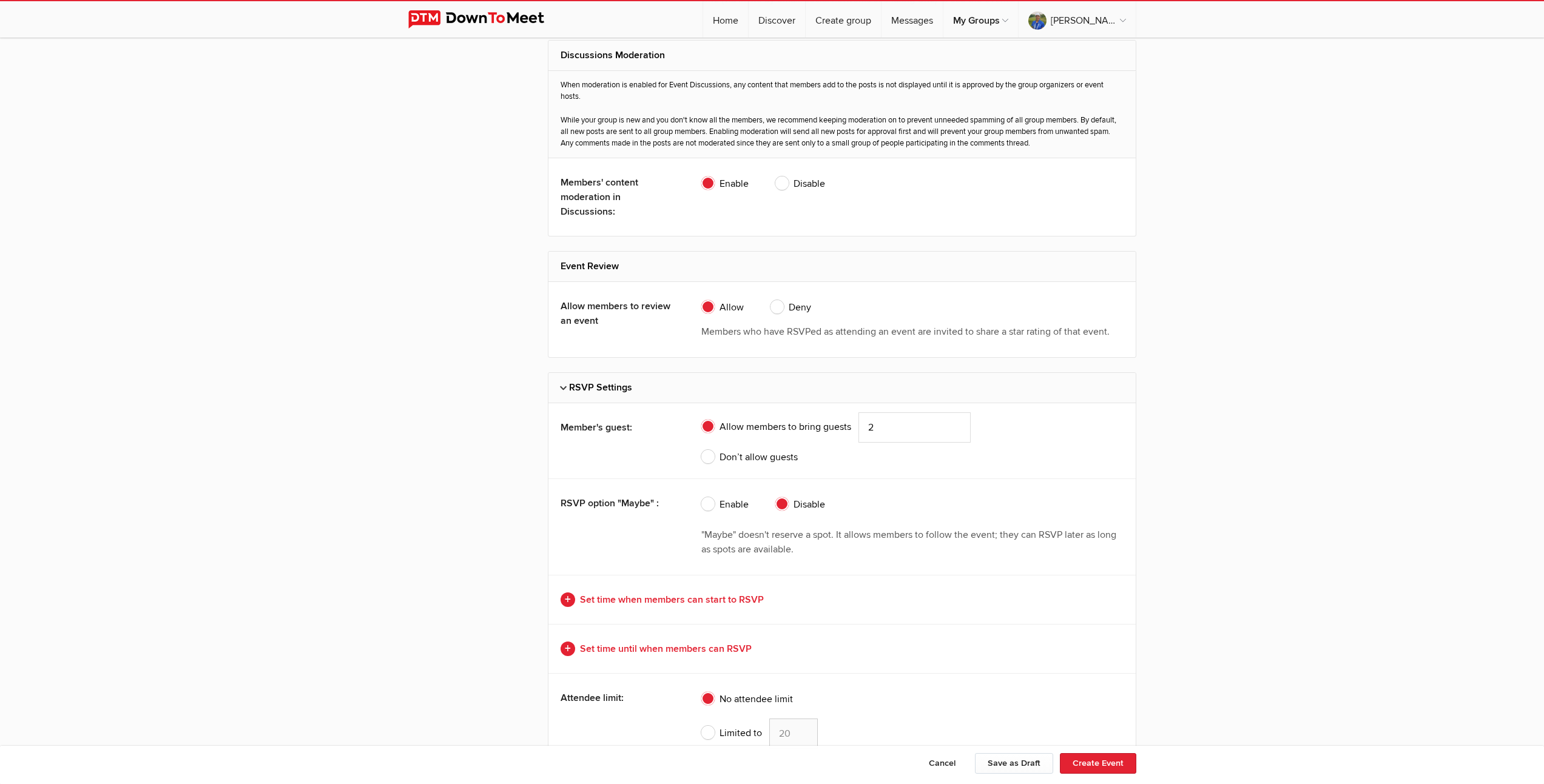
scroll to position [2453, 0]
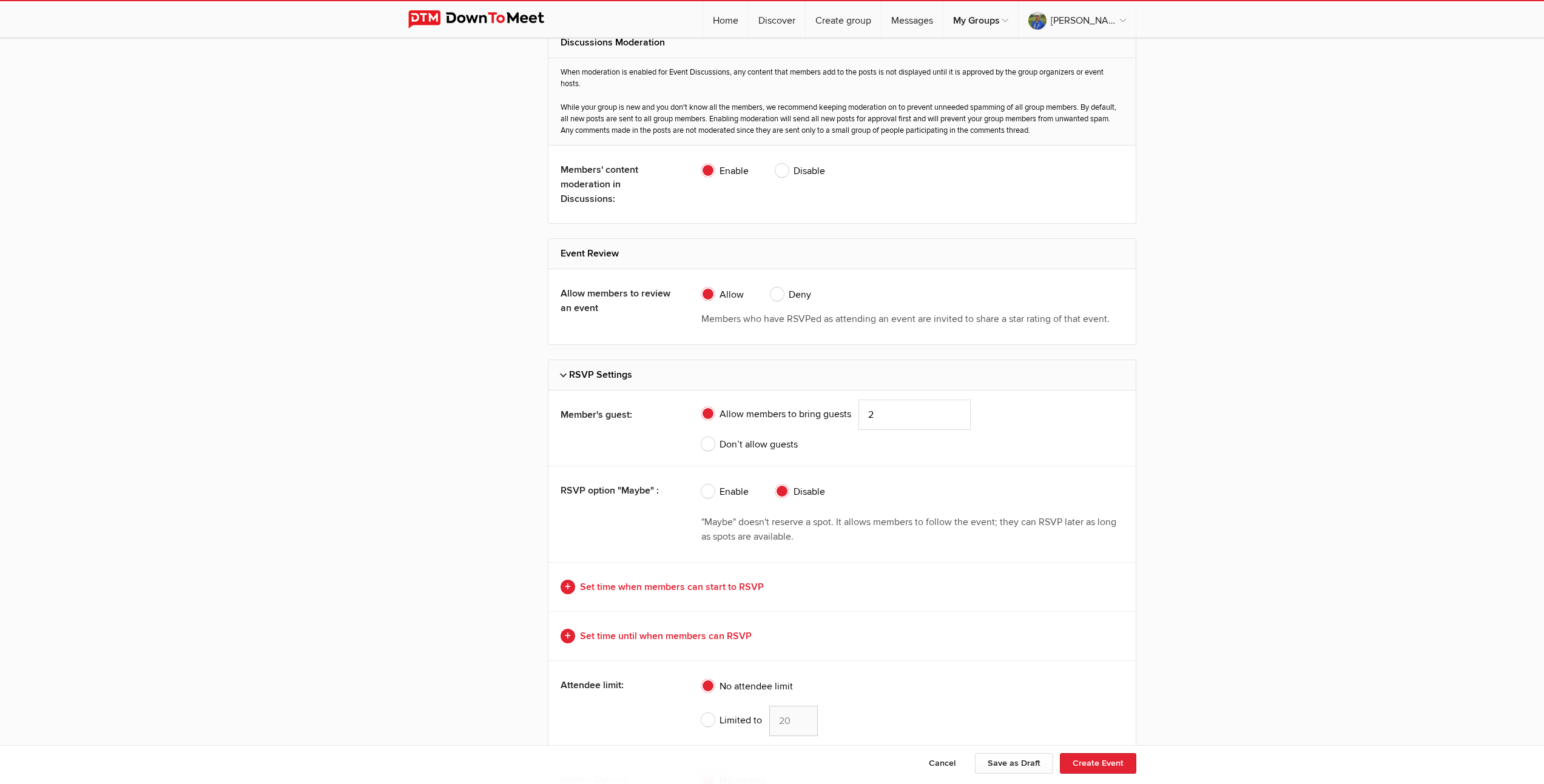
click at [707, 720] on span "Limited to" at bounding box center [731, 721] width 61 height 14
click at [701, 705] on input "Limited to 20" at bounding box center [701, 705] width 1 height 1
radio input "true"
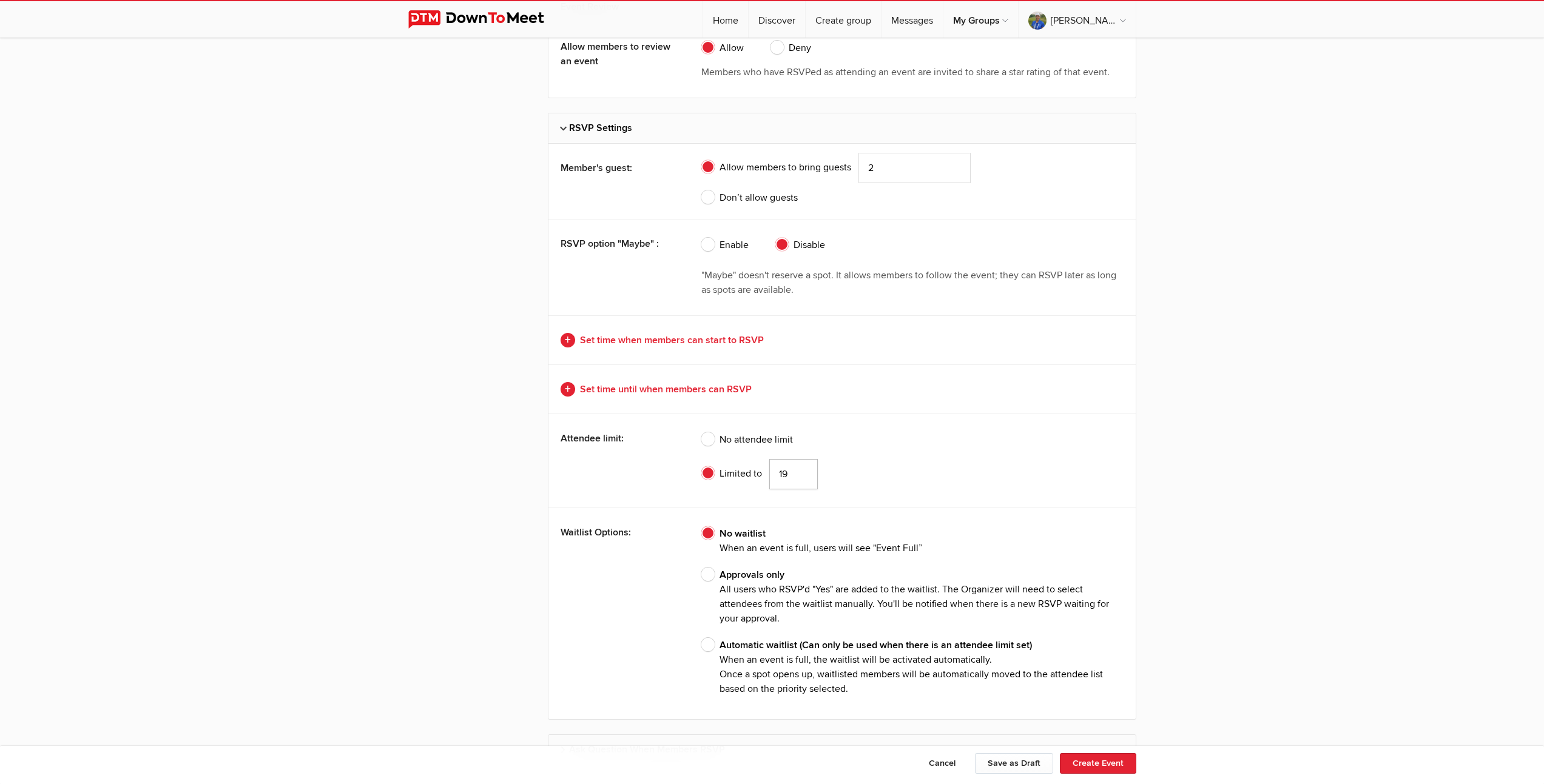
click at [802, 474] on input "19" at bounding box center [794, 474] width 48 height 30
click at [802, 474] on input "18" at bounding box center [794, 474] width 48 height 30
click at [802, 474] on input "17" at bounding box center [794, 474] width 48 height 30
click at [802, 474] on input "16" at bounding box center [794, 474] width 48 height 30
click at [802, 474] on input "15" at bounding box center [794, 474] width 48 height 30
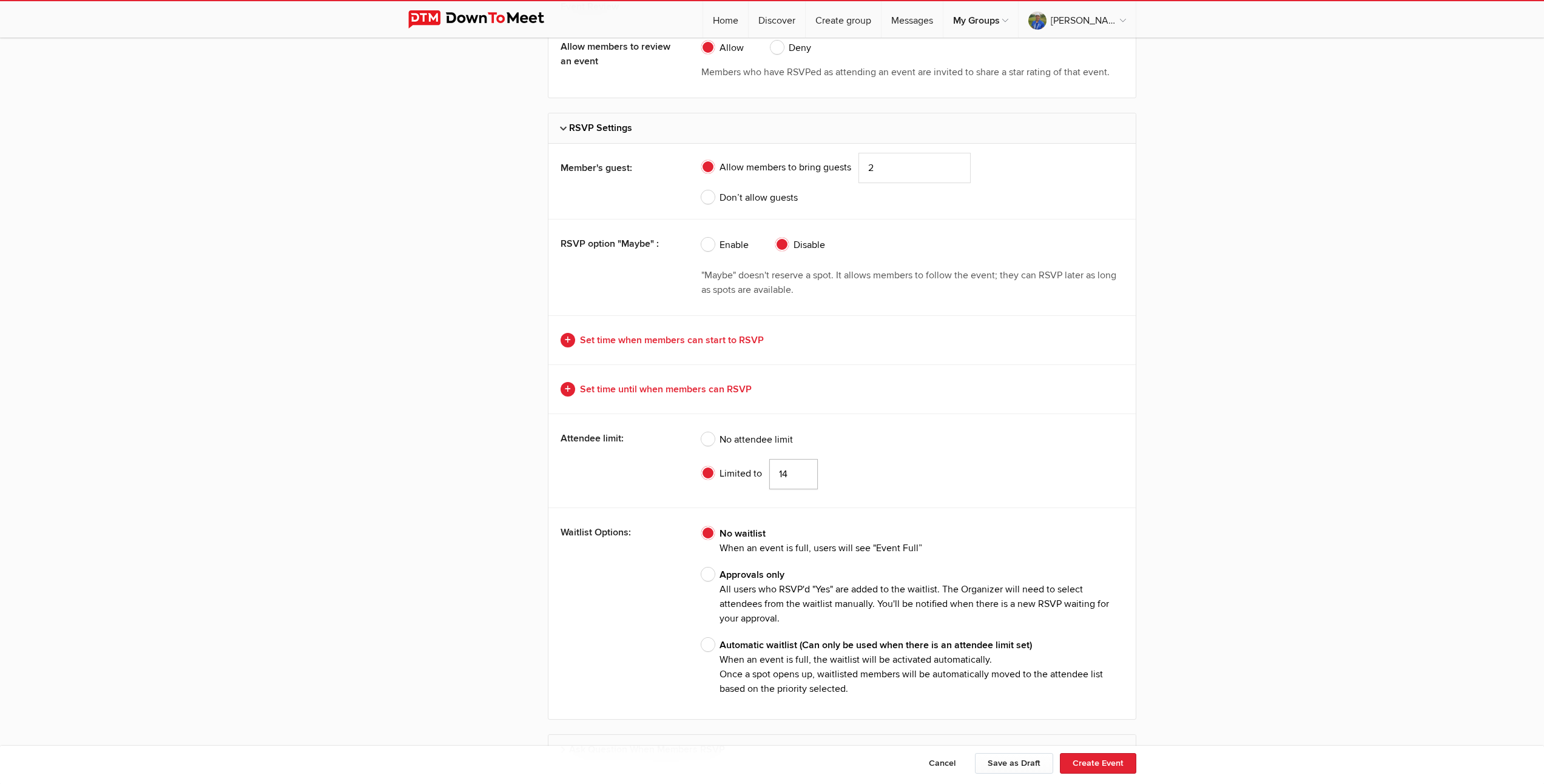
click at [802, 474] on input "14" at bounding box center [794, 474] width 48 height 30
click at [802, 474] on input "13" at bounding box center [794, 474] width 48 height 30
click at [802, 474] on input "12" at bounding box center [794, 474] width 48 height 30
click at [802, 474] on input "11" at bounding box center [794, 474] width 48 height 30
click at [802, 474] on input "10" at bounding box center [794, 474] width 48 height 30
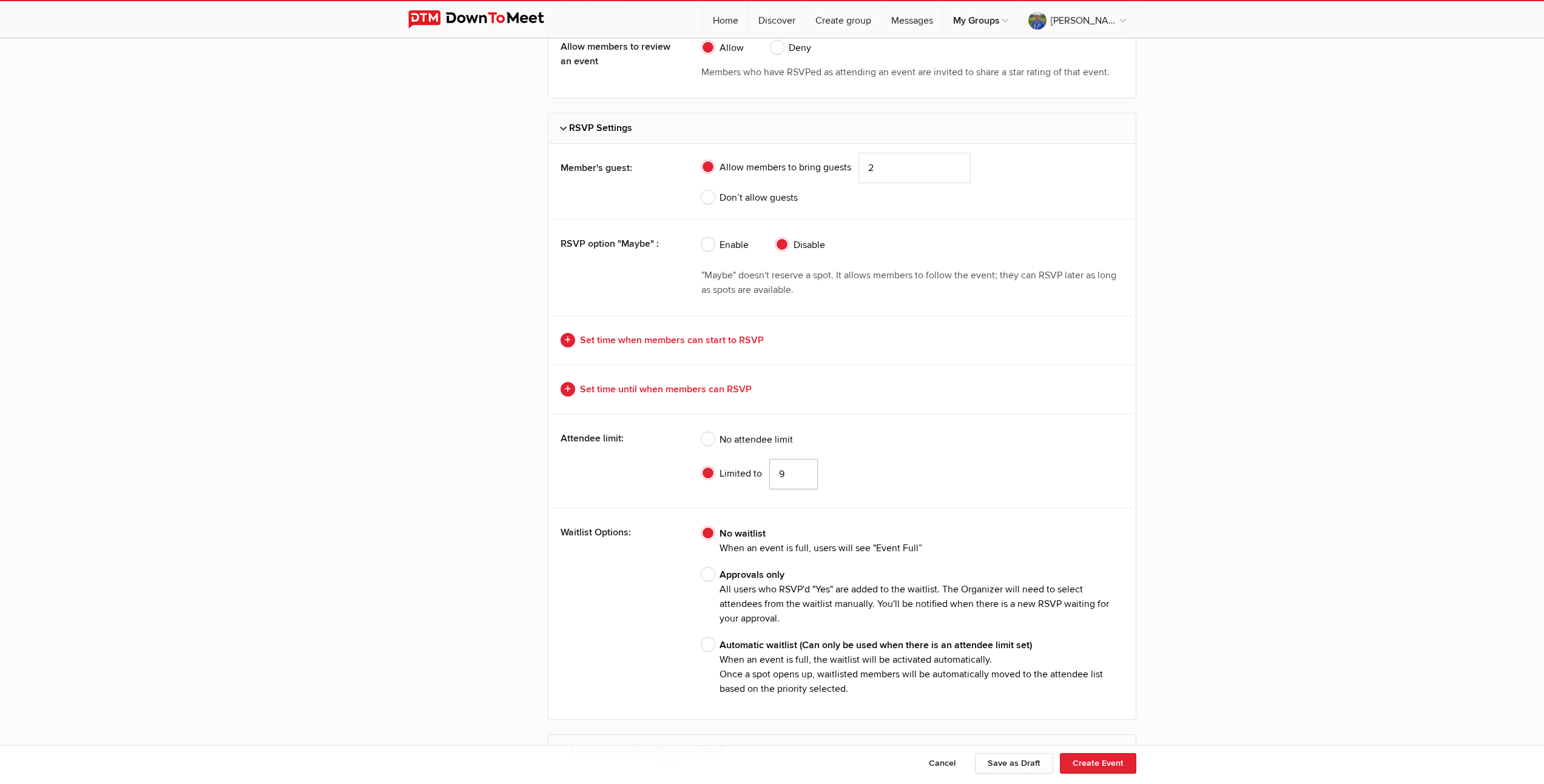
click at [802, 474] on input "9" at bounding box center [794, 474] width 48 height 30
click at [802, 474] on input "8" at bounding box center [794, 474] width 48 height 30
click at [802, 474] on input "7" at bounding box center [794, 474] width 48 height 30
click at [802, 474] on input "6" at bounding box center [794, 474] width 48 height 30
click at [802, 474] on input "5" at bounding box center [794, 474] width 48 height 30
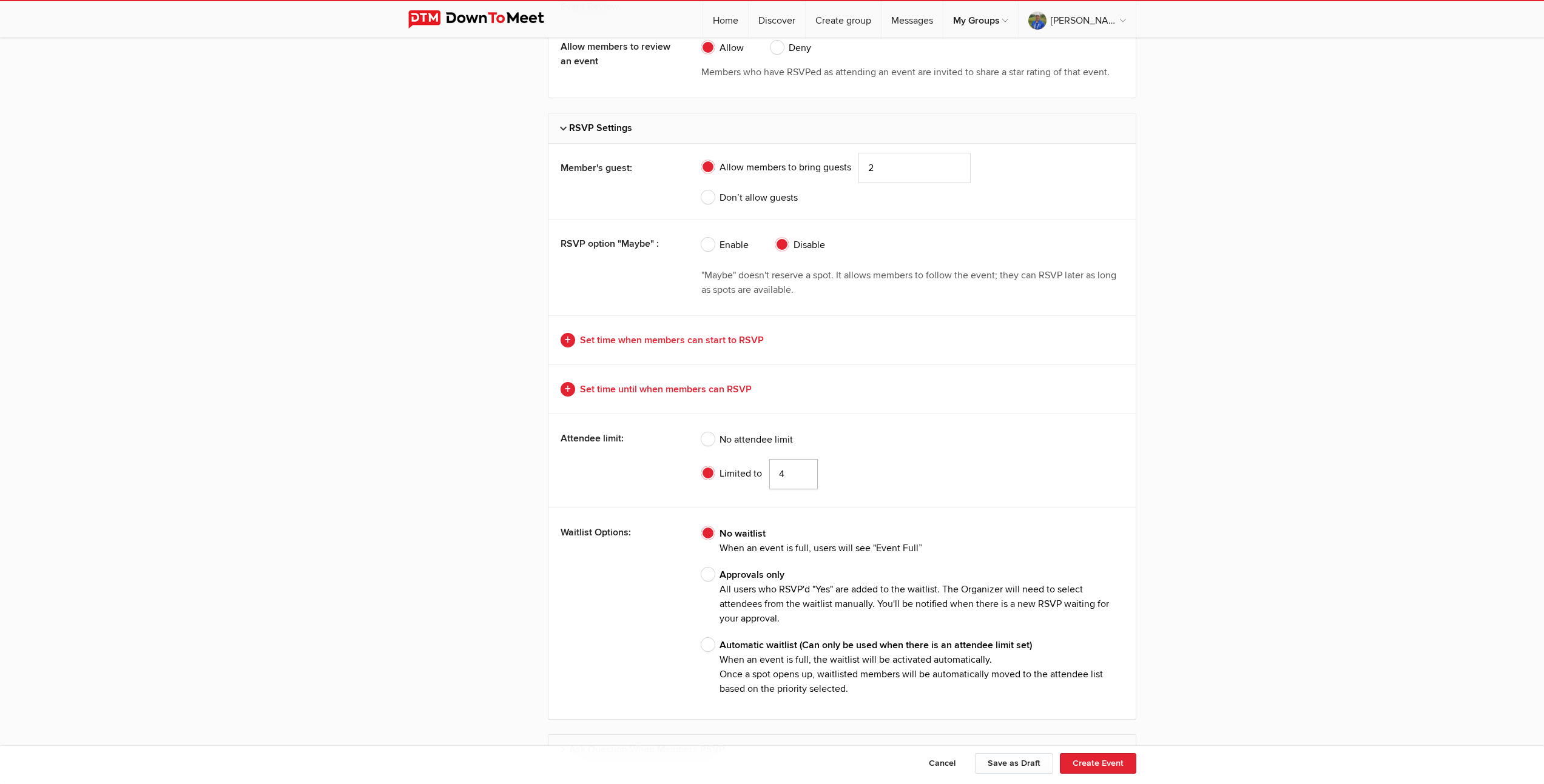
type input "4"
click at [802, 474] on input "4" at bounding box center [794, 474] width 48 height 30
click at [707, 575] on span "Approvals only All users who RSVP'd "Yes" are added to the waitlist. The Organi…" at bounding box center [912, 596] width 422 height 58
click at [701, 567] on input "Approvals only All users who RSVP'd "Yes" are added to the waitlist. The Organi…" at bounding box center [701, 567] width 1 height 1
radio input "true"
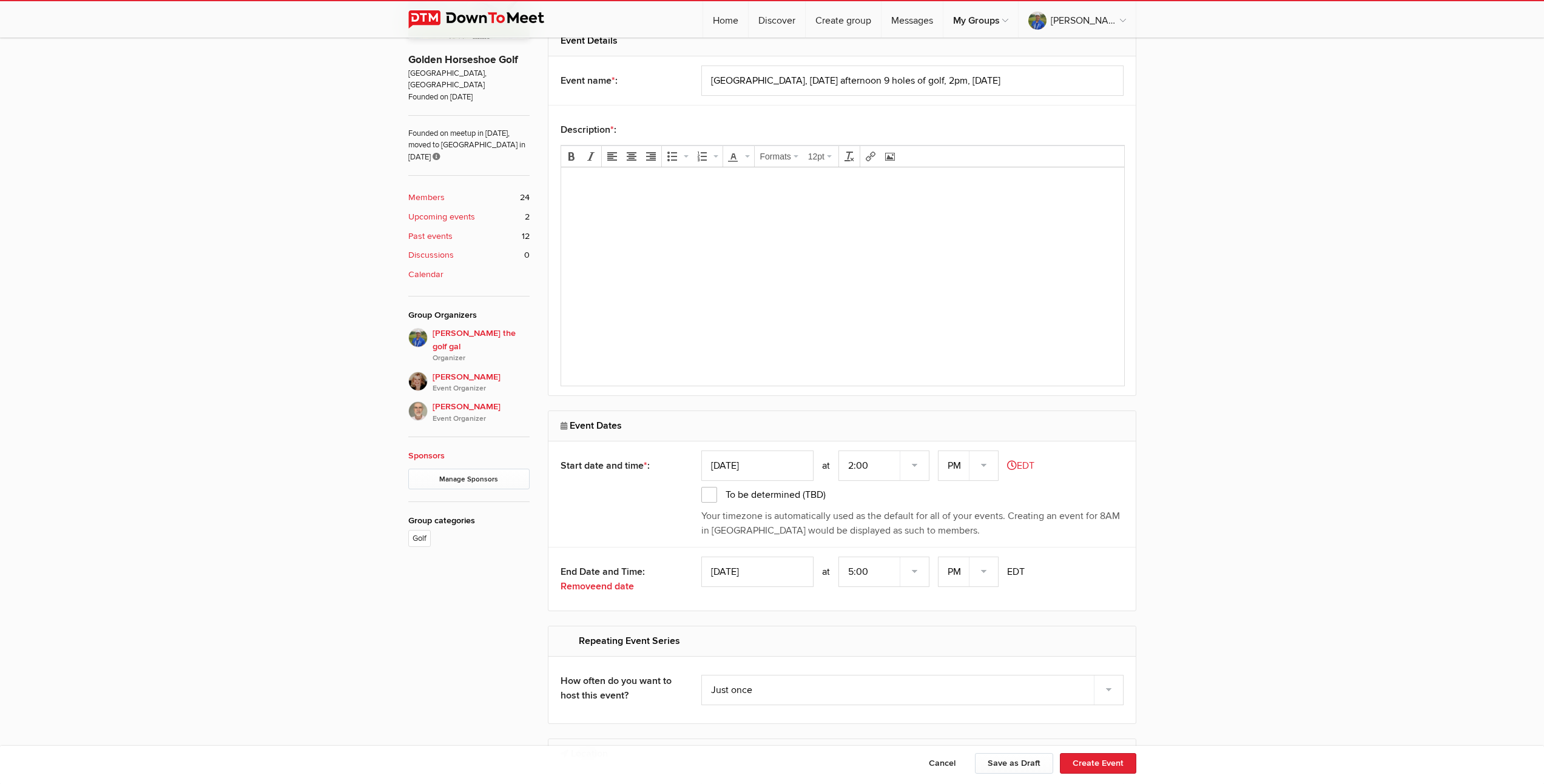
scroll to position [440, 0]
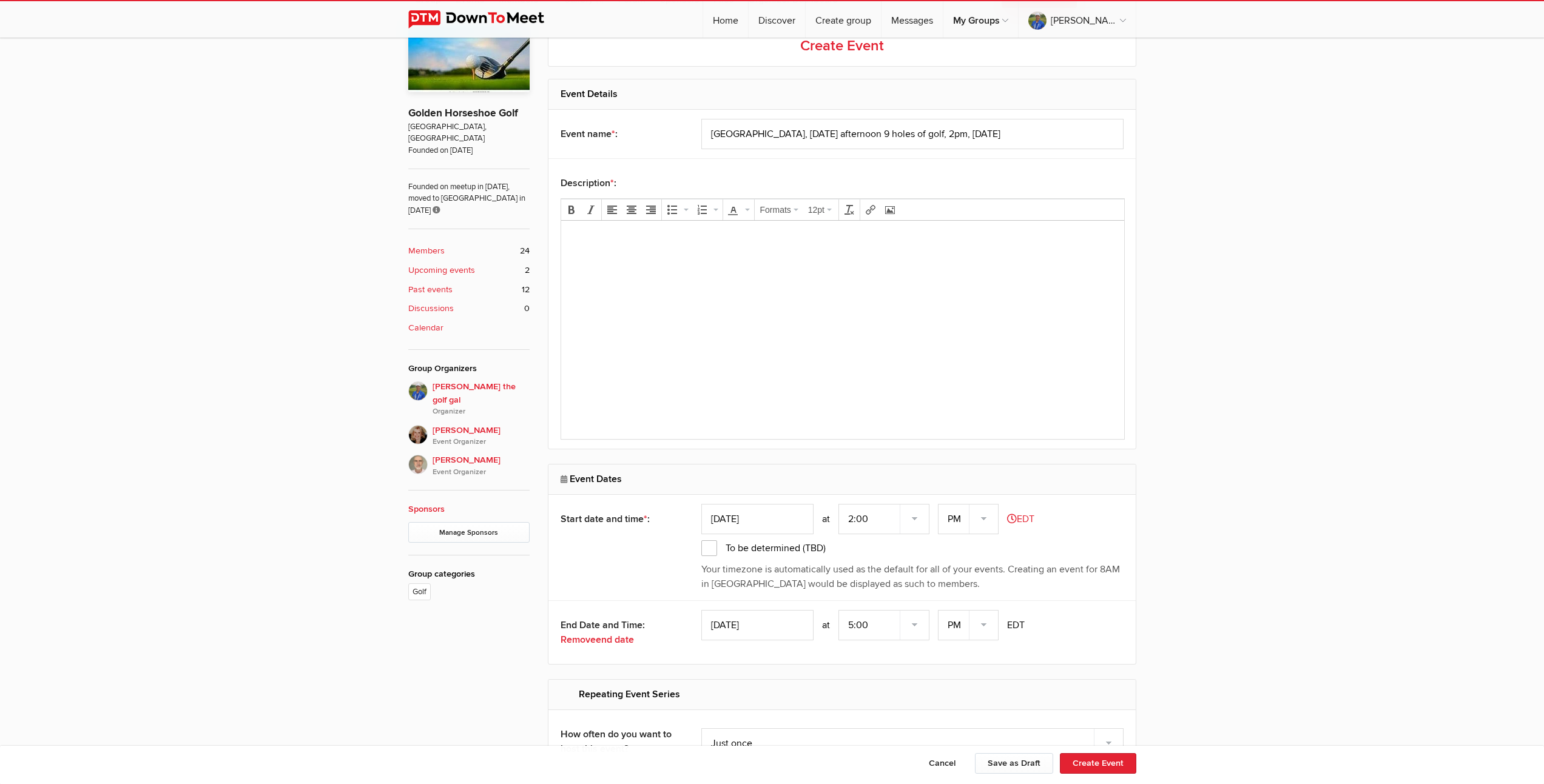
click at [765, 290] on html at bounding box center [842, 255] width 563 height 69
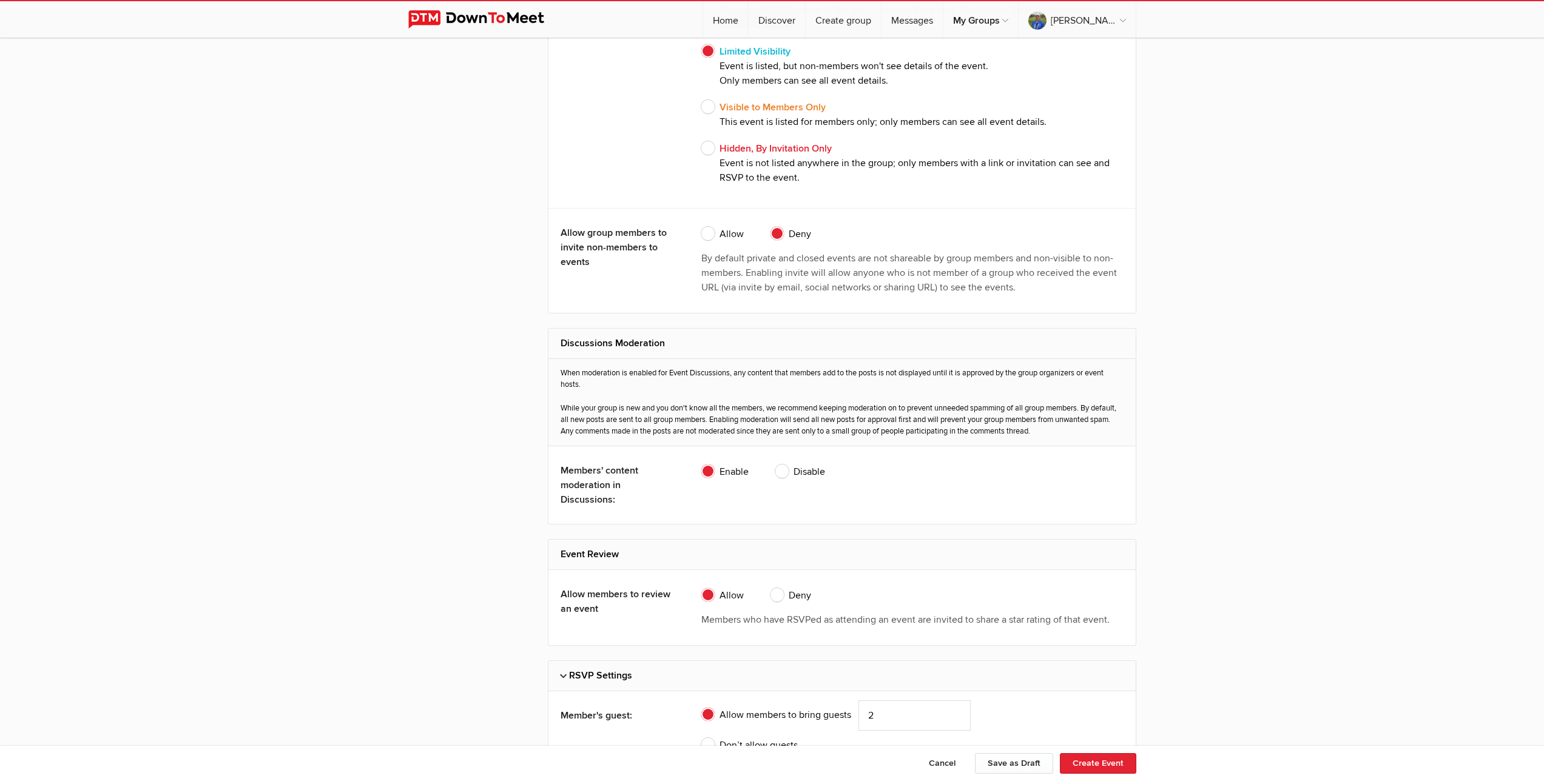
scroll to position [2419, 0]
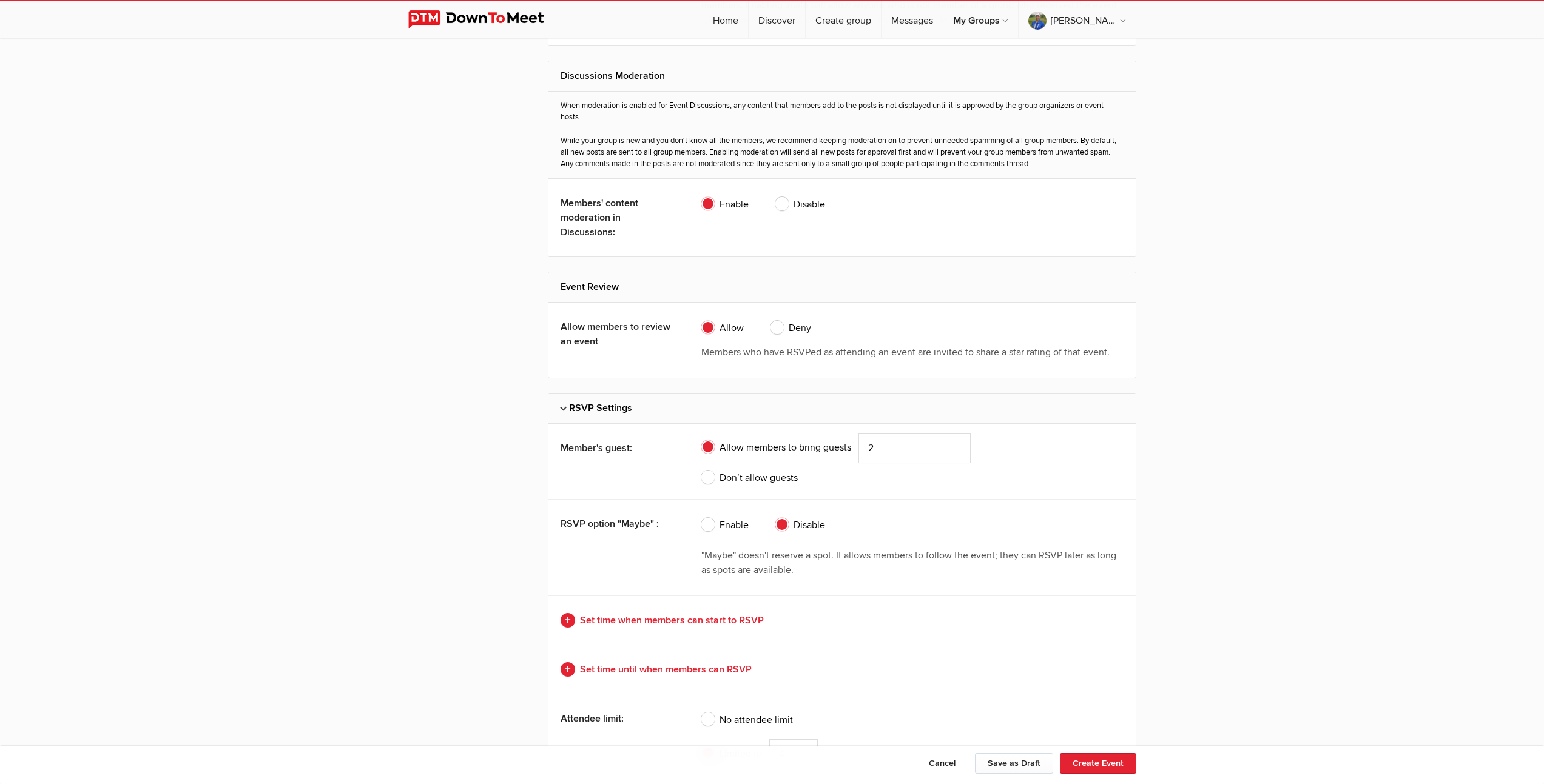
click at [710, 475] on span "Don’t allow guests" at bounding box center [749, 478] width 96 height 14
click at [701, 471] on input "Don’t allow guests" at bounding box center [701, 470] width 1 height 1
radio input "true"
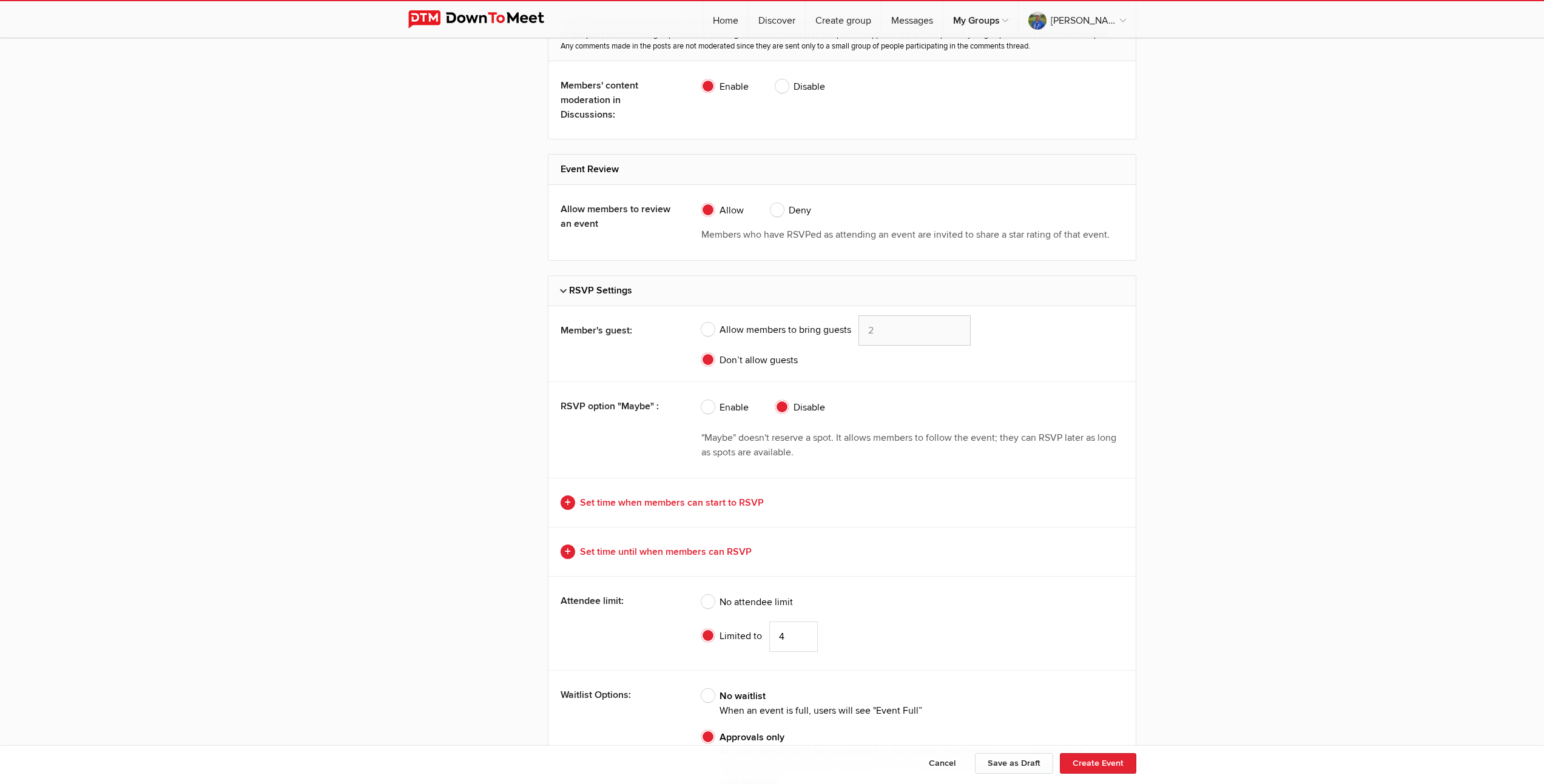
scroll to position [2820, 0]
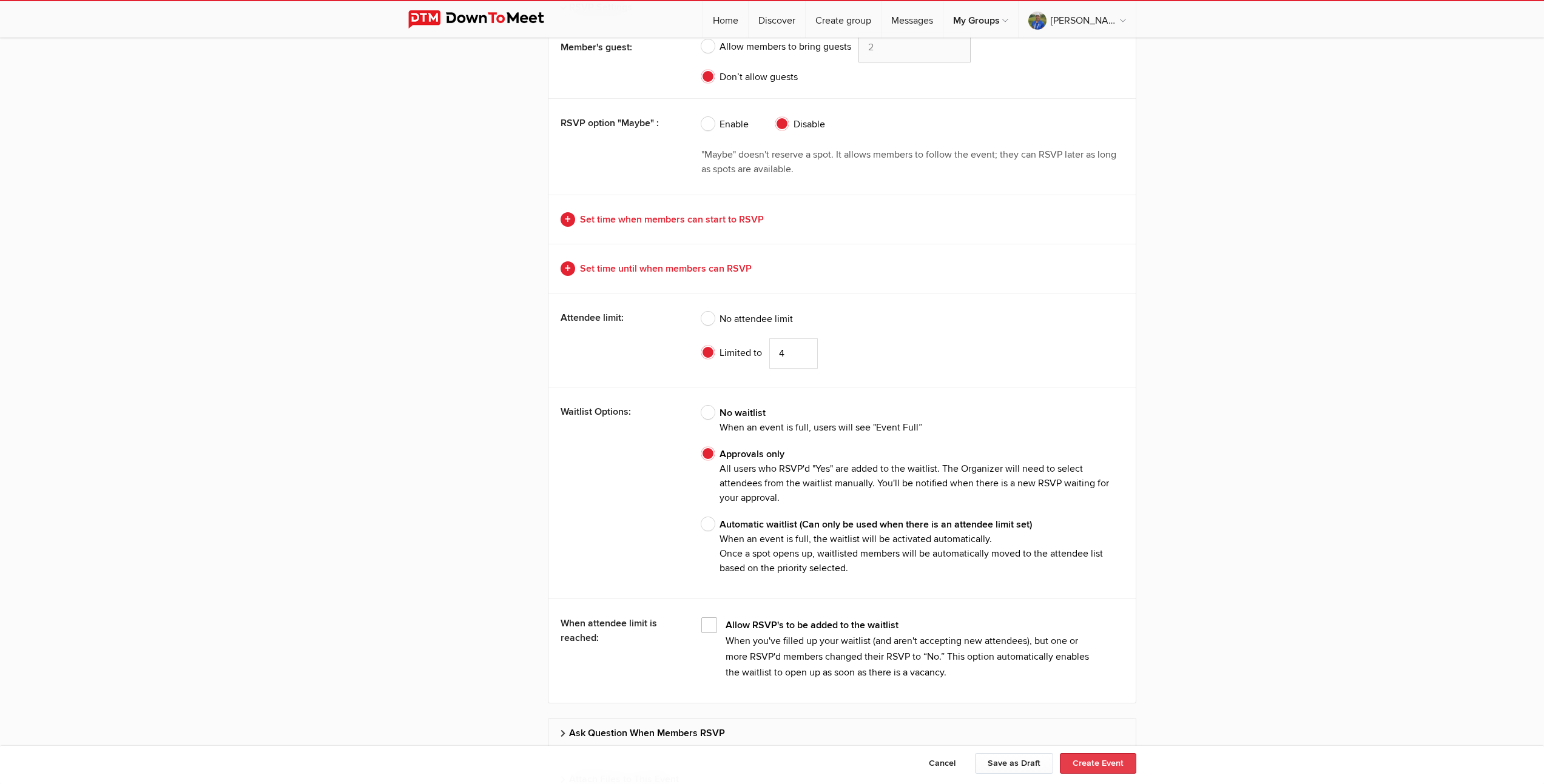
click at [1093, 766] on button "Create Event" at bounding box center [1098, 764] width 77 height 21
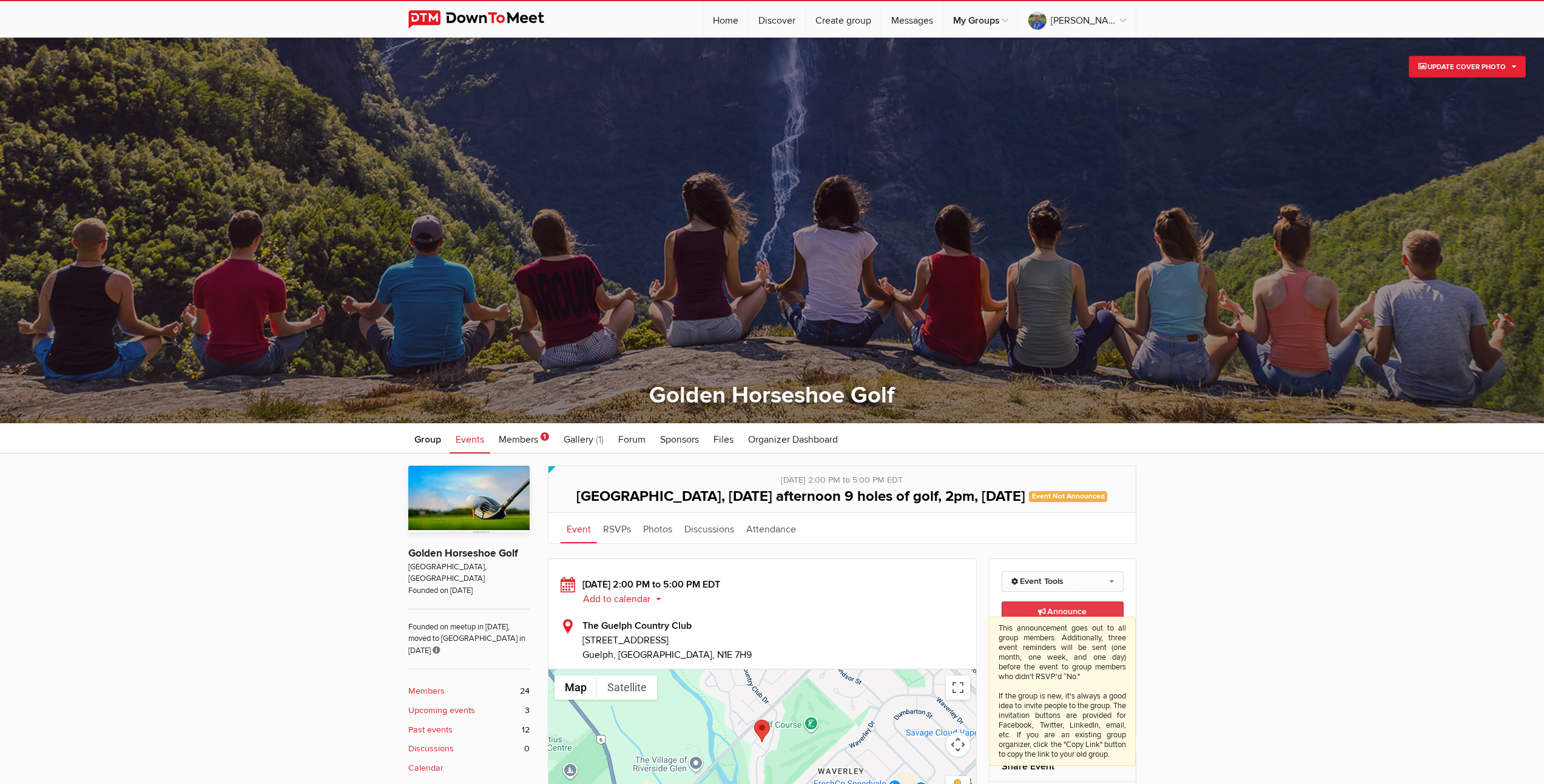
click at [1069, 616] on span "Announce This announcement goes out to all group members. Additionally, three e…" at bounding box center [1062, 612] width 48 height 10
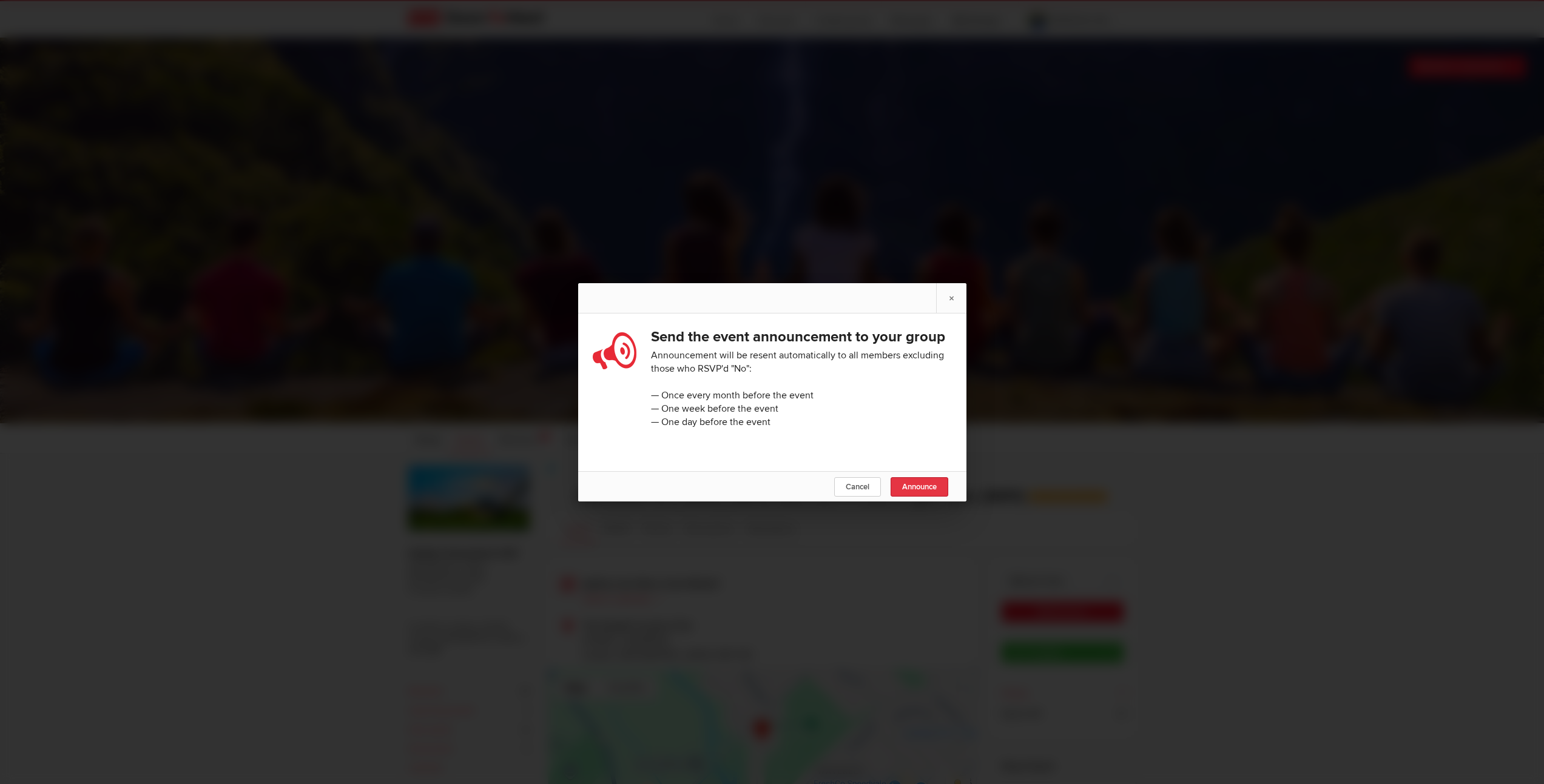
click at [910, 491] on span "Announce" at bounding box center [919, 487] width 35 height 10
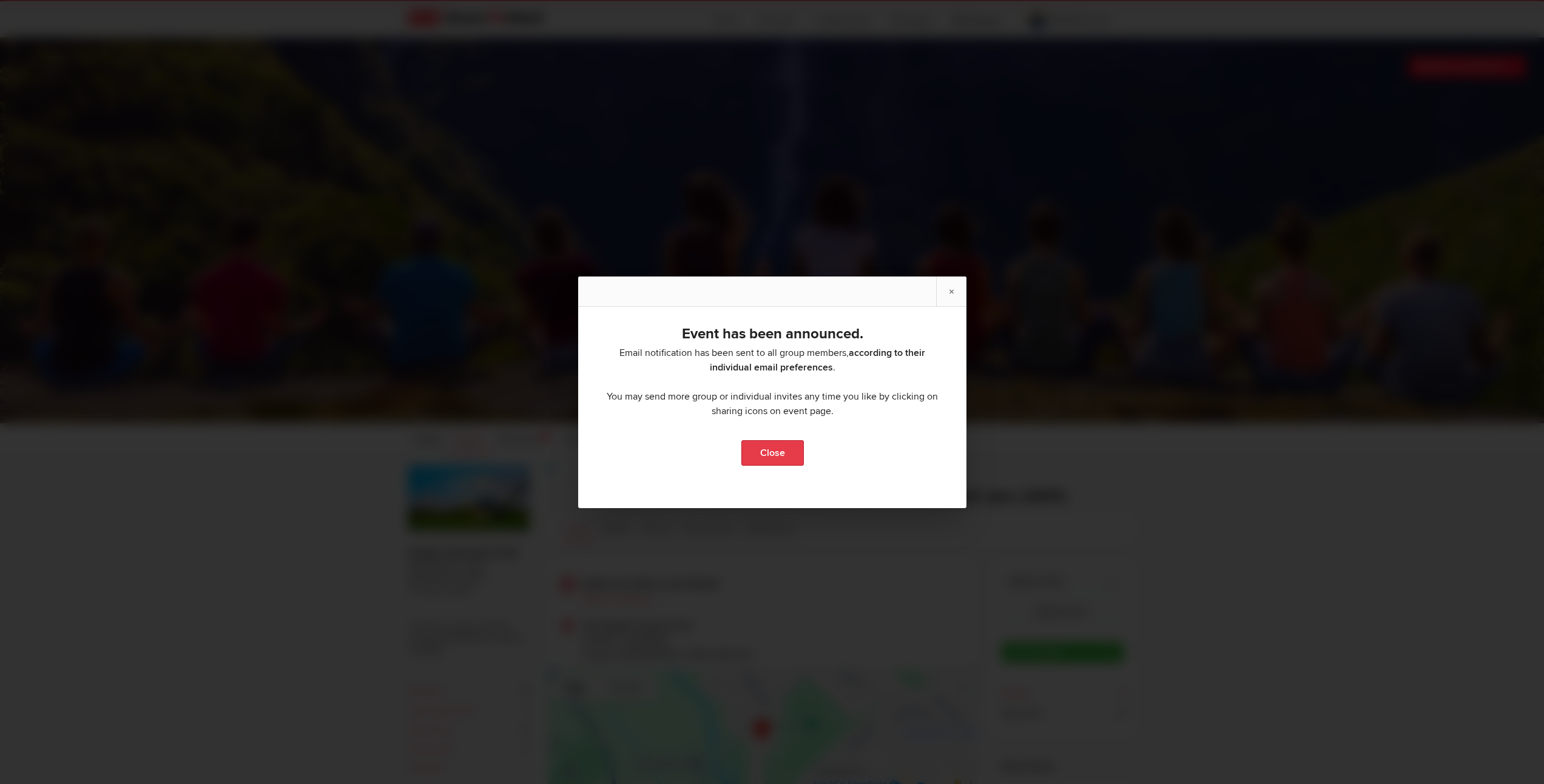
click at [771, 458] on link "Close" at bounding box center [771, 453] width 62 height 26
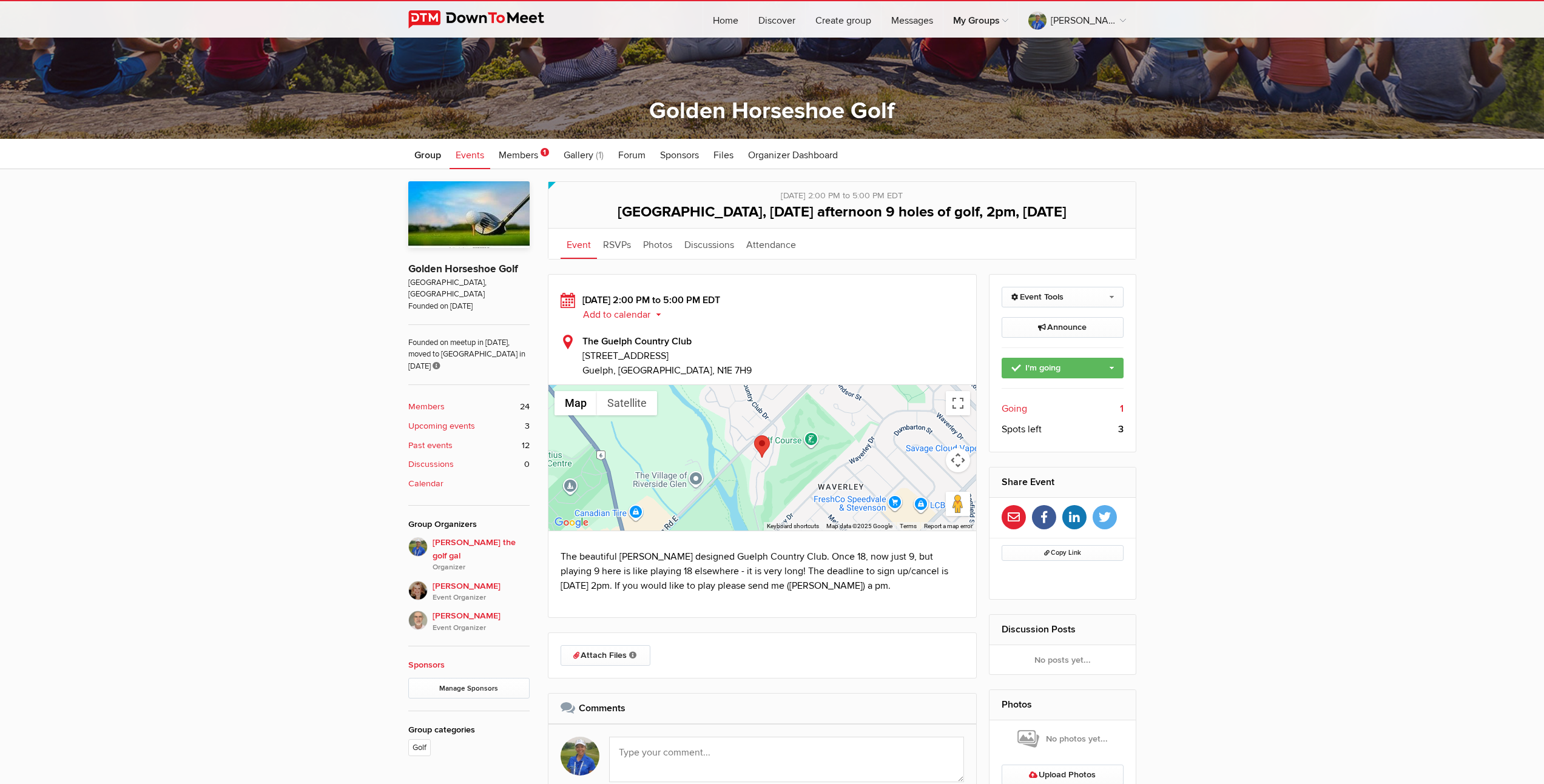
scroll to position [259, 0]
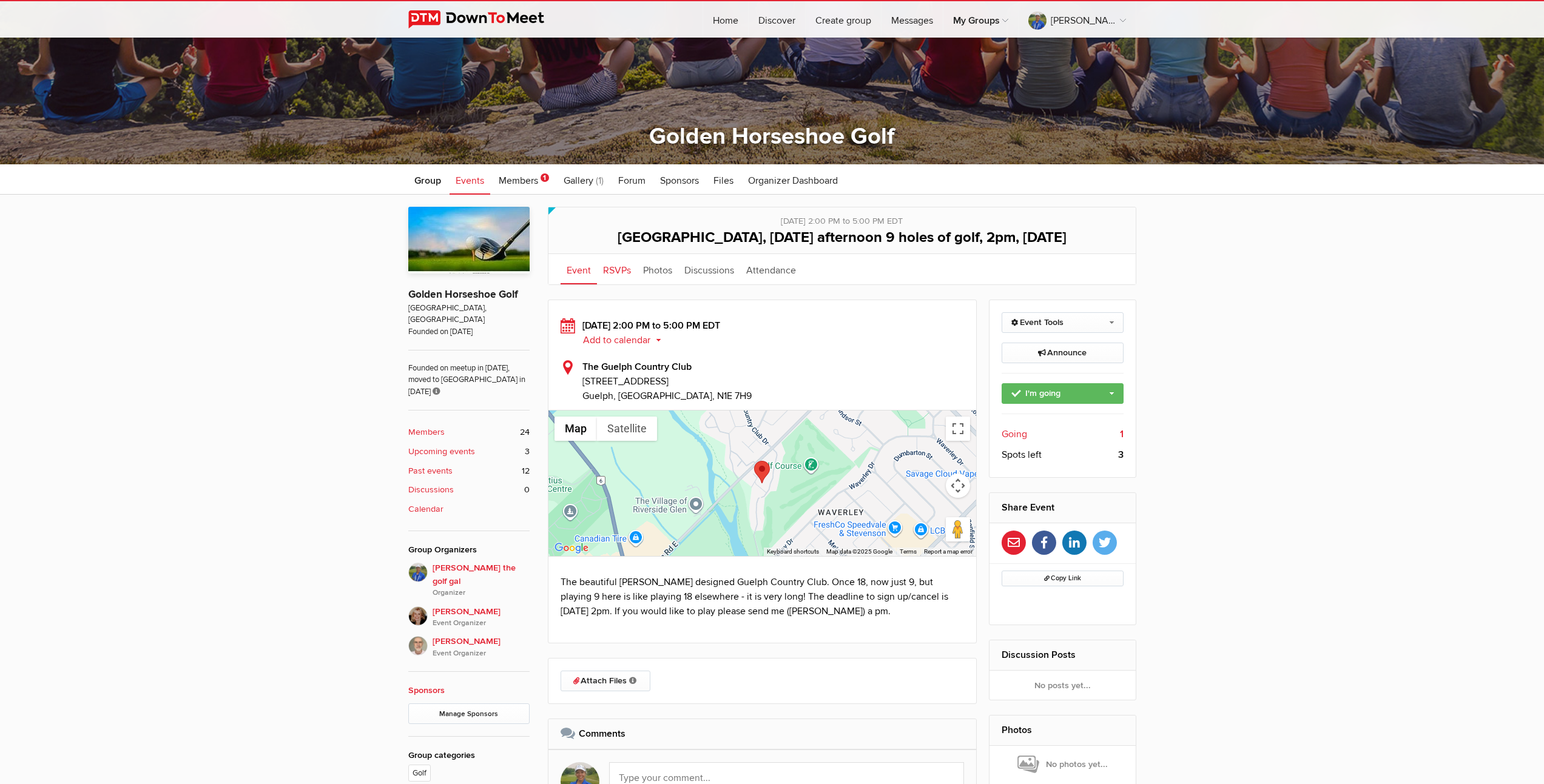
click at [616, 285] on link "RSVPs" at bounding box center [617, 269] width 40 height 30
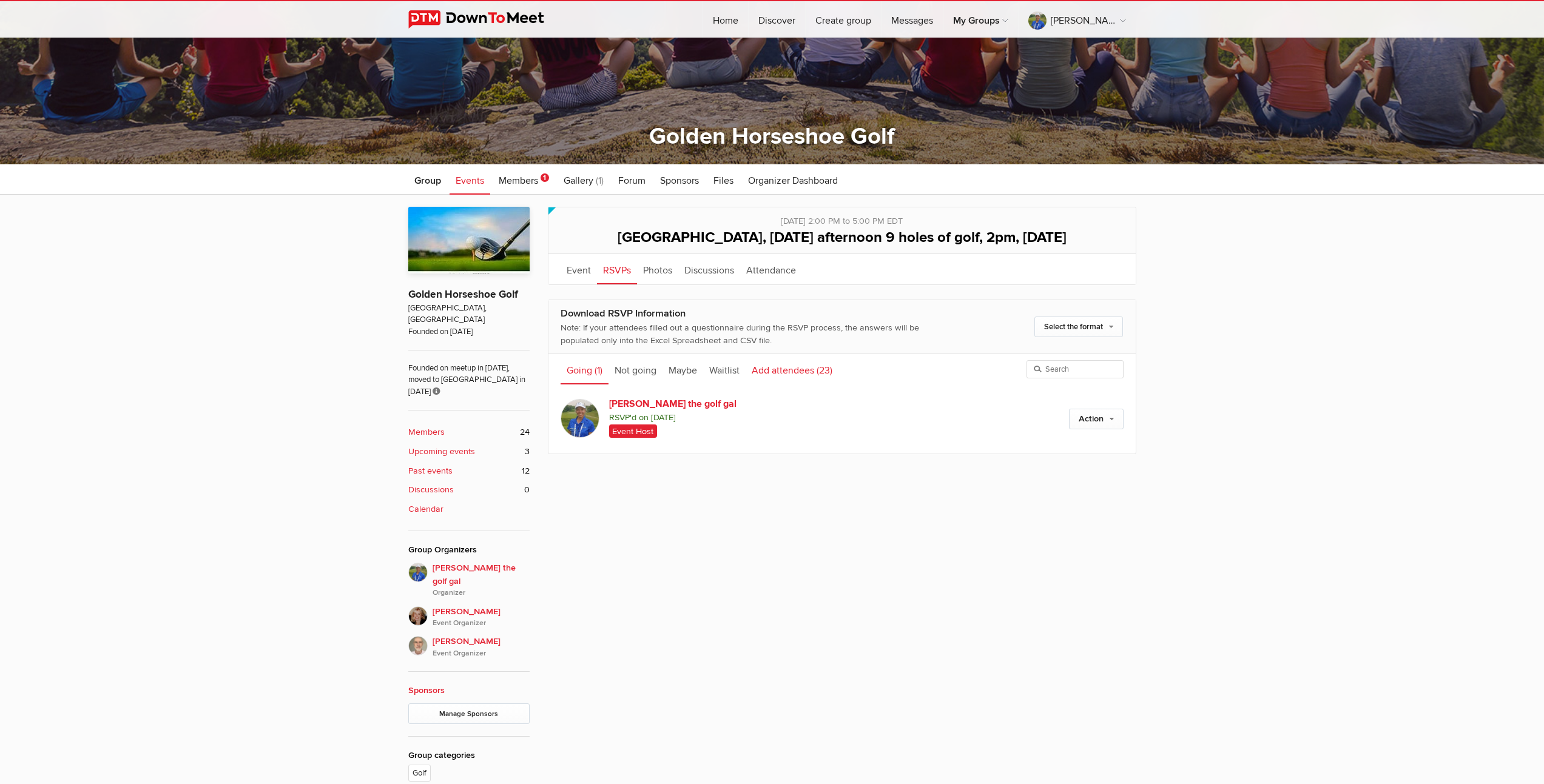
click at [784, 384] on link "Add attendees (23)" at bounding box center [792, 369] width 93 height 30
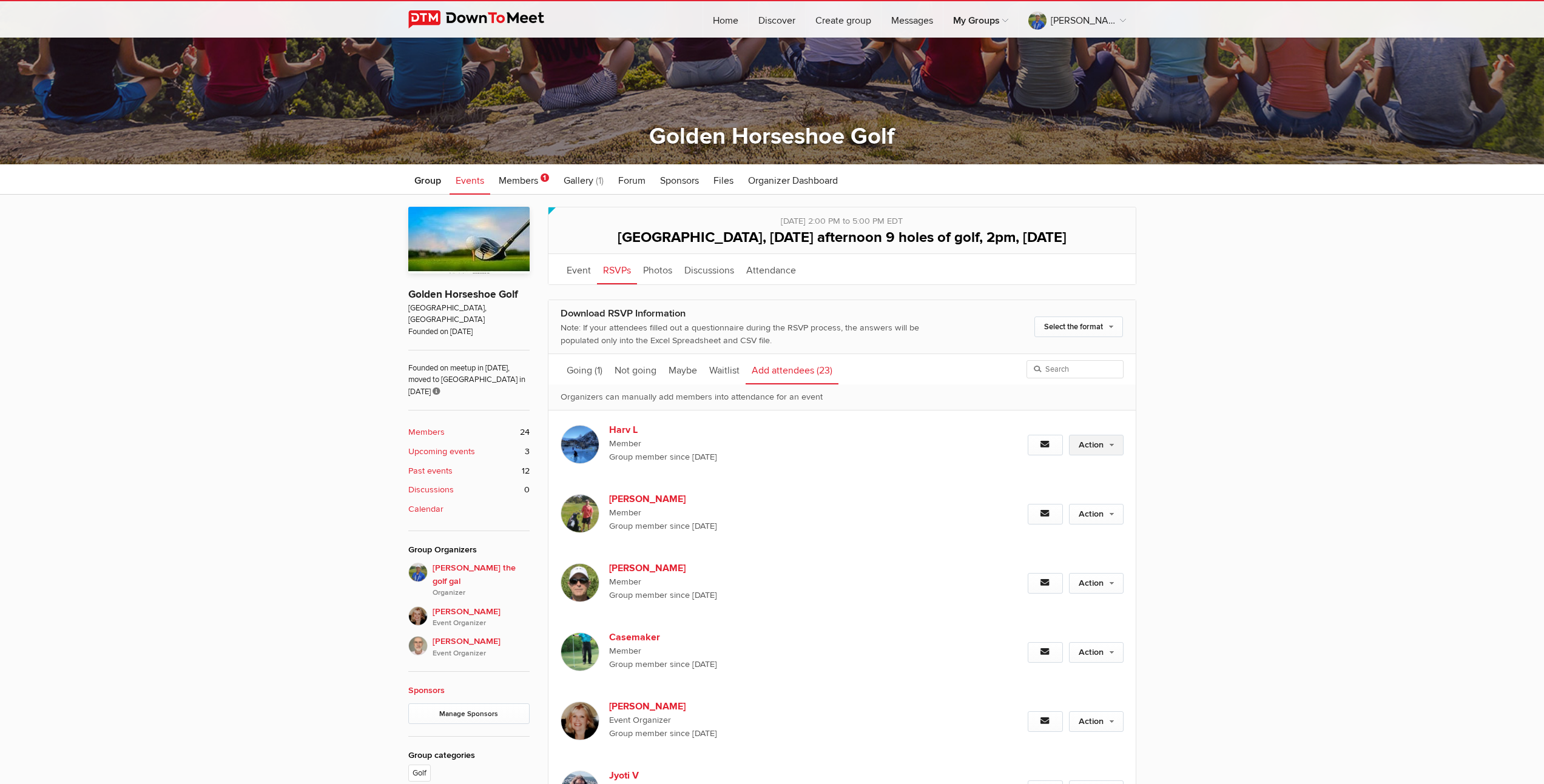
click at [1092, 455] on link "Action" at bounding box center [1096, 445] width 54 height 21
click at [1019, 480] on link "Set as Going" at bounding box center [1057, 471] width 132 height 18
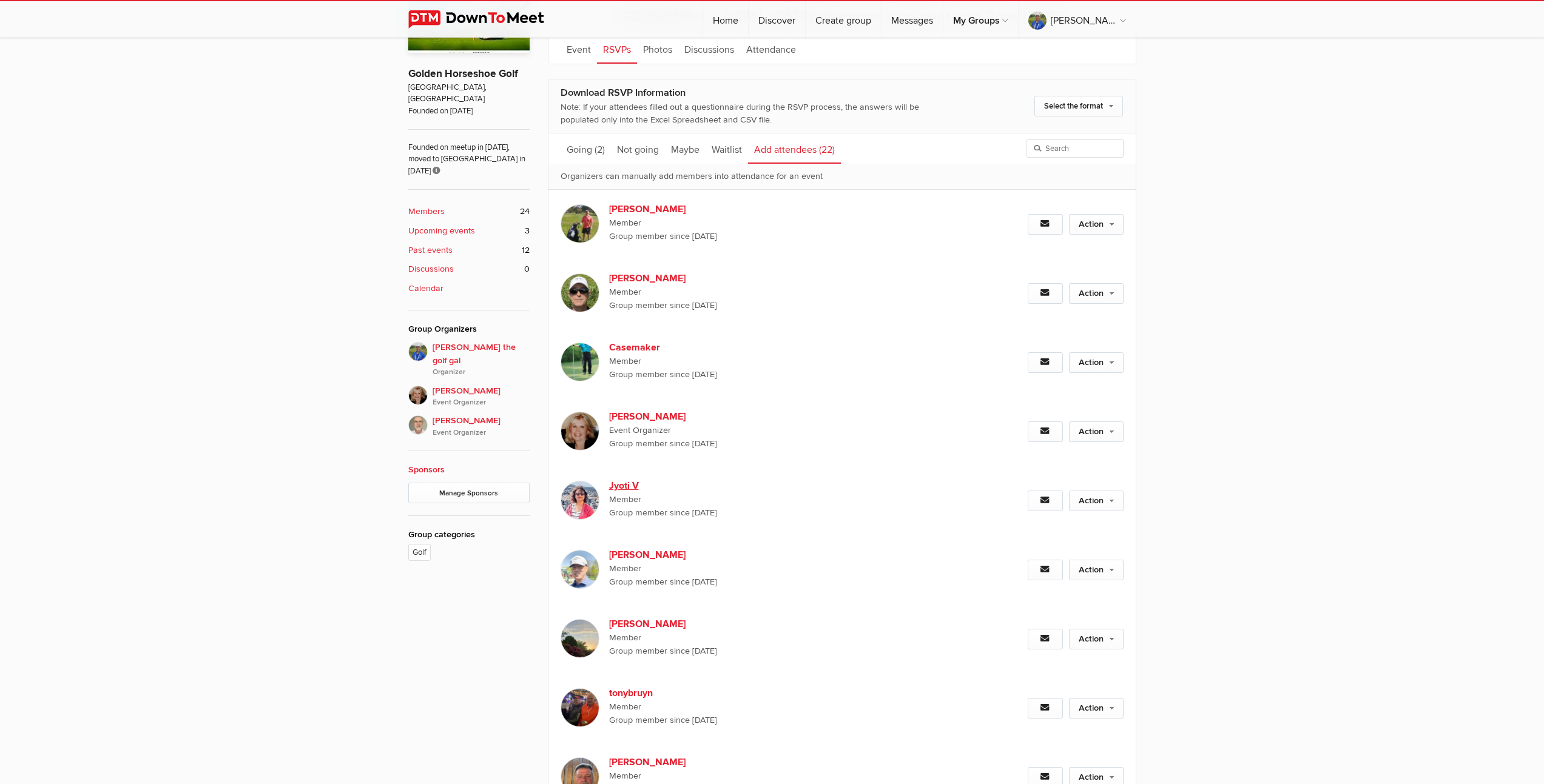
scroll to position [713, 0]
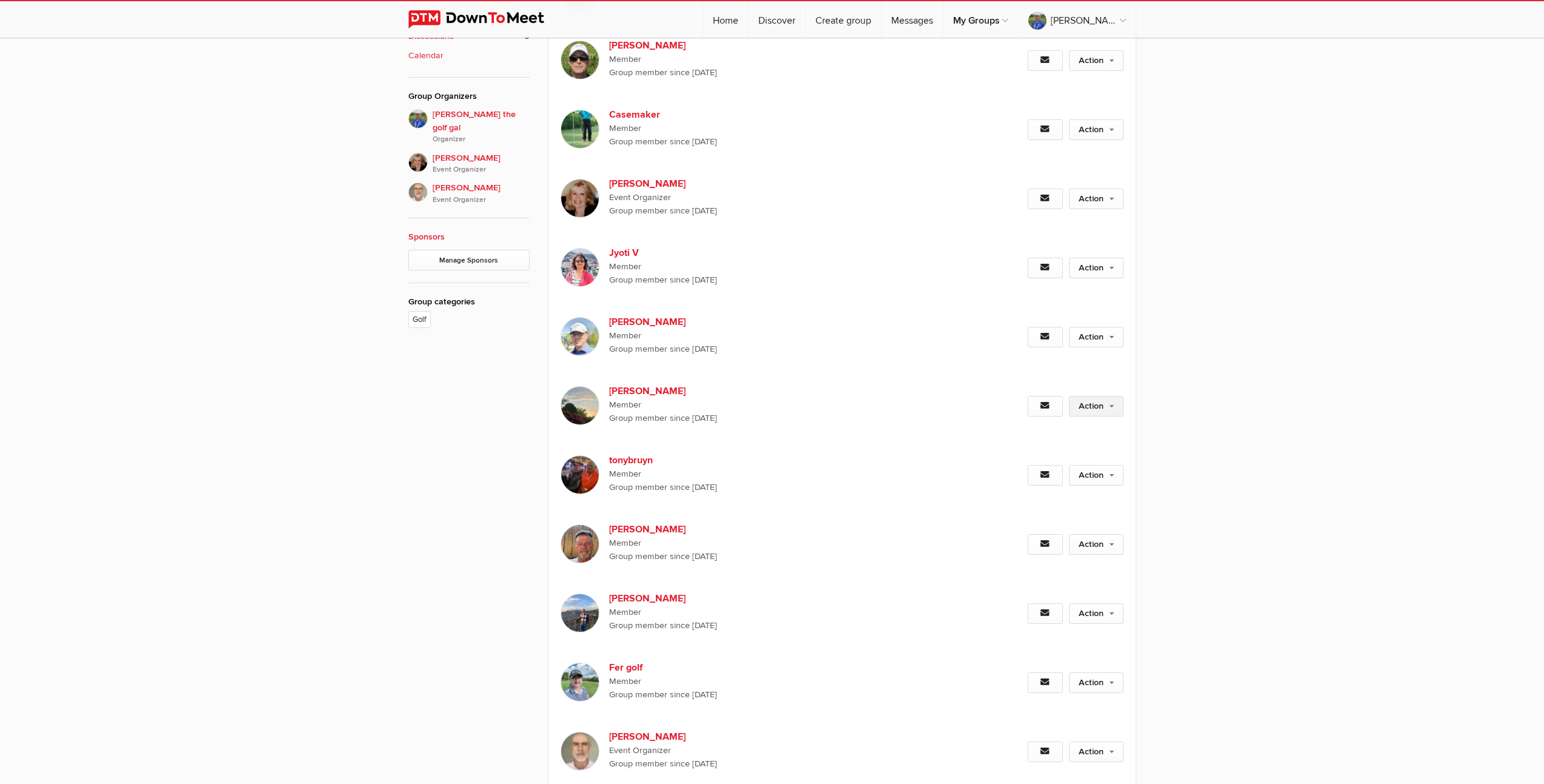
click at [1088, 417] on link "Action" at bounding box center [1096, 406] width 54 height 21
click at [1027, 442] on link "Set as Going" at bounding box center [1057, 433] width 132 height 18
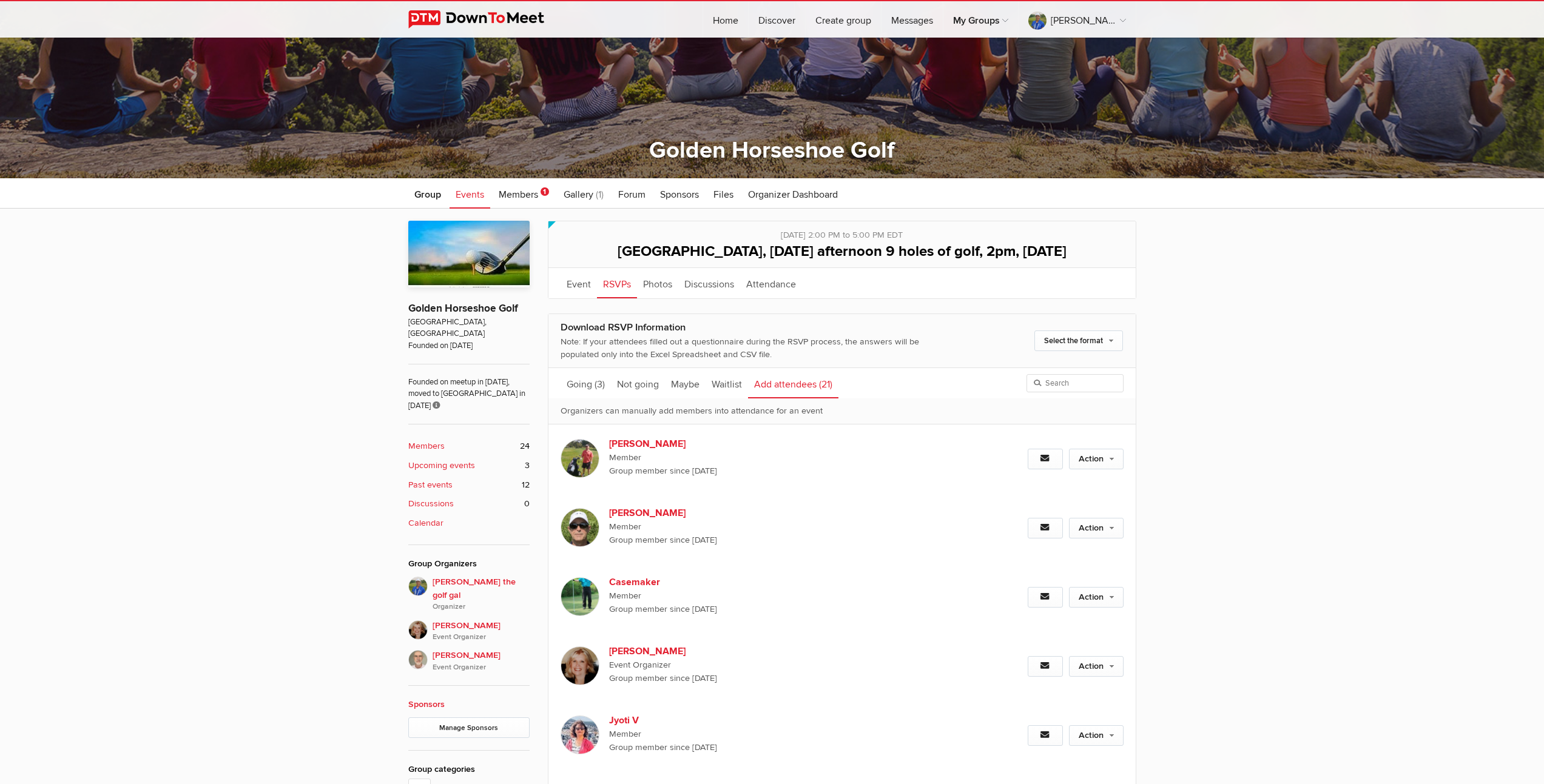
scroll to position [243, 0]
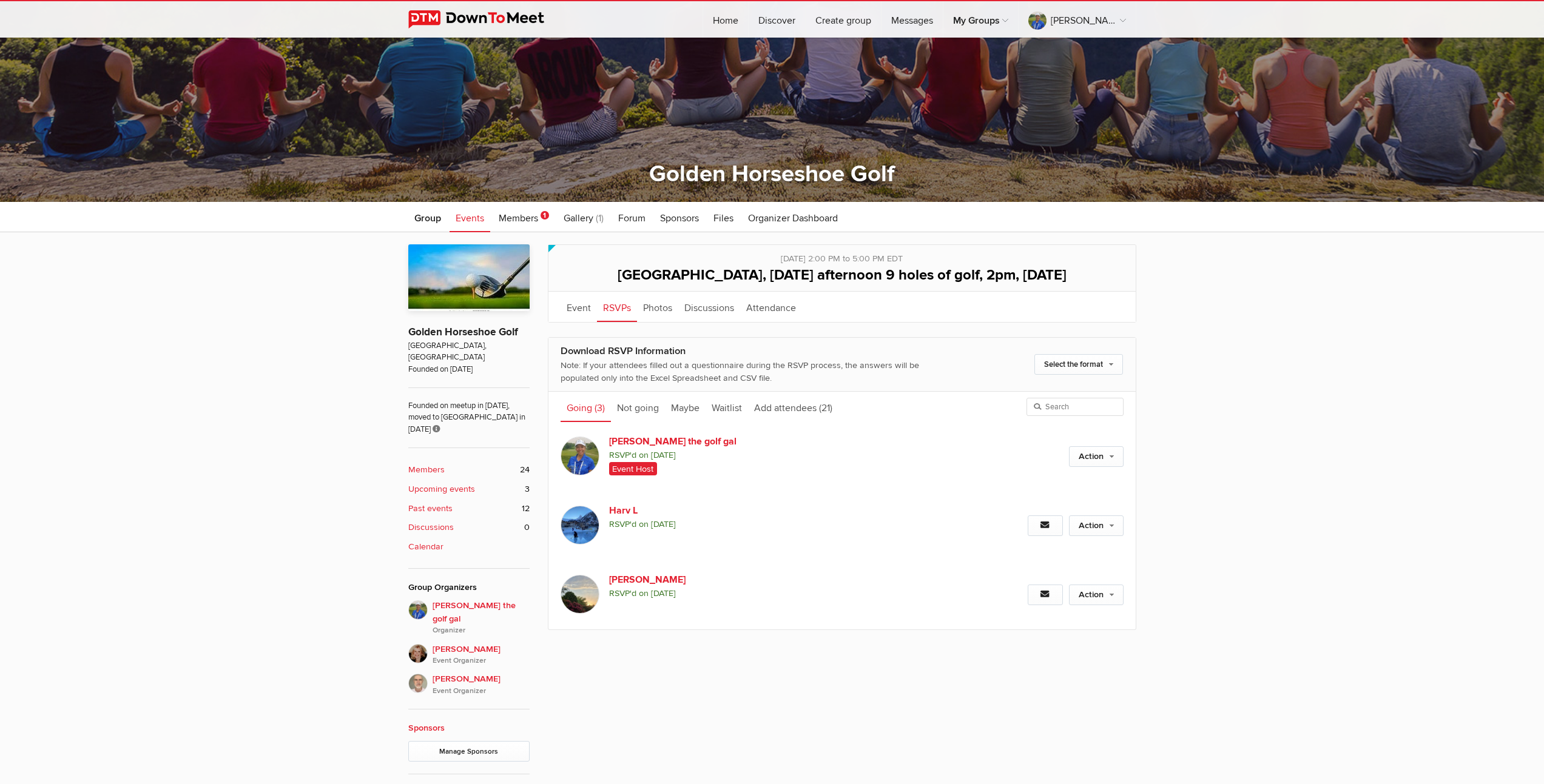
scroll to position [270, 0]
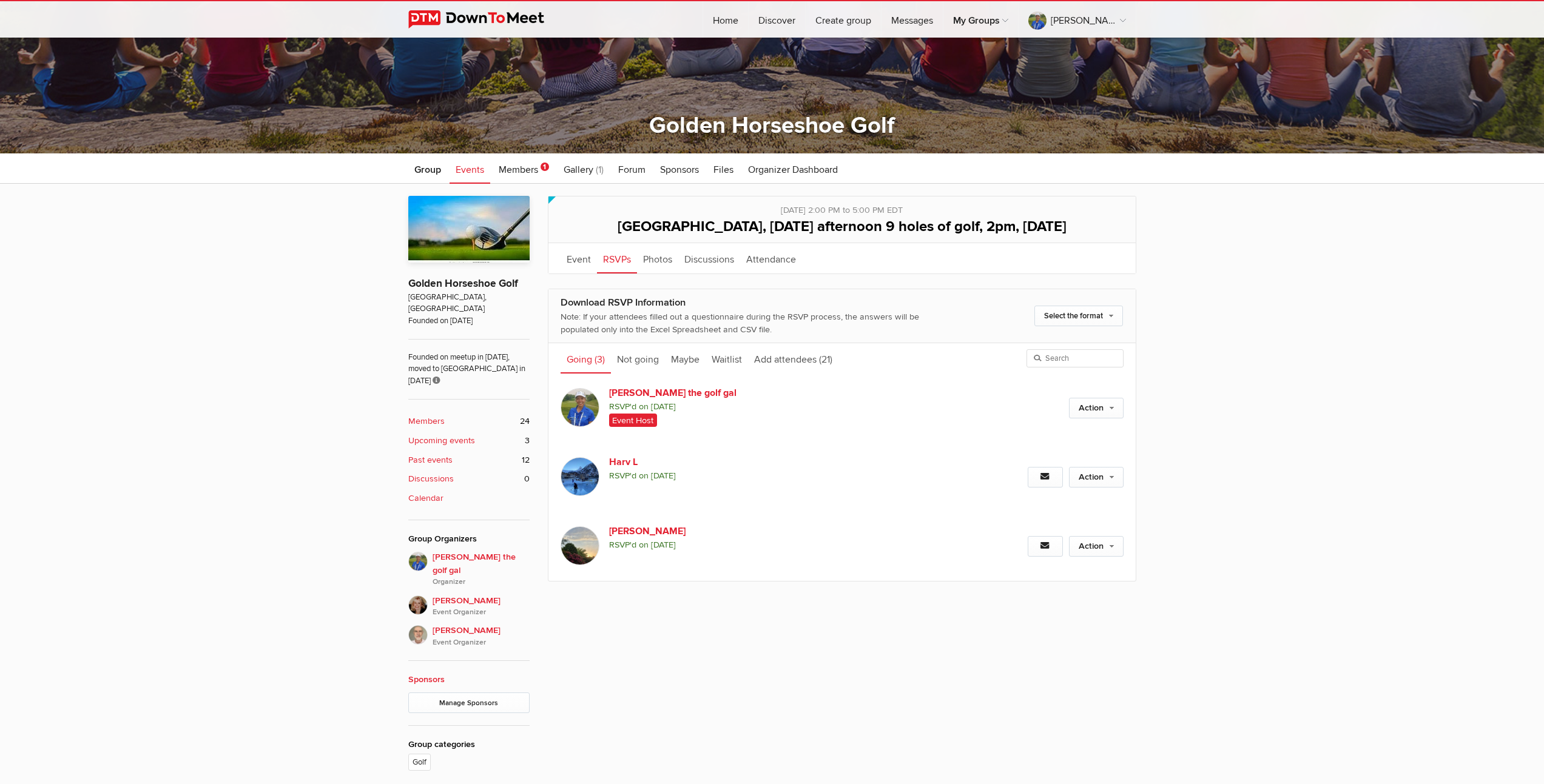
click at [438, 434] on b "Upcoming events" at bounding box center [442, 440] width 67 height 13
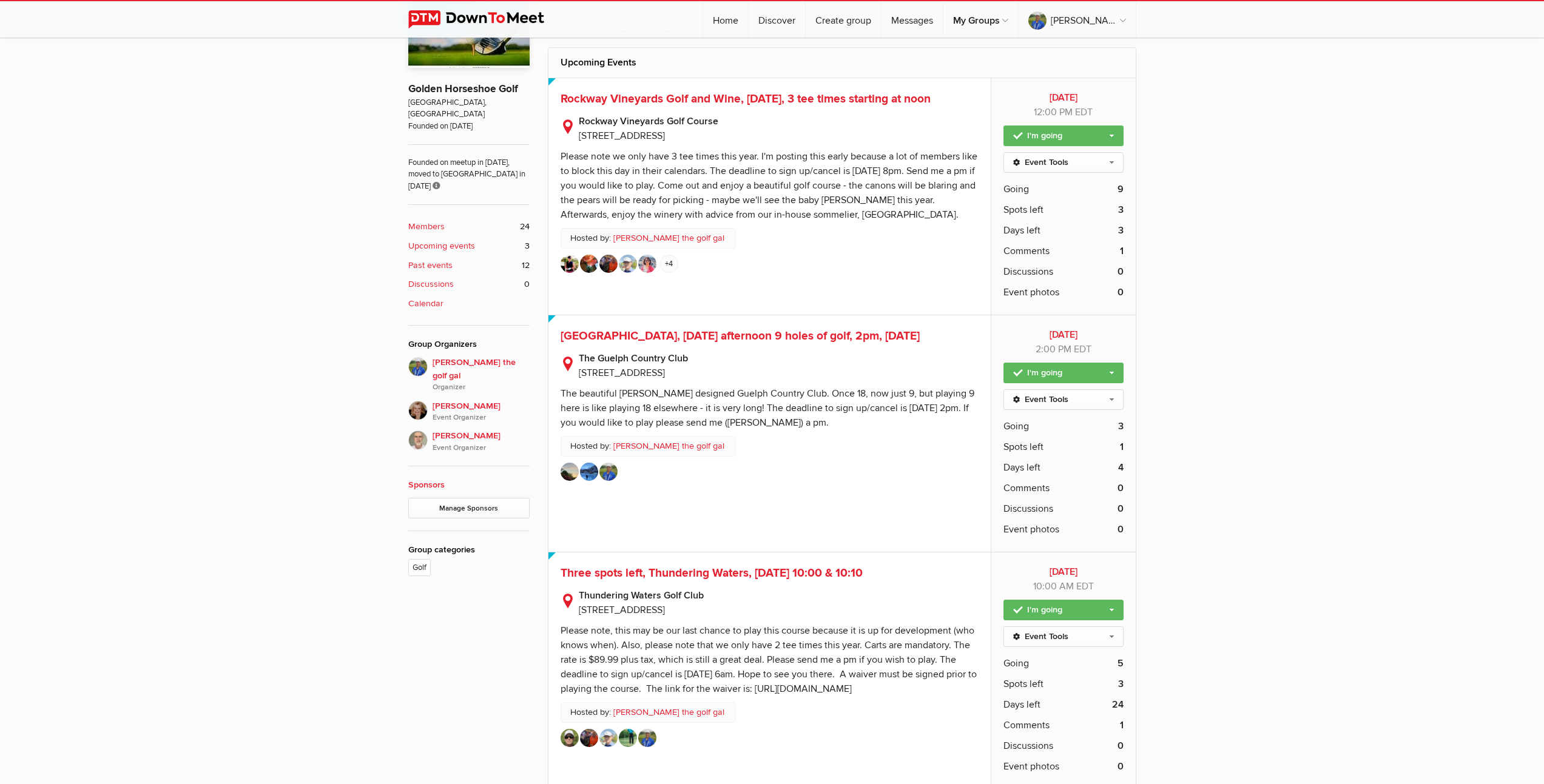
scroll to position [346, 0]
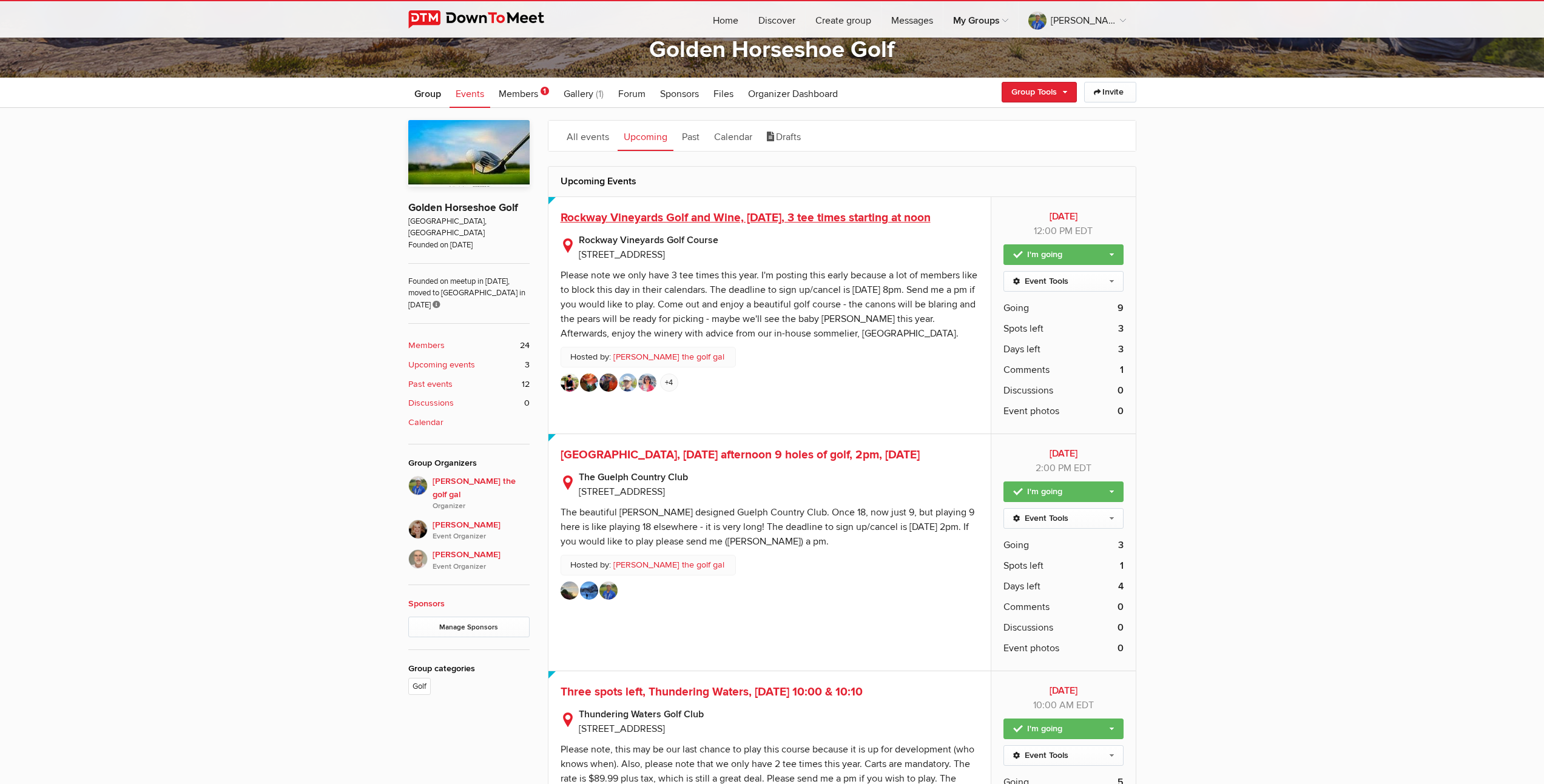
click at [741, 218] on span "Rockway Vineyards Golf and Wine, [DATE], 3 tee times starting at noon" at bounding box center [745, 218] width 370 height 14
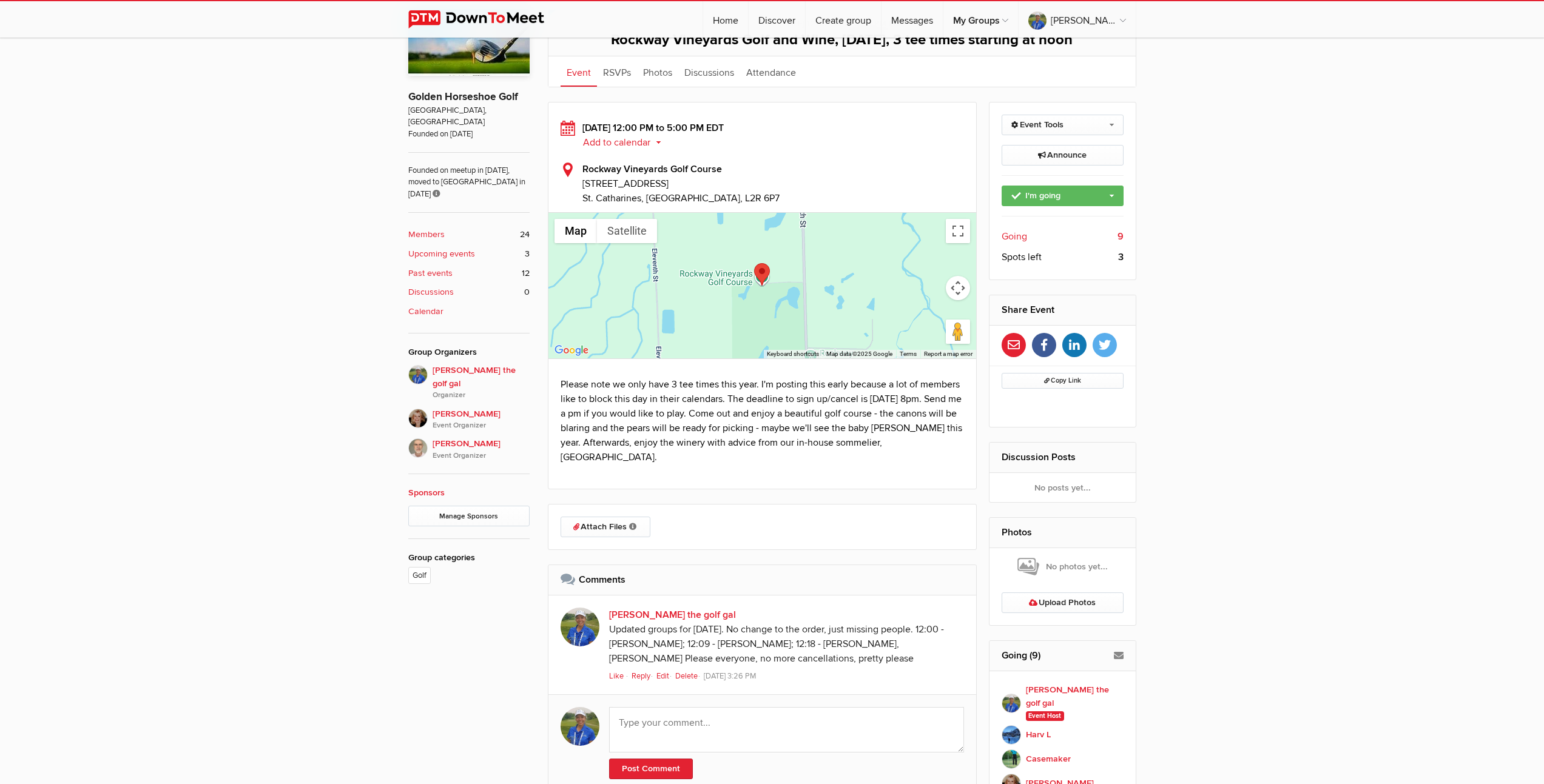
scroll to position [454, 0]
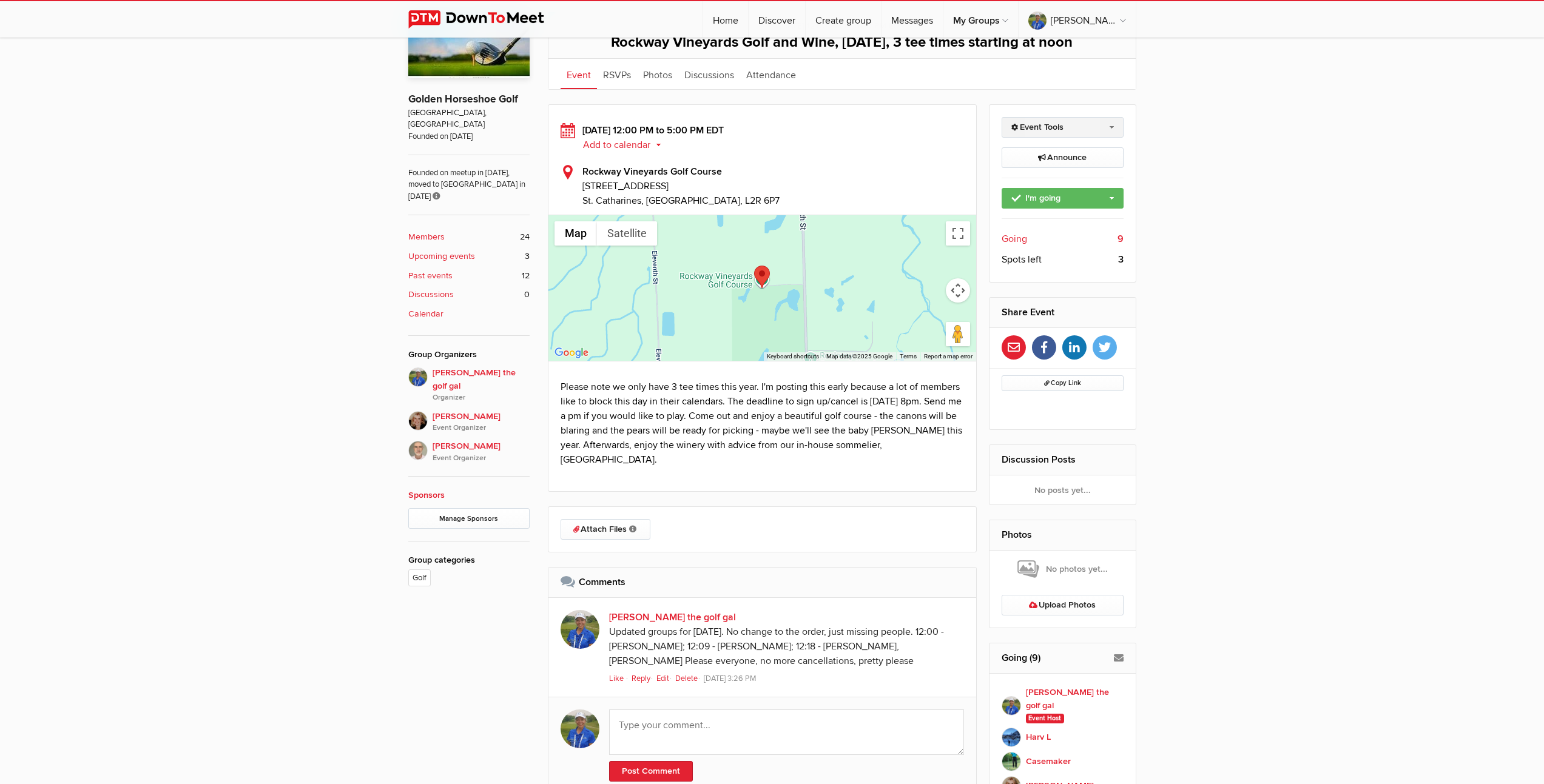
click at [1099, 137] on link "Event Tools" at bounding box center [1063, 128] width 122 height 21
click at [1039, 162] on link "Edit Event" at bounding box center [1063, 154] width 120 height 18
select select
select select "PM"
select select "5:00:00"
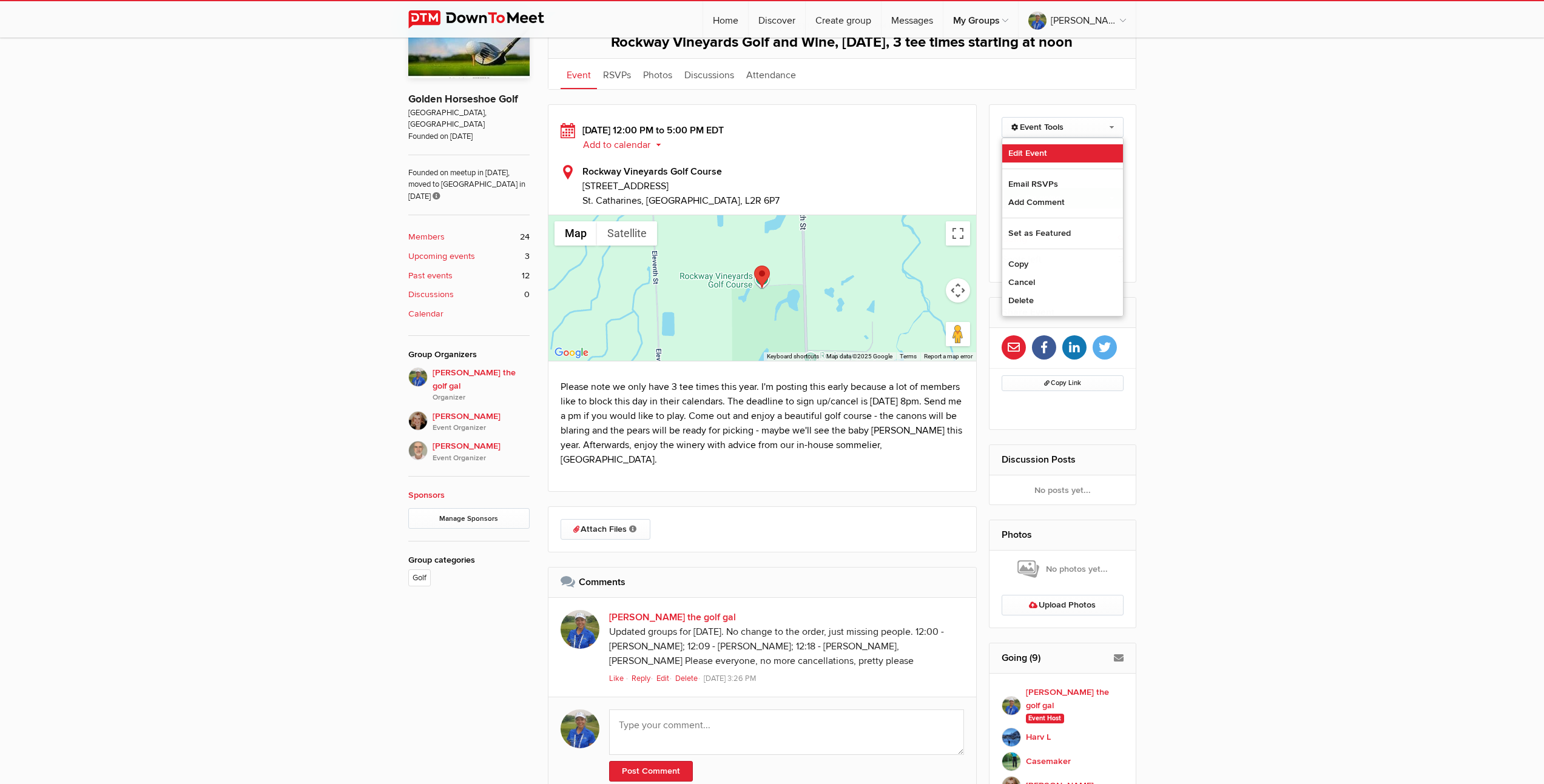
select select "PM"
select select "[GEOGRAPHIC_DATA]"
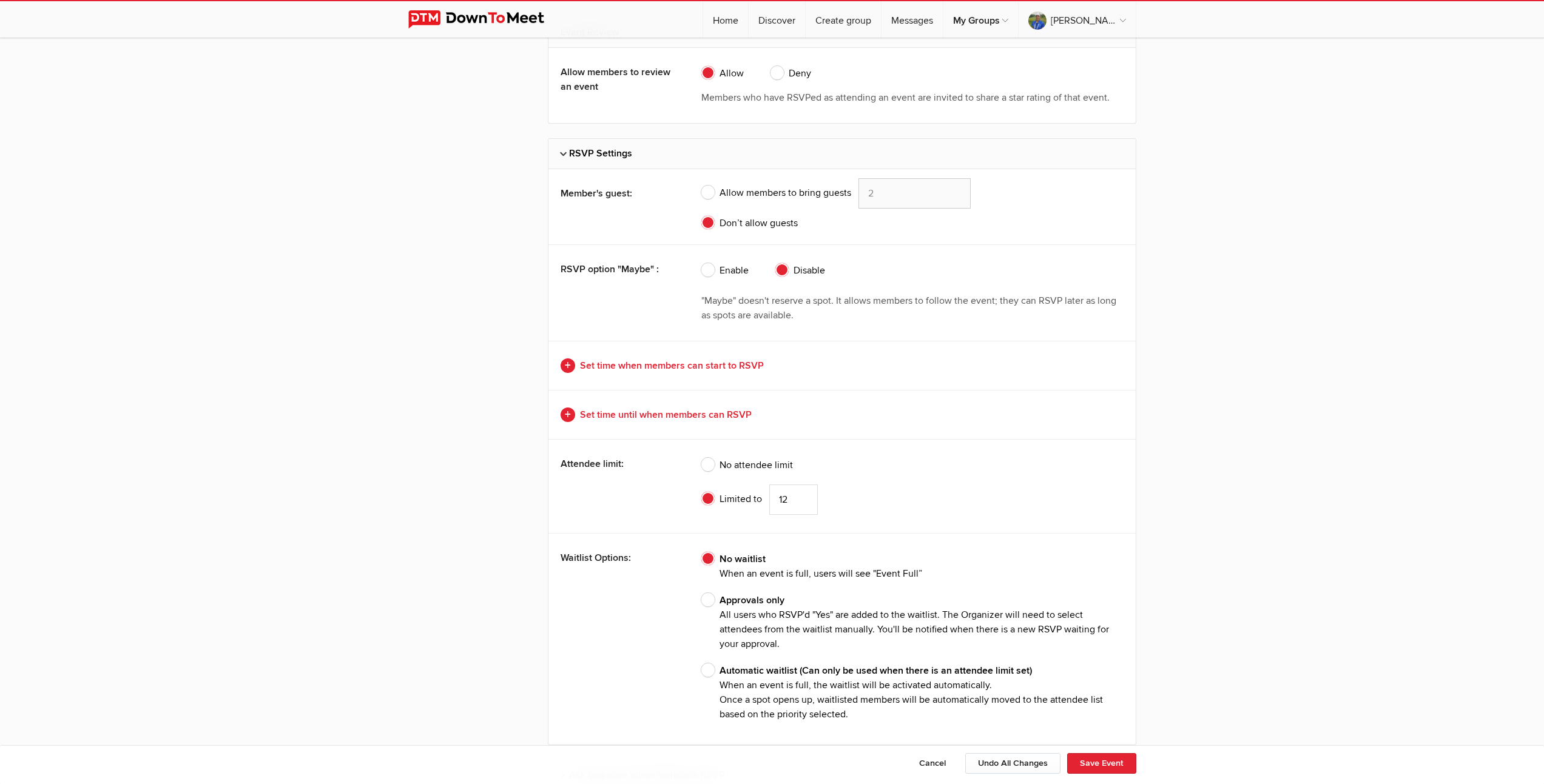
scroll to position [2688, 0]
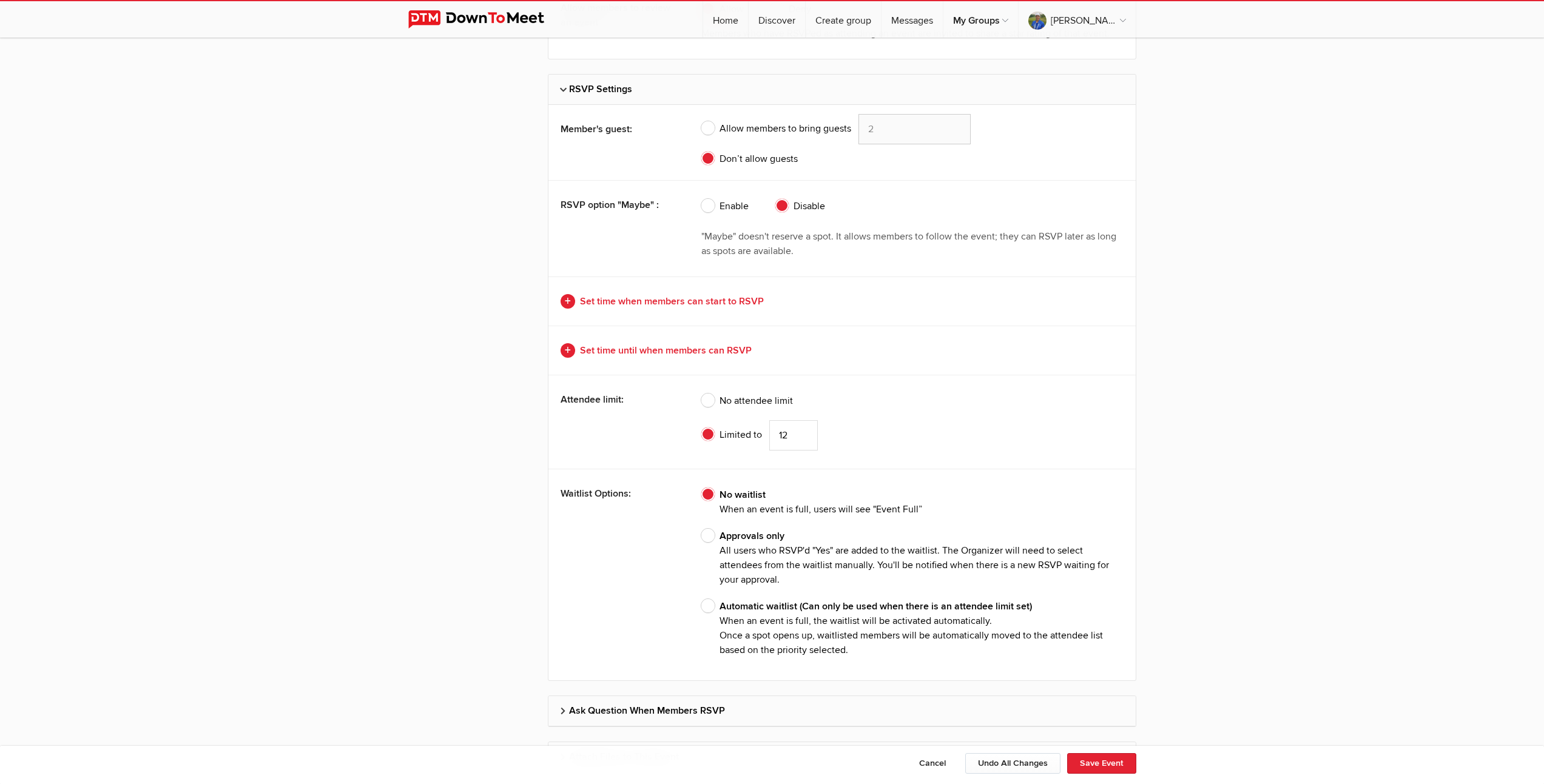
click at [707, 554] on span "Approvals only All users who RSVP'd "Yes" are added to the waitlist. The Organi…" at bounding box center [912, 558] width 422 height 58
click at [701, 529] on input "Approvals only All users who RSVP'd "Yes" are added to the waitlist. The Organi…" at bounding box center [701, 528] width 1 height 1
radio input "true"
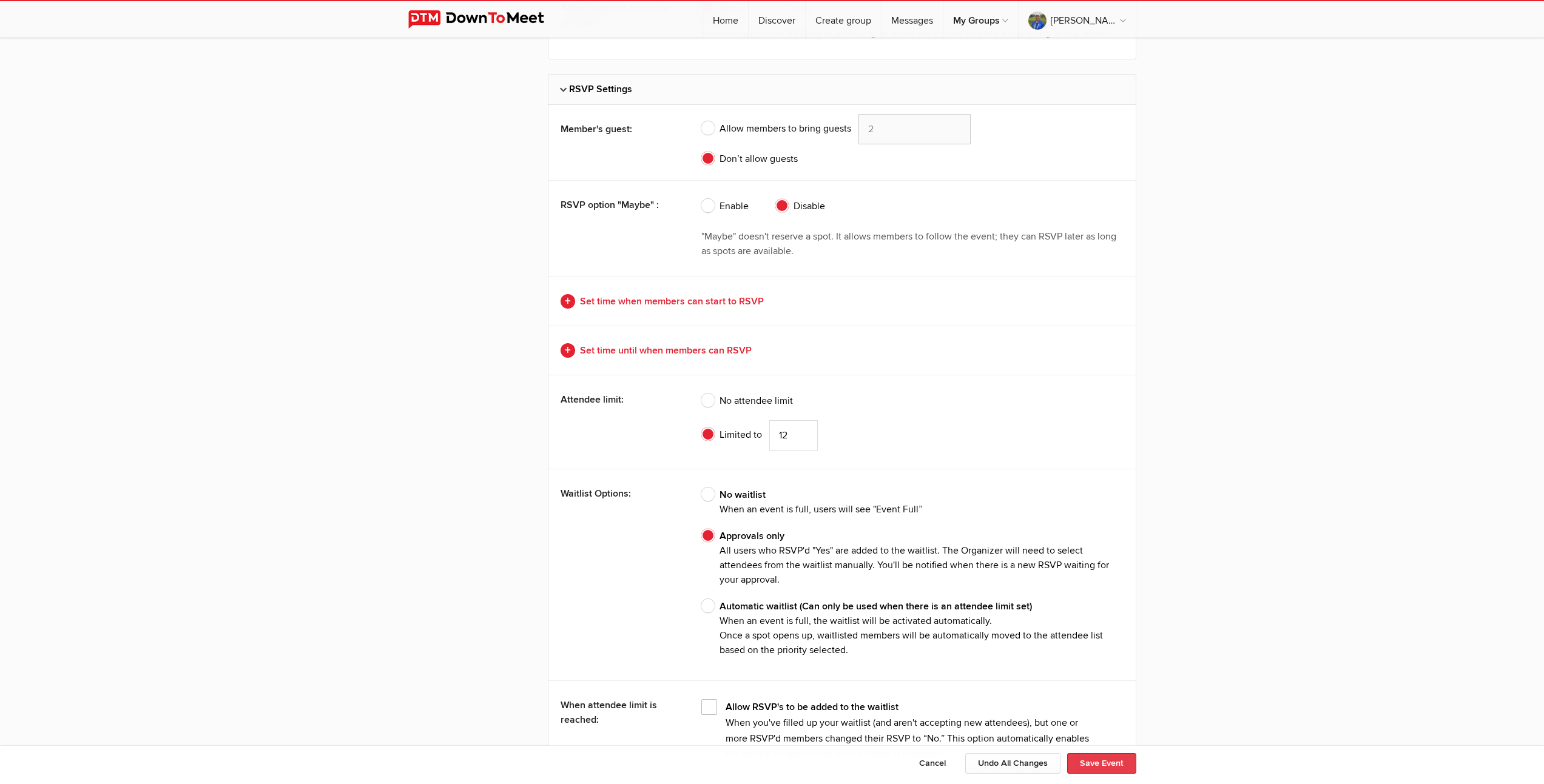
click at [1113, 765] on button "Save Event" at bounding box center [1102, 764] width 69 height 21
type input "[DATE]"
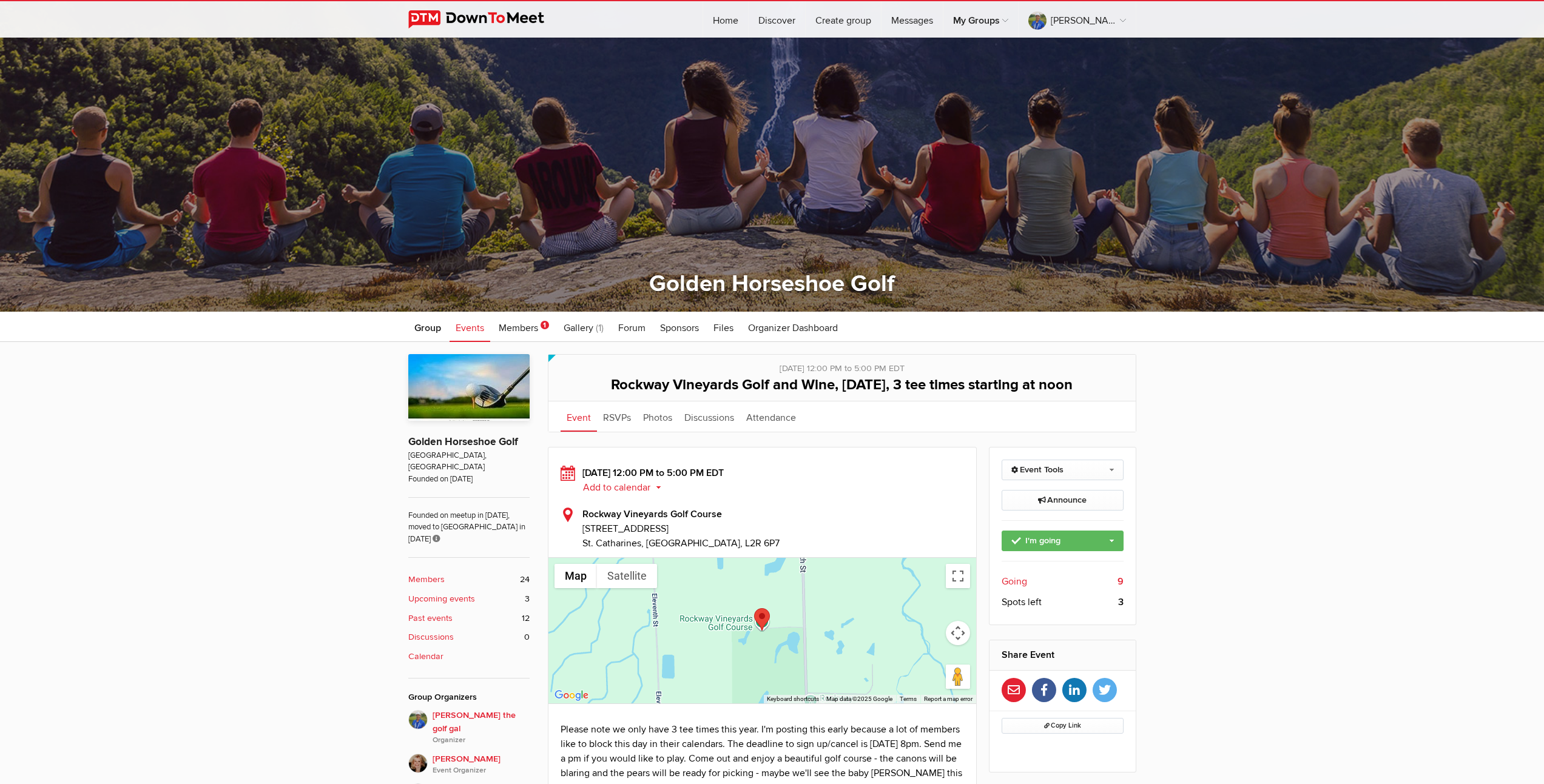
scroll to position [249, 0]
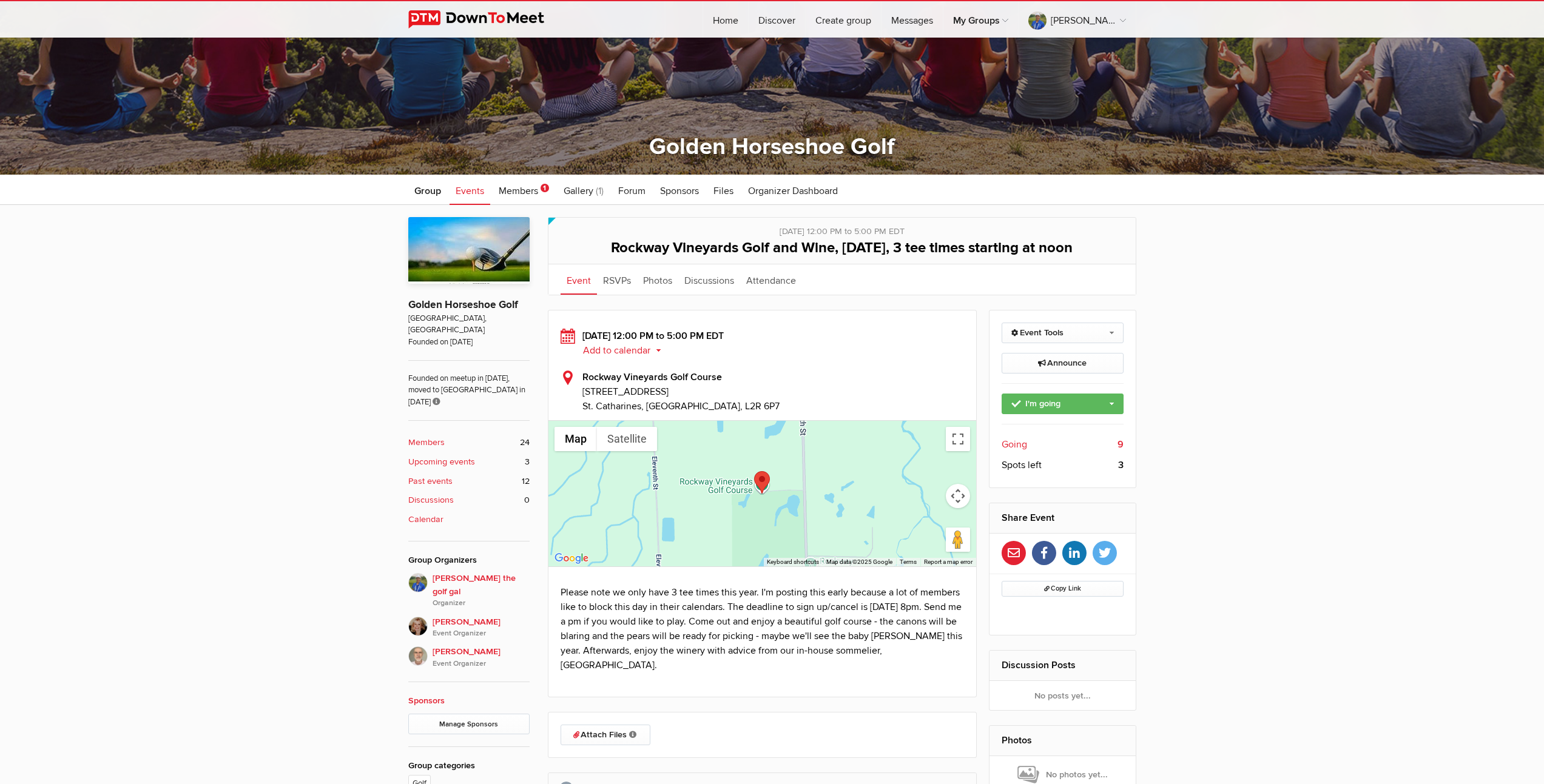
click at [446, 455] on b "Upcoming events" at bounding box center [442, 462] width 67 height 13
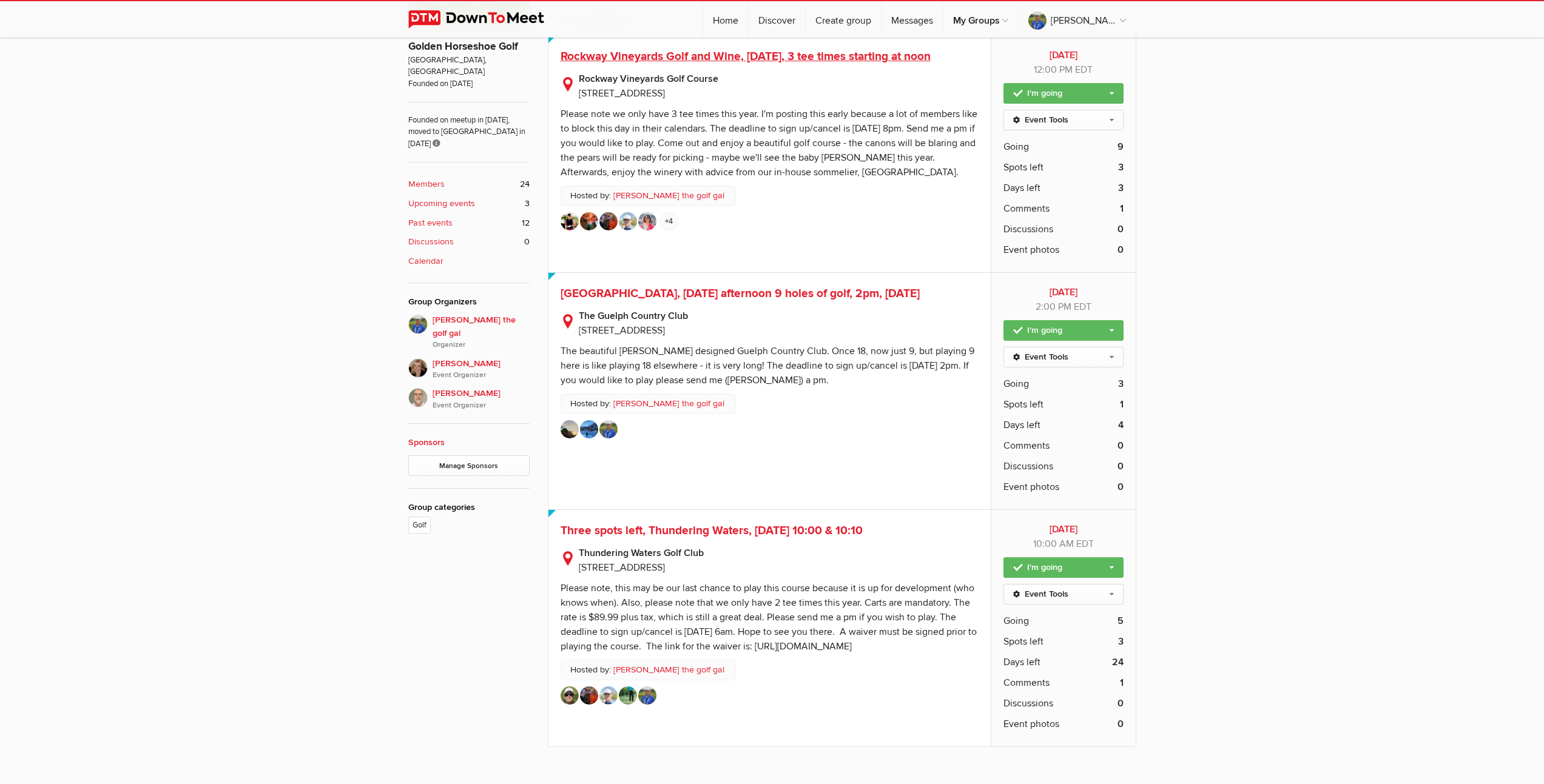
scroll to position [513, 0]
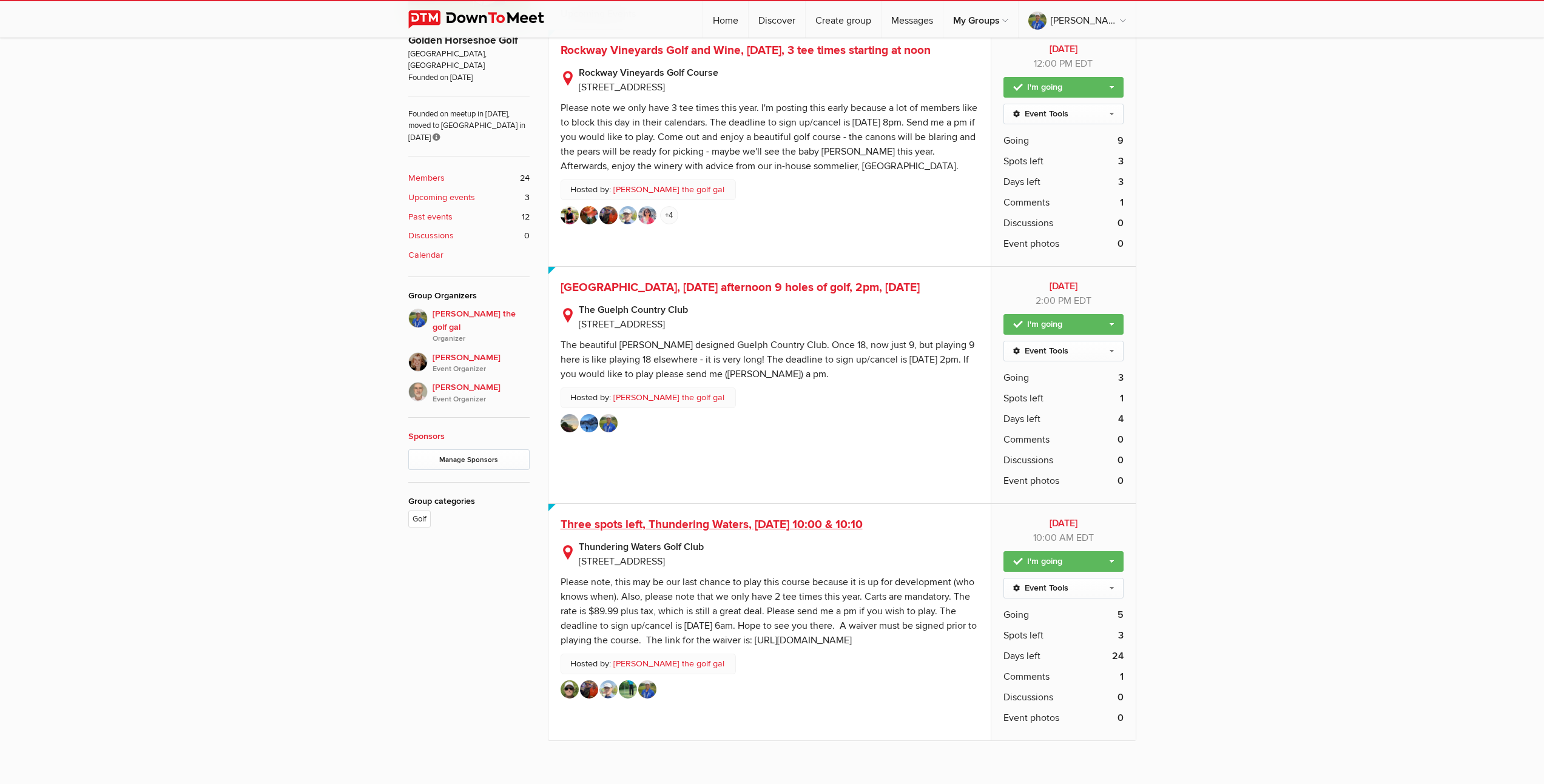
click at [743, 526] on span "Three spots left, Thundering Waters, [DATE] 10:00 & 10:10" at bounding box center [711, 524] width 302 height 14
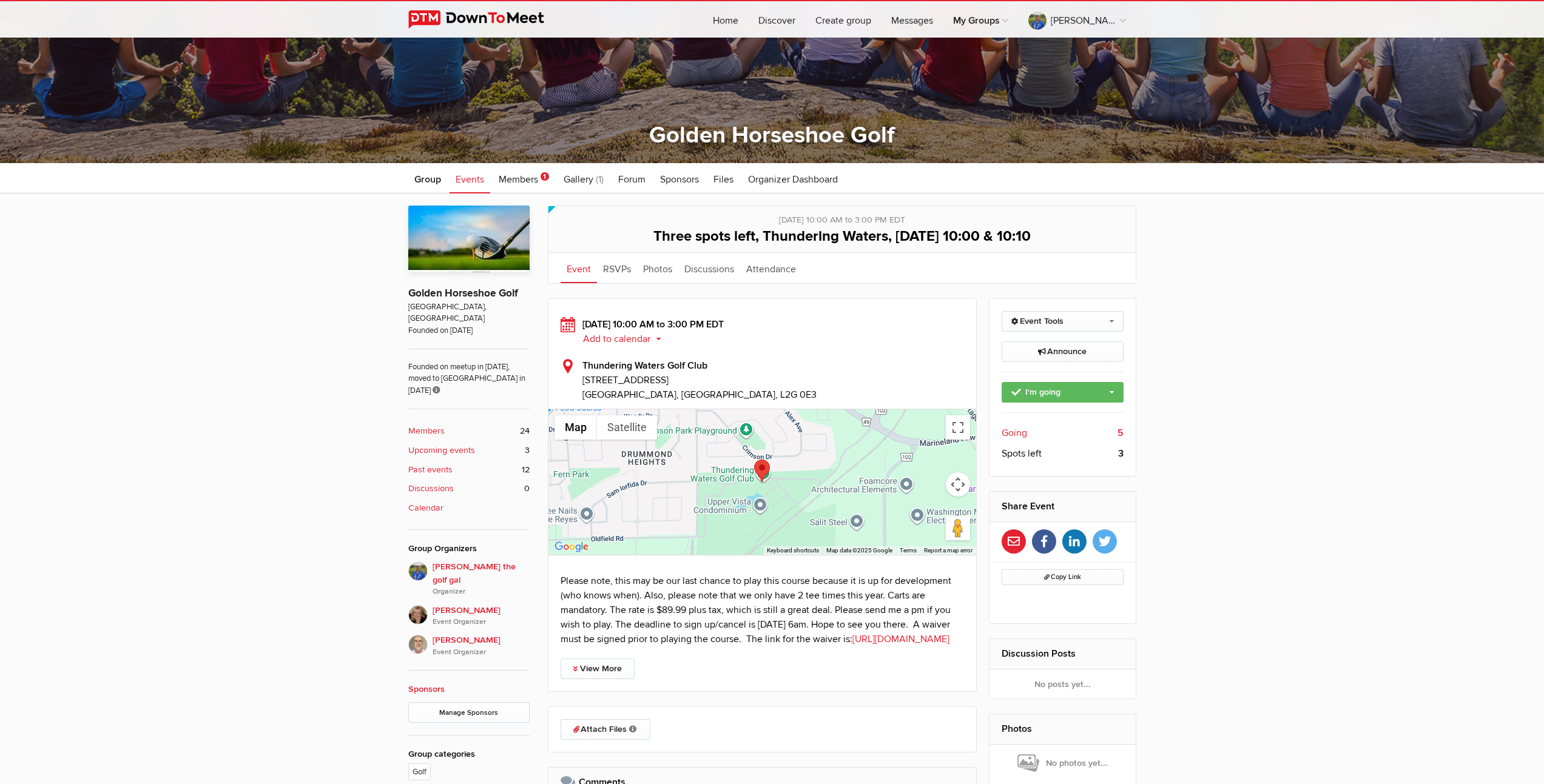
scroll to position [508, 0]
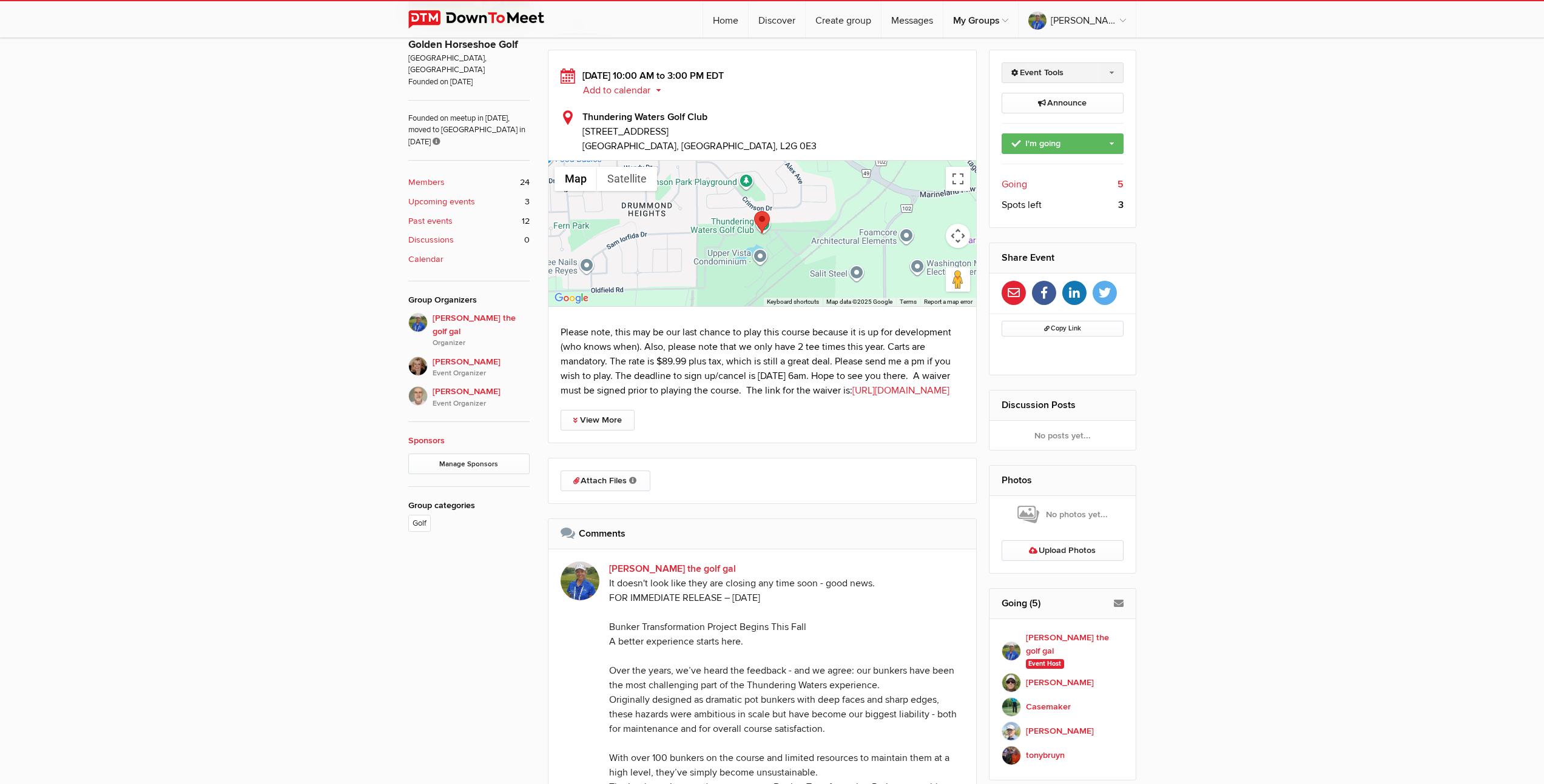
click at [1107, 72] on link "Event Tools" at bounding box center [1063, 73] width 122 height 21
click at [1028, 98] on link "Edit Event" at bounding box center [1063, 99] width 120 height 18
select select "10:00:00"
select select "3:00:00"
select select "PM"
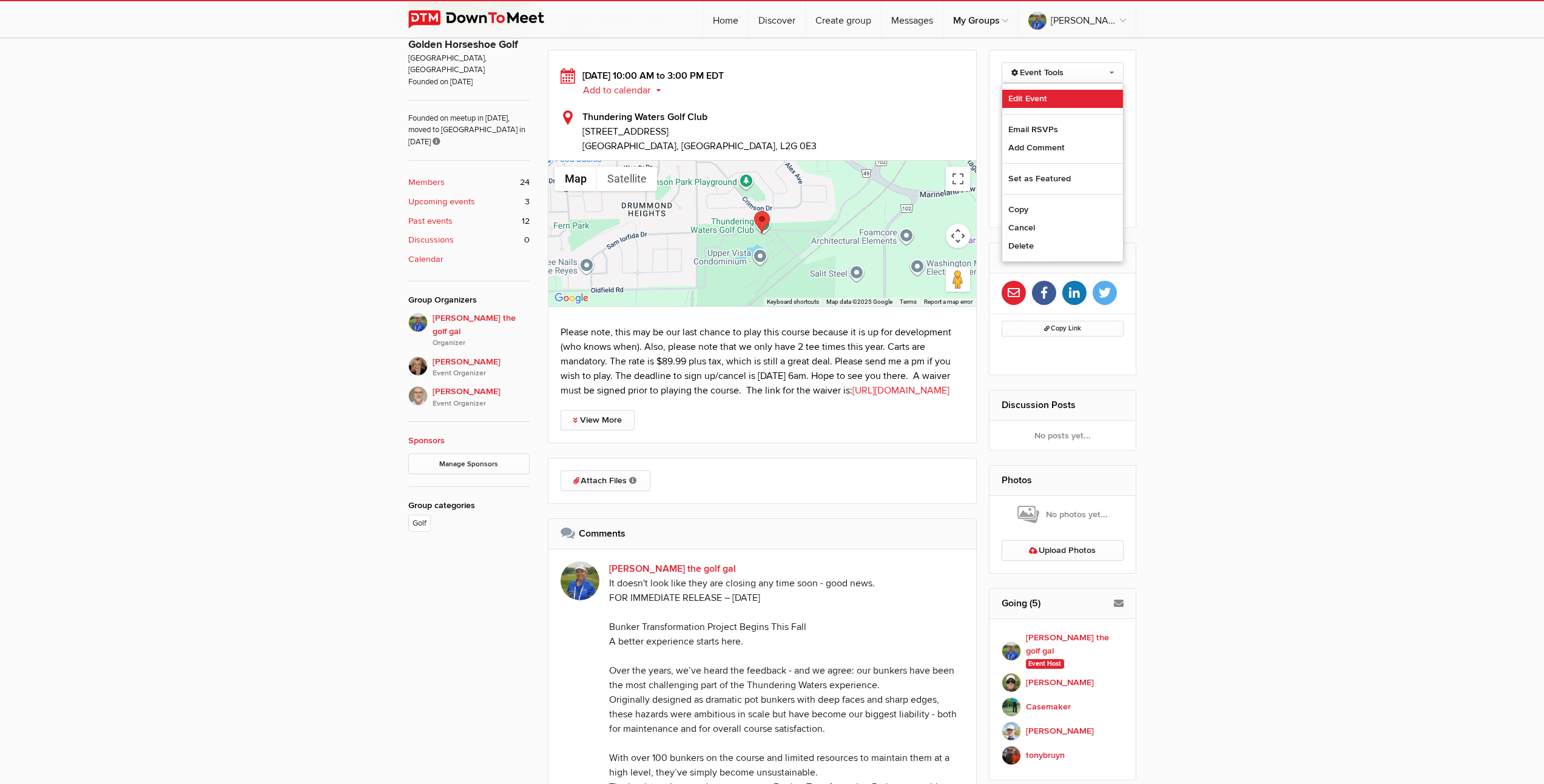
select select "[GEOGRAPHIC_DATA]"
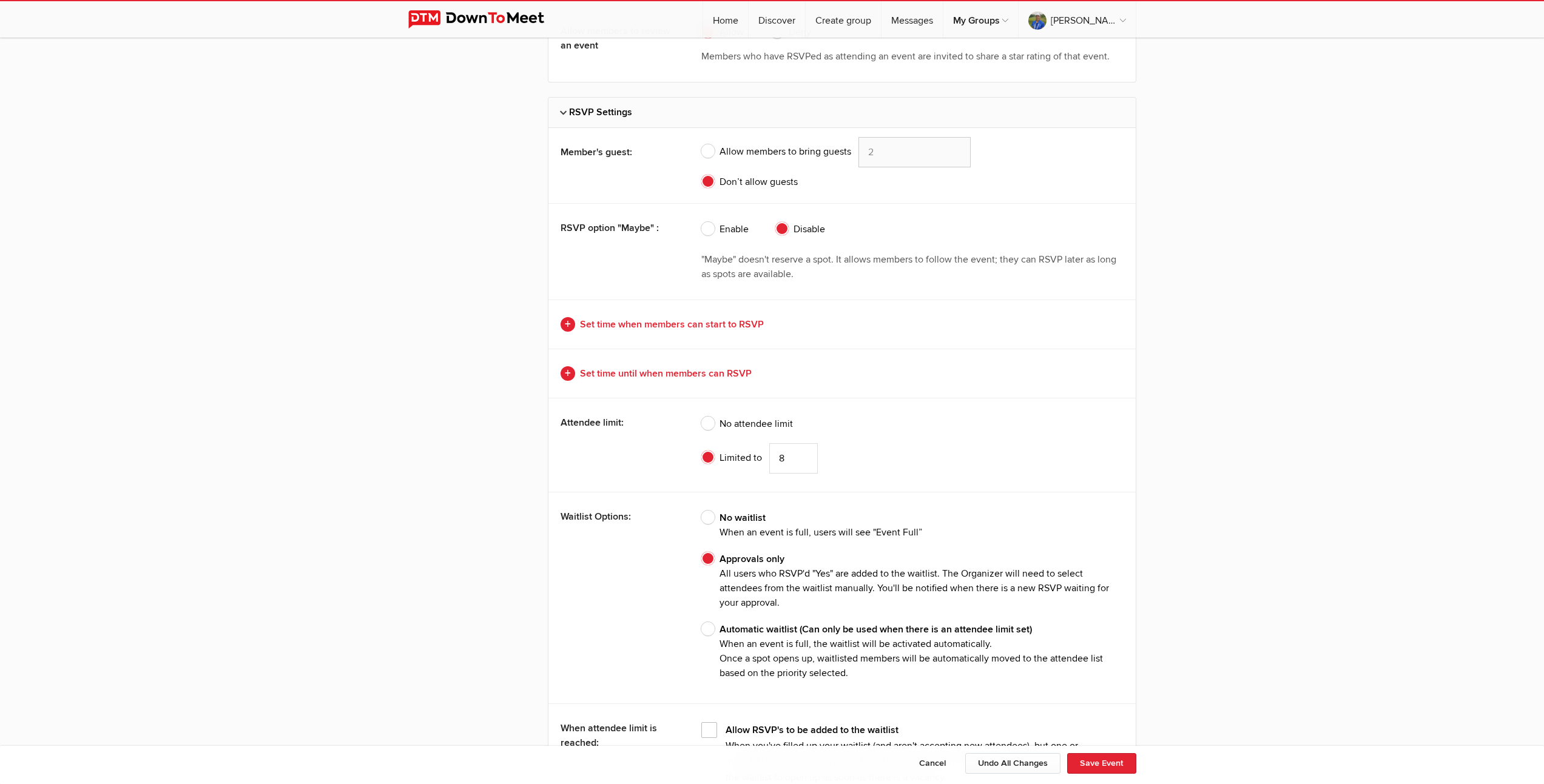
scroll to position [2667, 0]
click at [1090, 767] on button "Save Event" at bounding box center [1102, 764] width 69 height 21
